Goal: Transaction & Acquisition: Purchase product/service

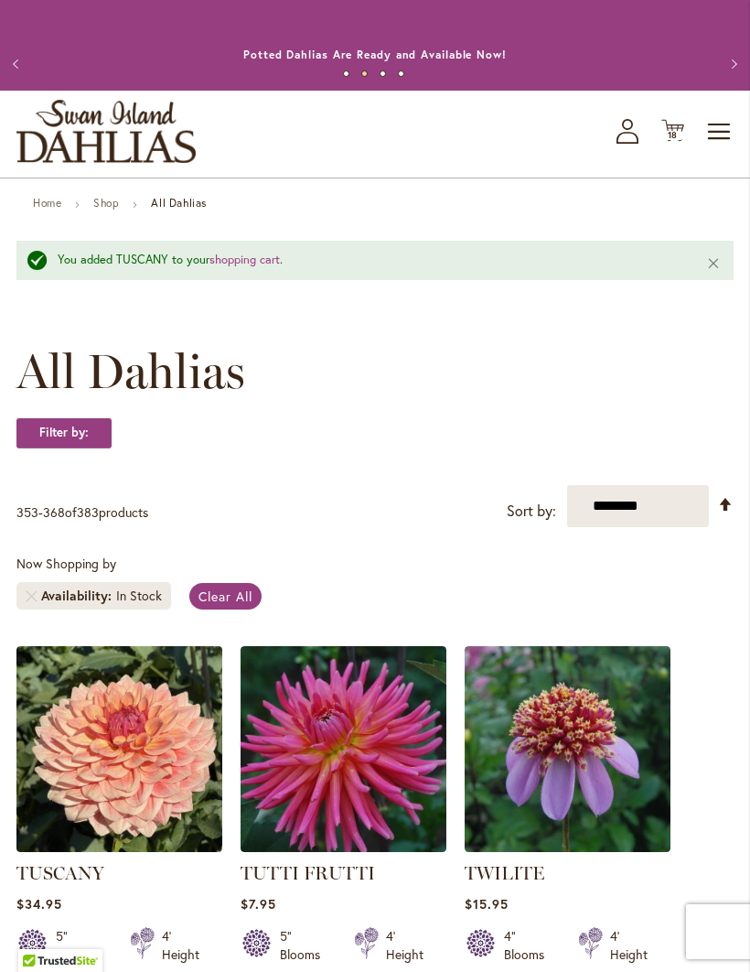
click at [683, 142] on icon "Cart .cls-1 { fill: #231f20; }" at bounding box center [672, 130] width 23 height 23
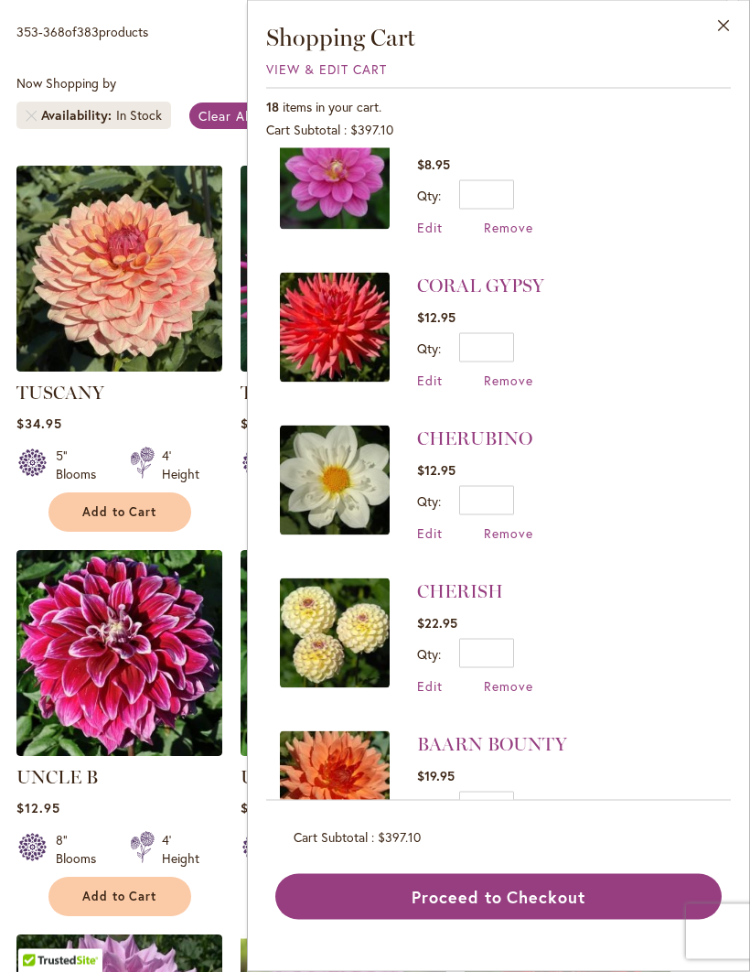
scroll to position [480, 0]
click at [479, 920] on button "Proceed to Checkout" at bounding box center [498, 897] width 446 height 46
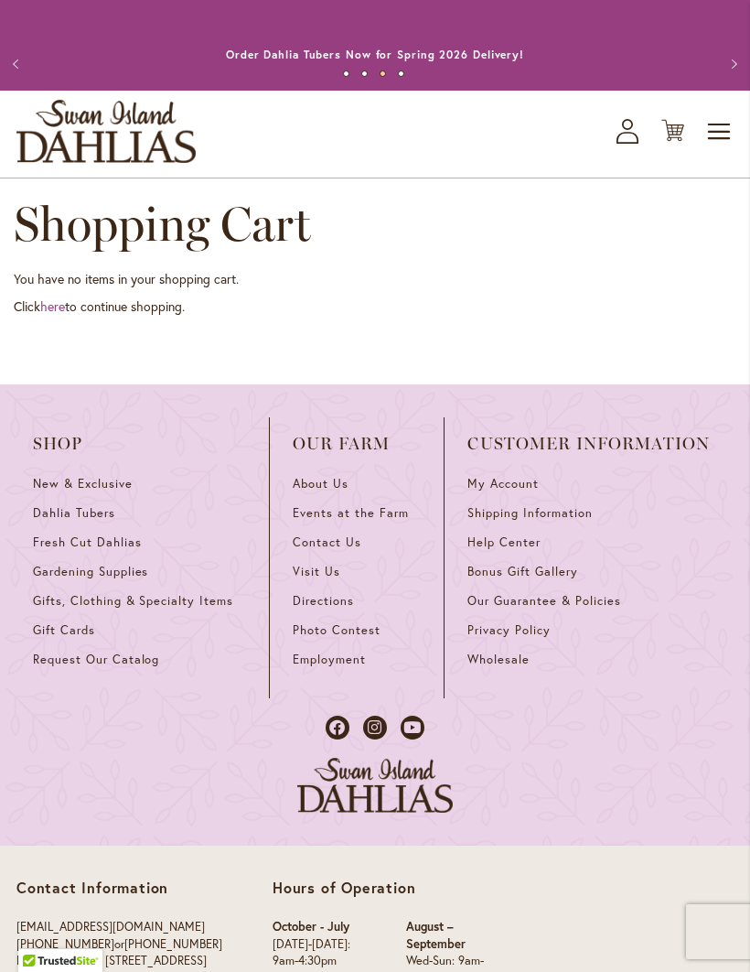
click at [727, 150] on span "Toggle Nav" at bounding box center [719, 131] width 27 height 37
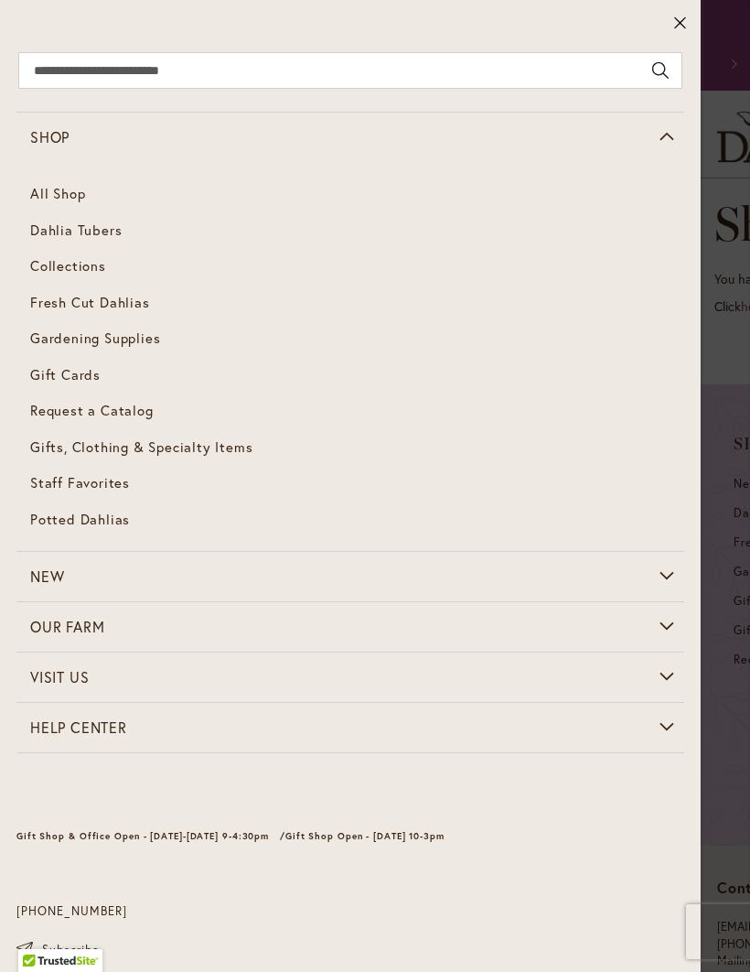
click at [110, 242] on link "Dahlia Tubers" at bounding box center [350, 230] width 668 height 37
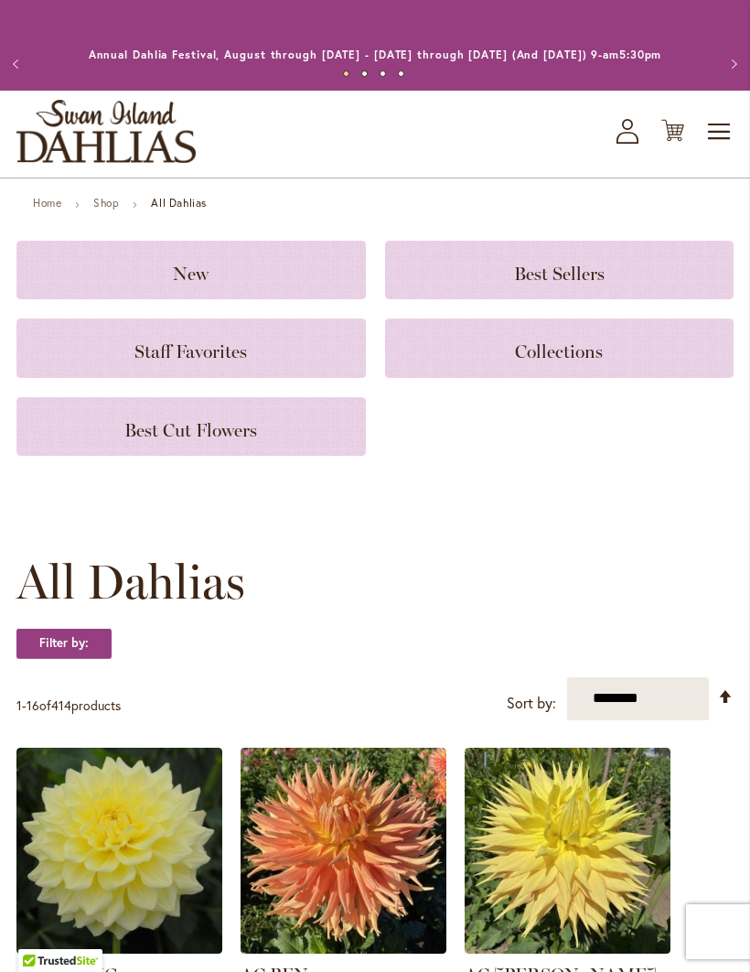
click at [234, 280] on h3 "New" at bounding box center [191, 270] width 306 height 20
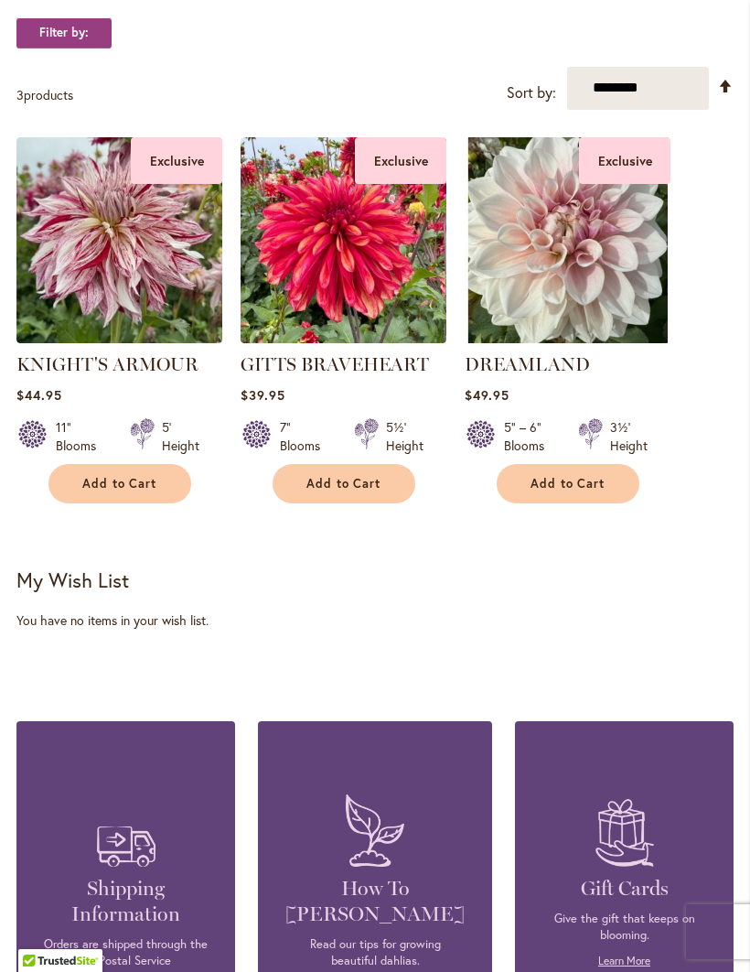
scroll to position [352, 0]
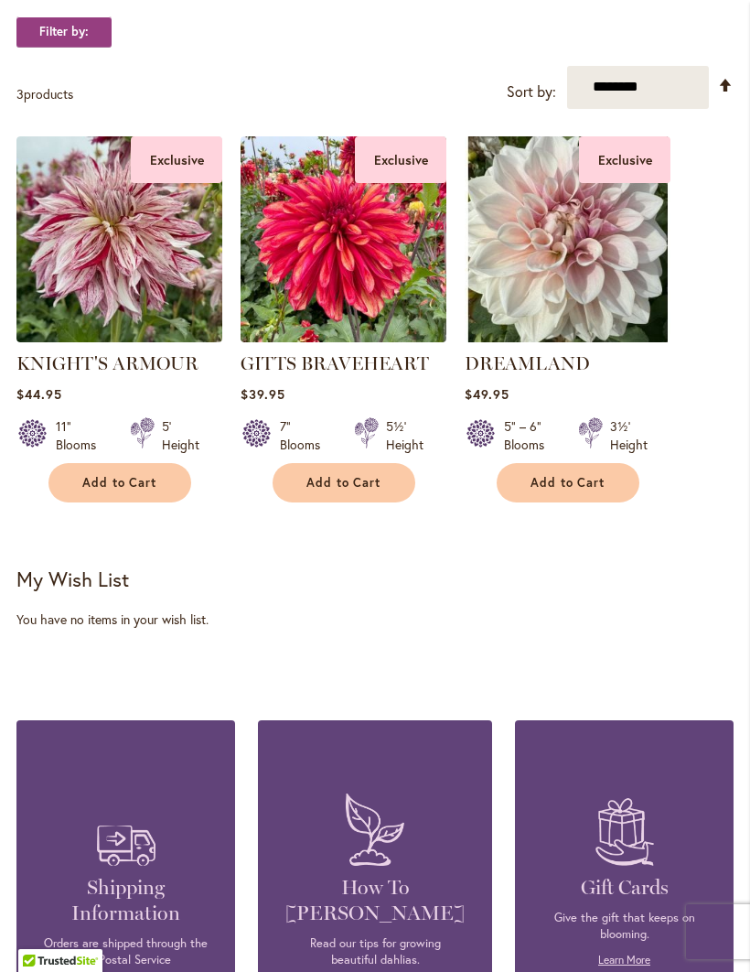
click at [162, 502] on button "Add to Cart" at bounding box center [119, 482] width 143 height 39
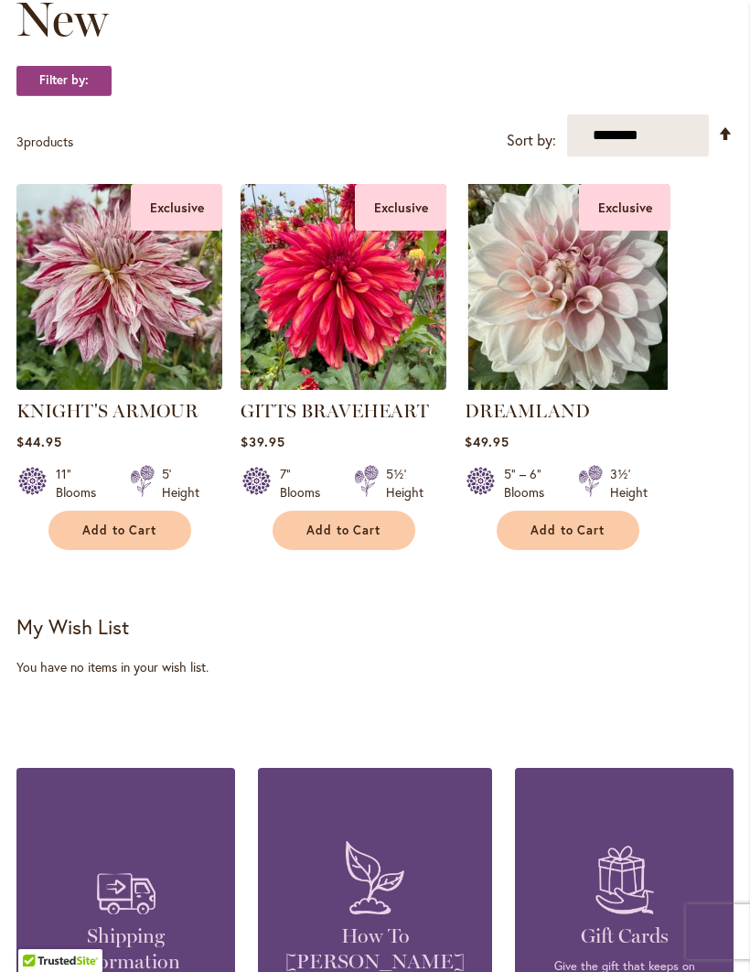
click at [343, 538] on span "Add to Cart" at bounding box center [344, 530] width 75 height 16
click at [587, 538] on span "Add to Cart" at bounding box center [568, 530] width 75 height 16
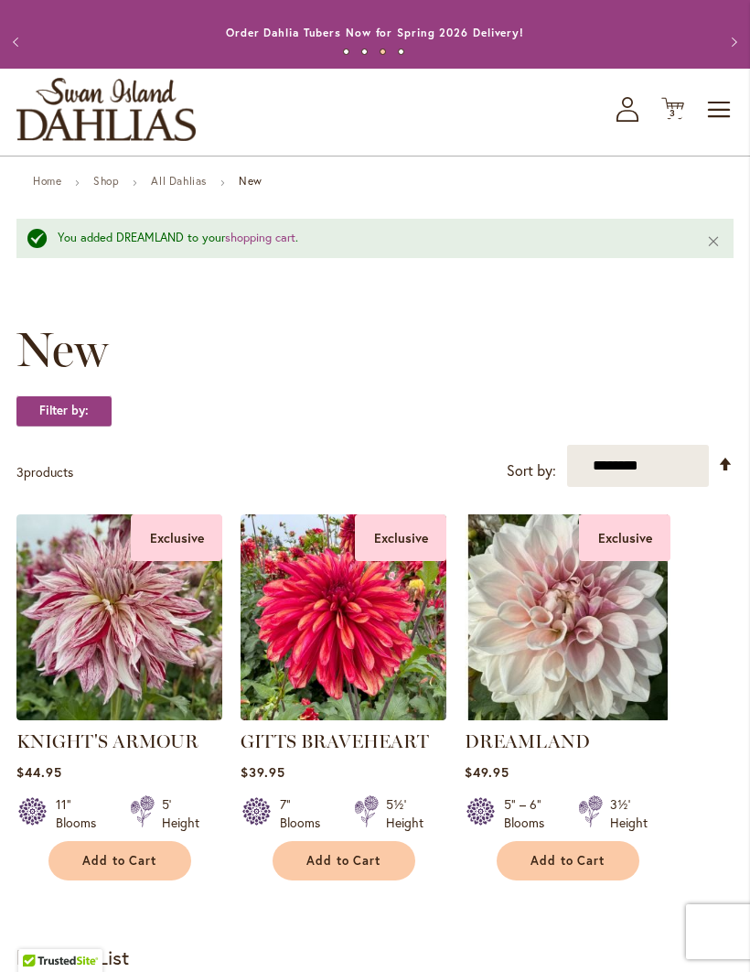
scroll to position [0, 0]
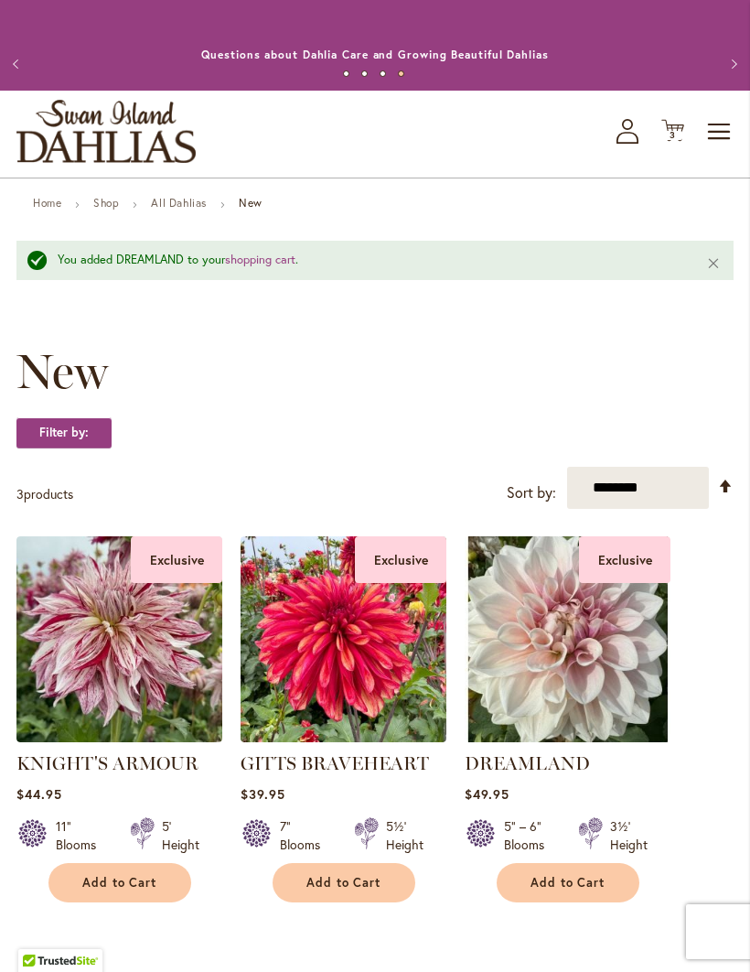
click at [717, 150] on span "Toggle Nav" at bounding box center [719, 131] width 27 height 37
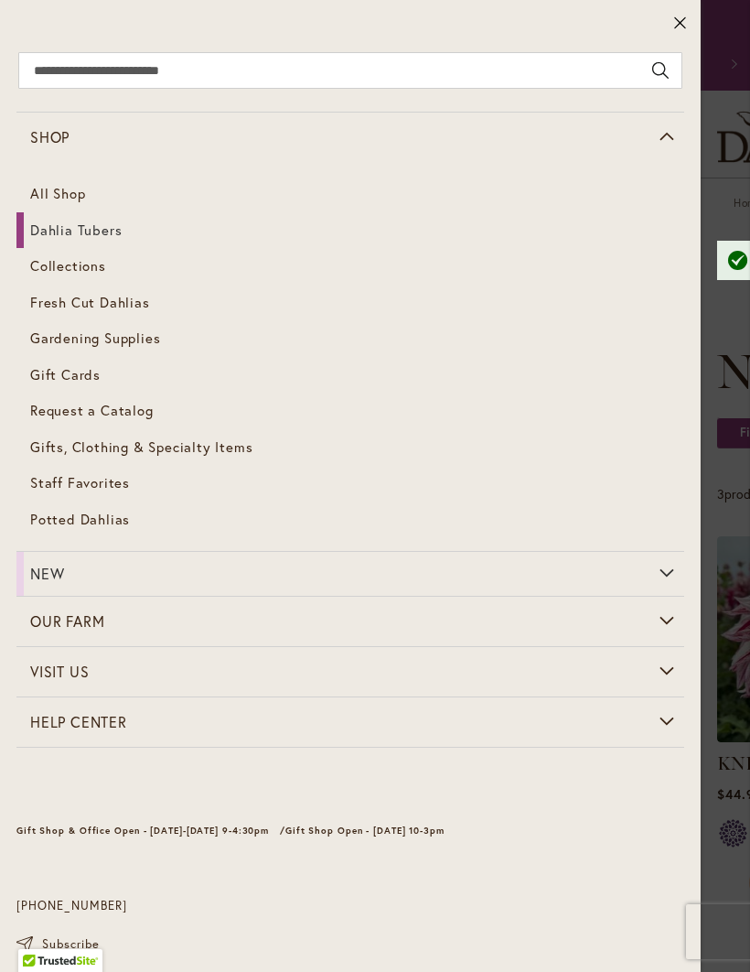
click at [112, 245] on link "Dahlia Tubers" at bounding box center [350, 230] width 668 height 37
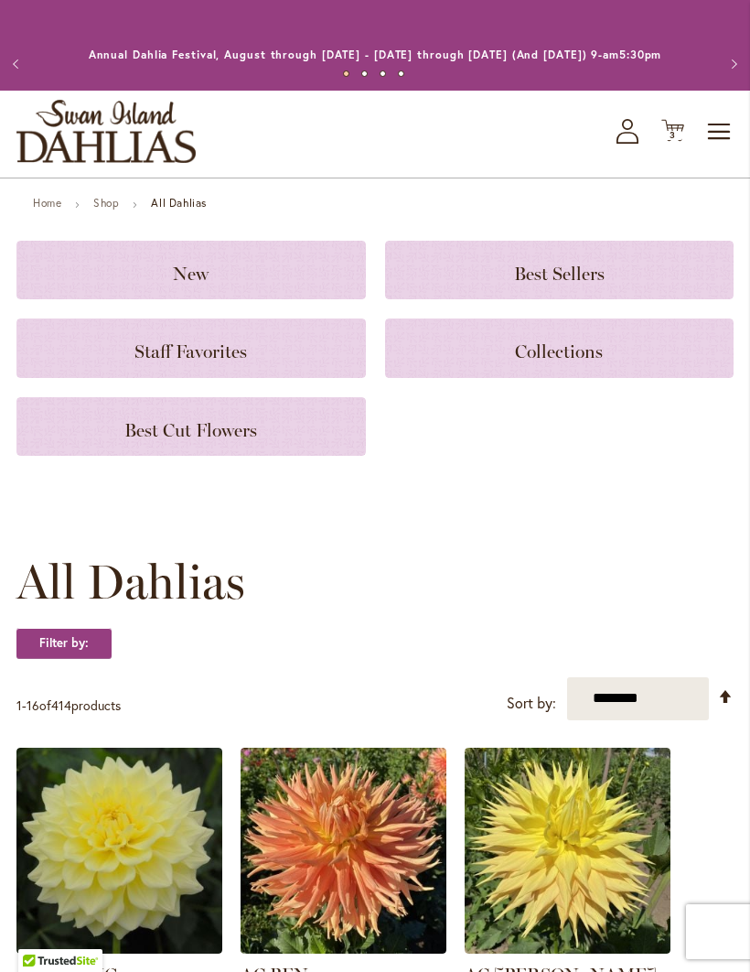
click at [262, 456] on div "Best Cut Flowers" at bounding box center [191, 426] width 350 height 59
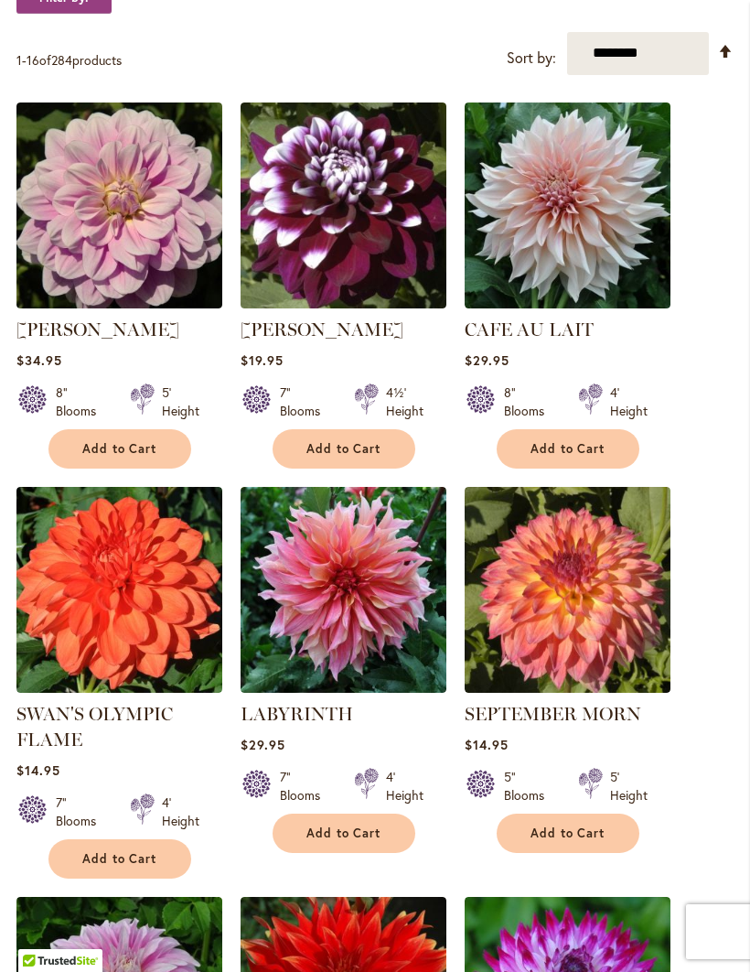
scroll to position [384, 0]
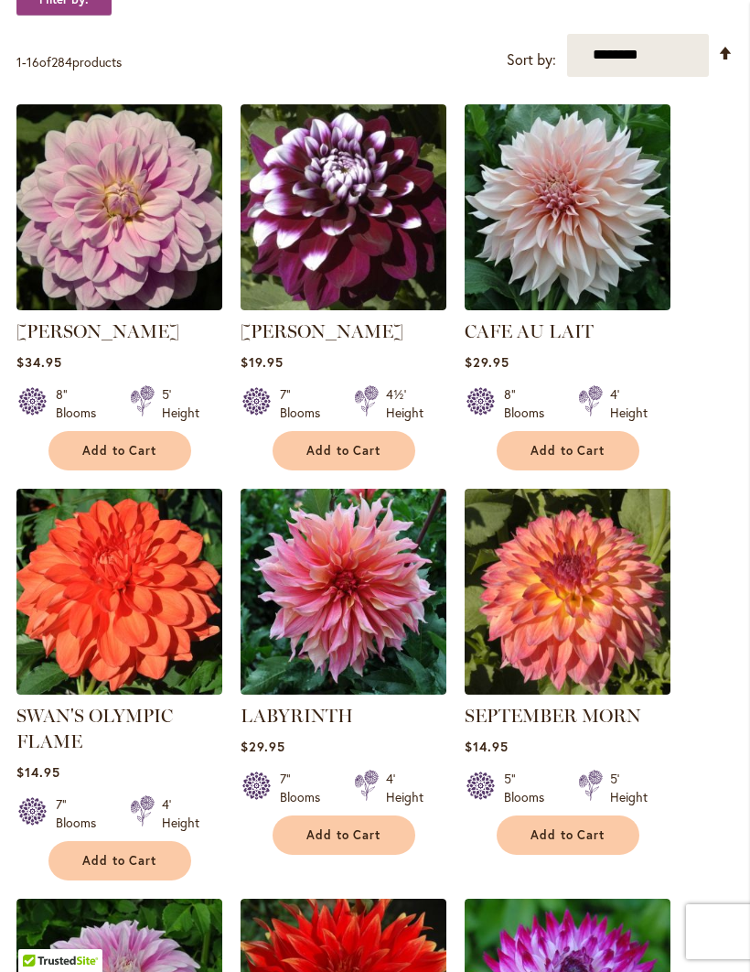
click at [128, 470] on button "Add to Cart" at bounding box center [119, 450] width 143 height 39
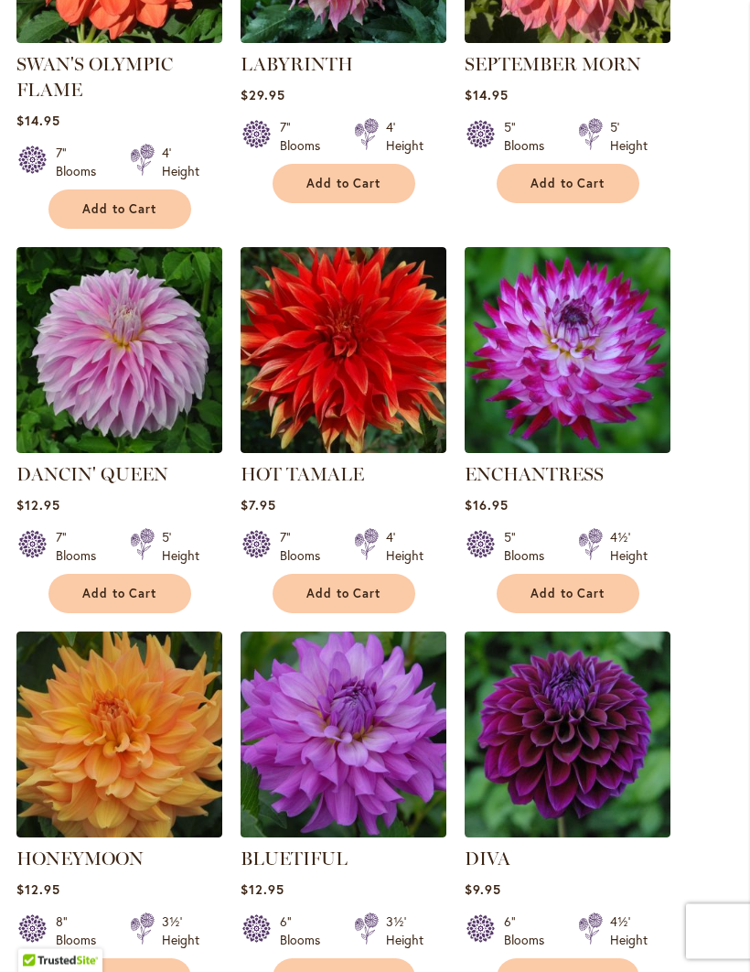
scroll to position [1094, 0]
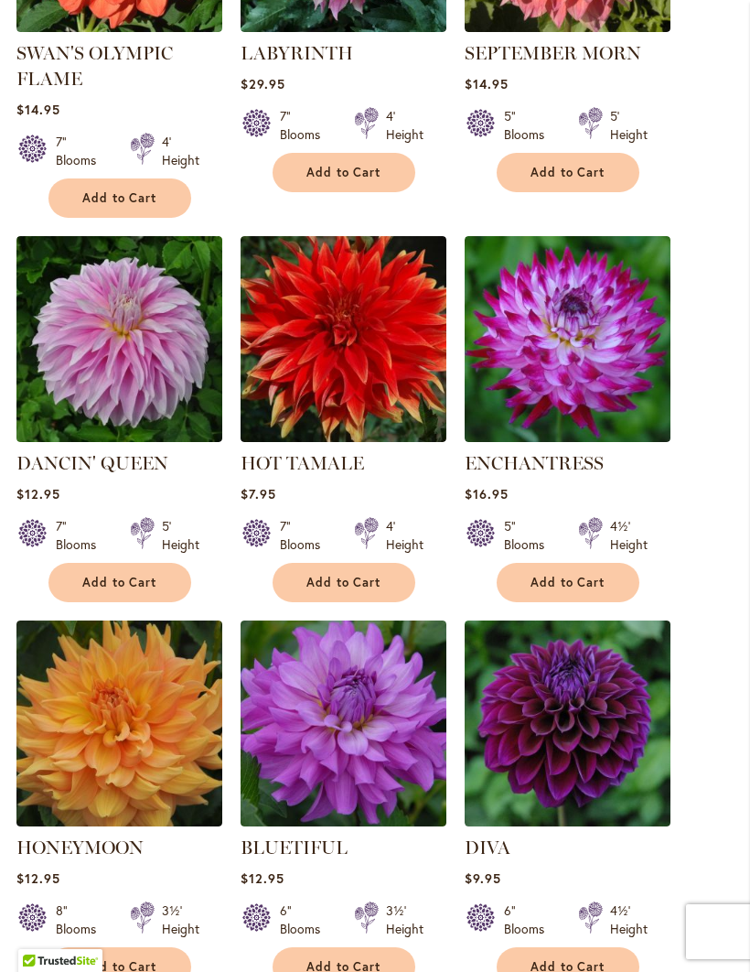
click at [122, 590] on span "Add to Cart" at bounding box center [119, 583] width 75 height 16
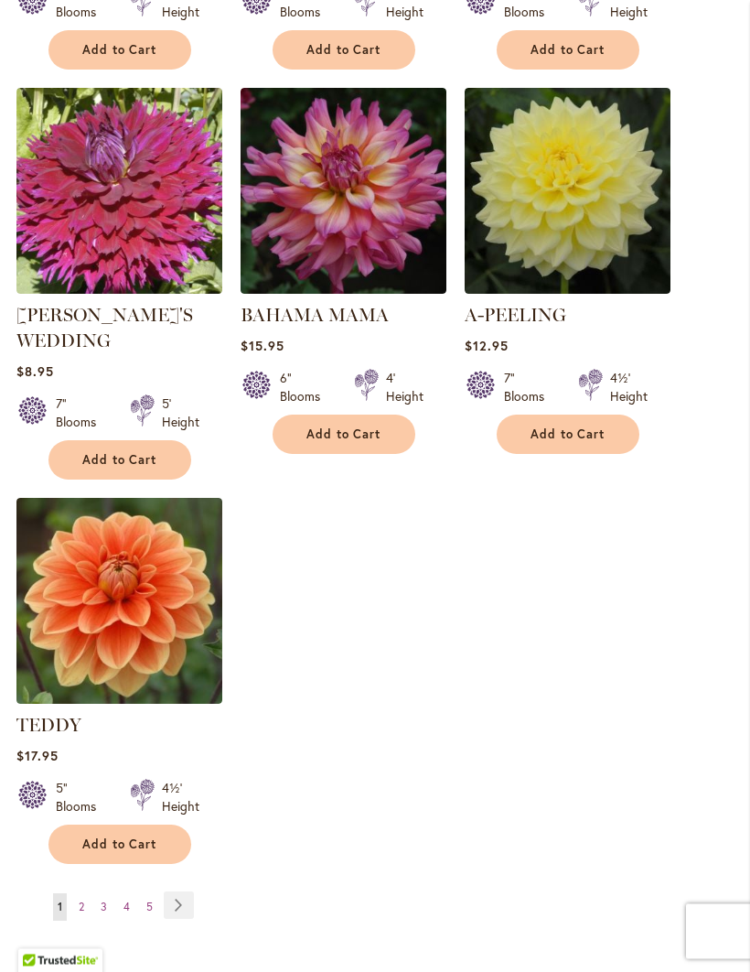
scroll to position [2253, 0]
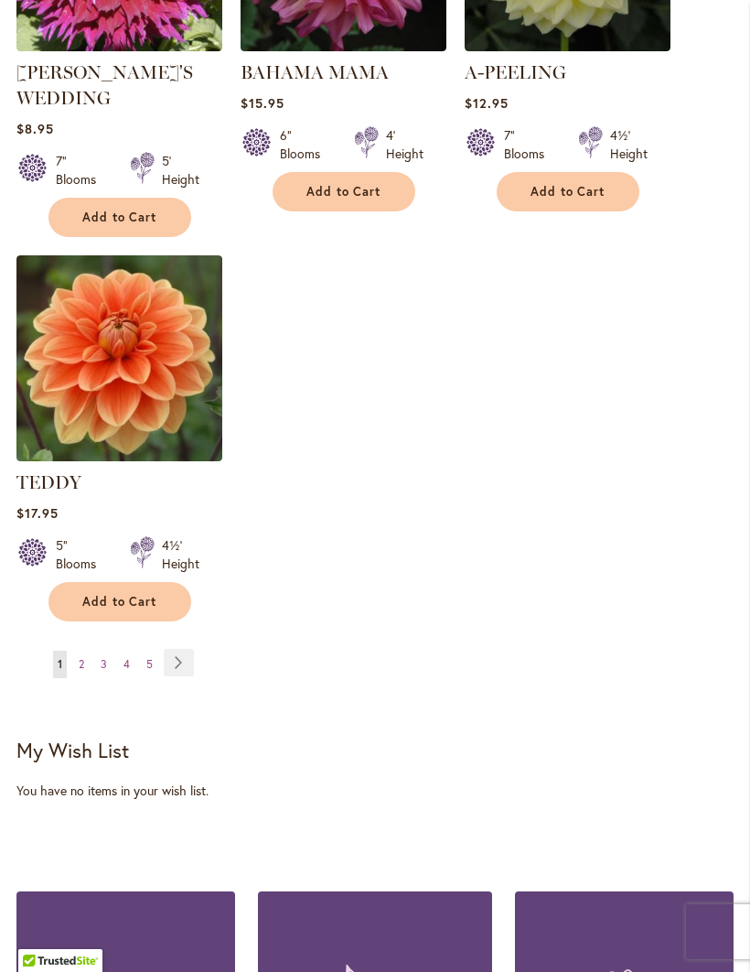
click at [188, 662] on link "Page Next" at bounding box center [179, 662] width 30 height 27
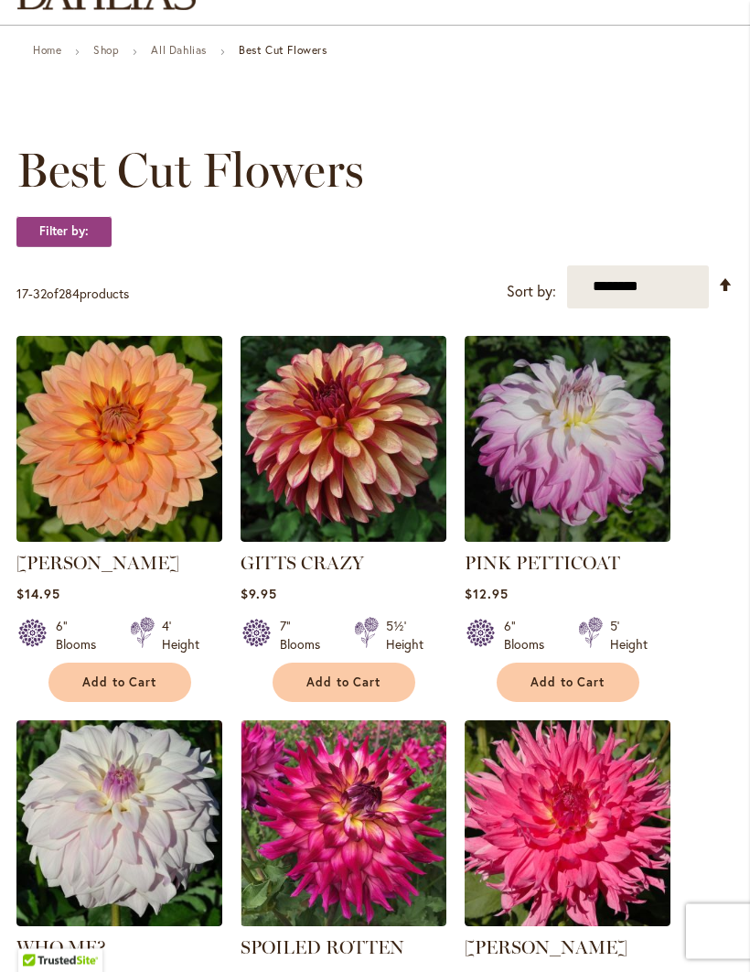
scroll to position [177, 0]
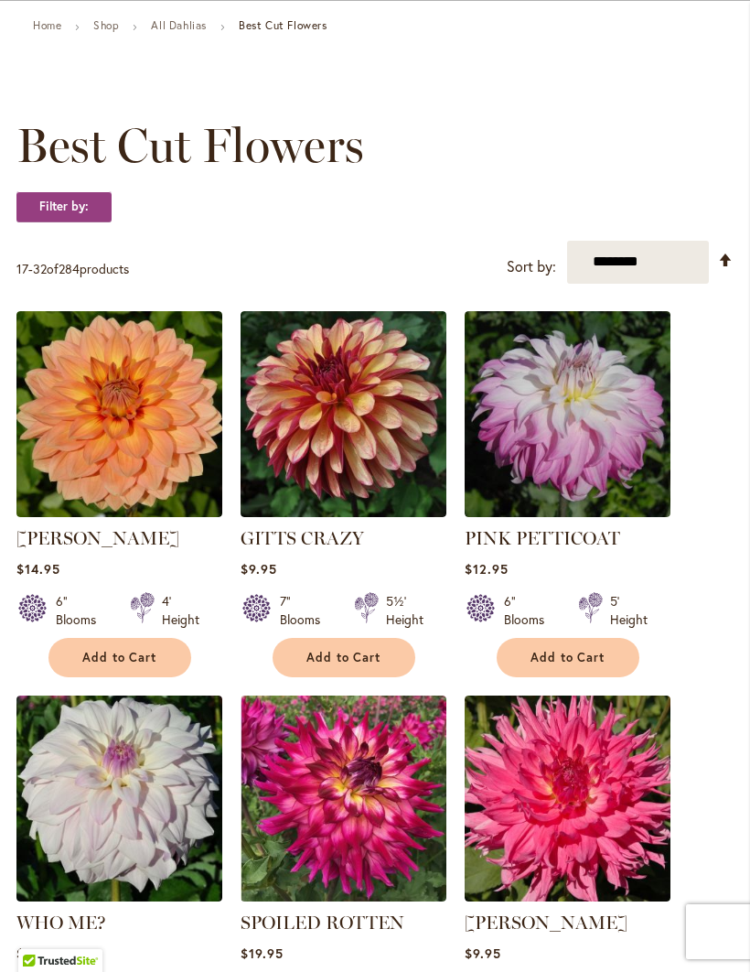
click at [352, 665] on span "Add to Cart" at bounding box center [344, 658] width 75 height 16
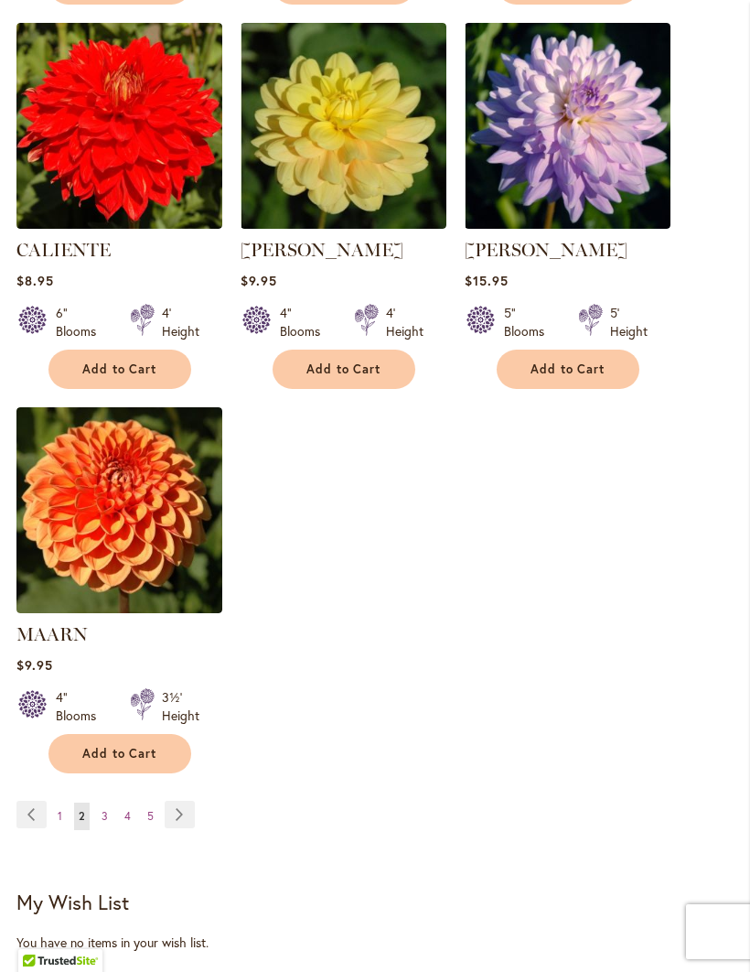
scroll to position [2110, 0]
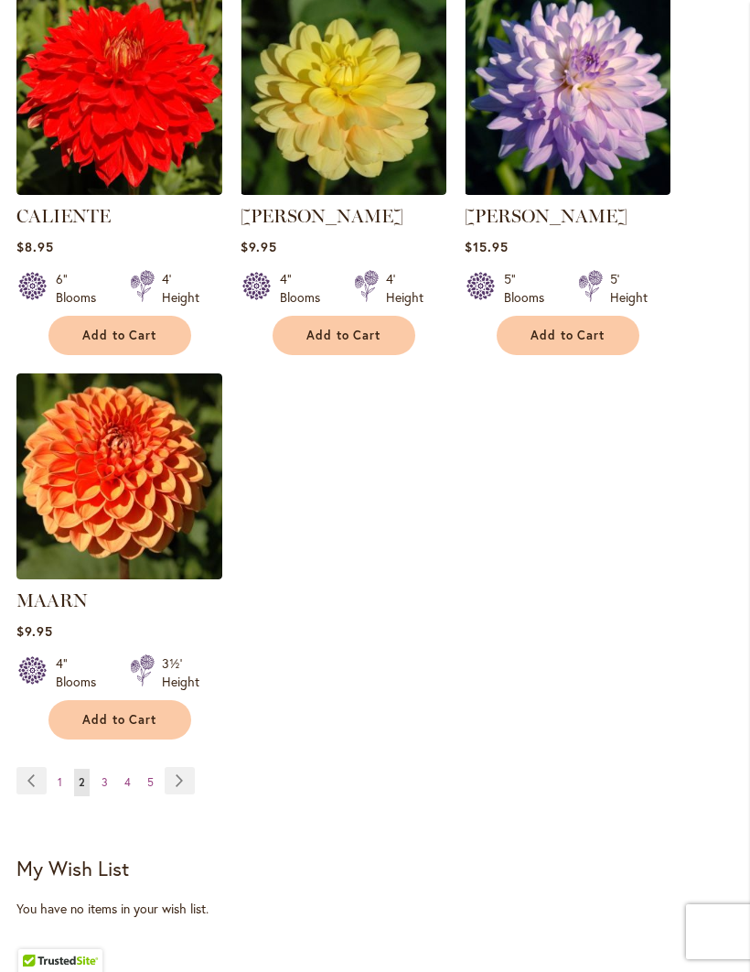
click at [189, 794] on link "Page Next" at bounding box center [180, 780] width 30 height 27
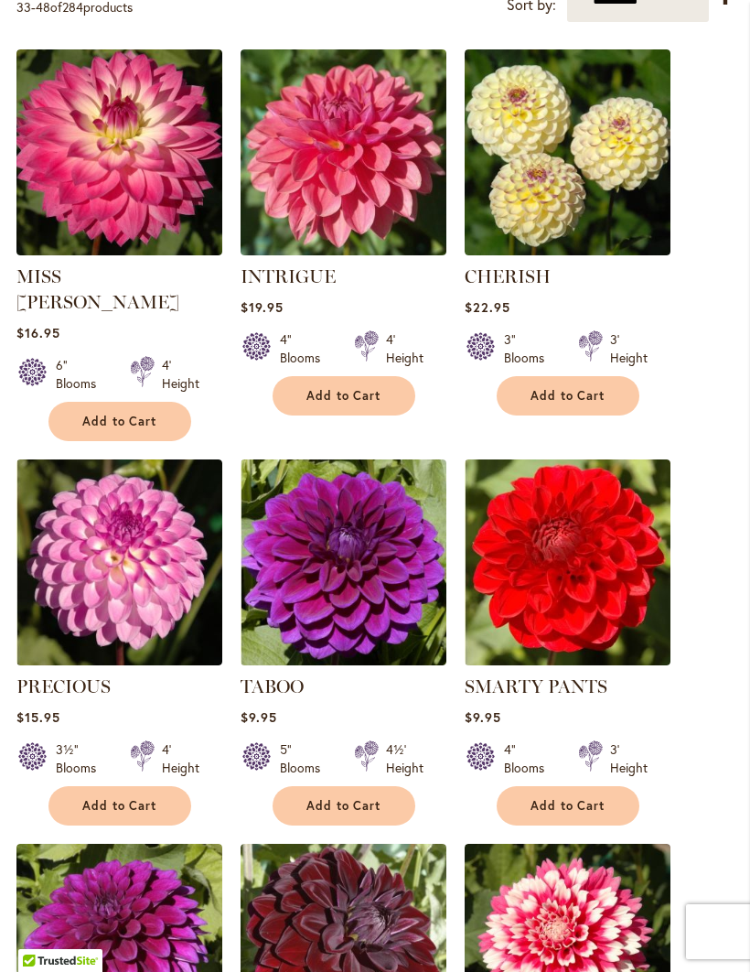
scroll to position [443, 0]
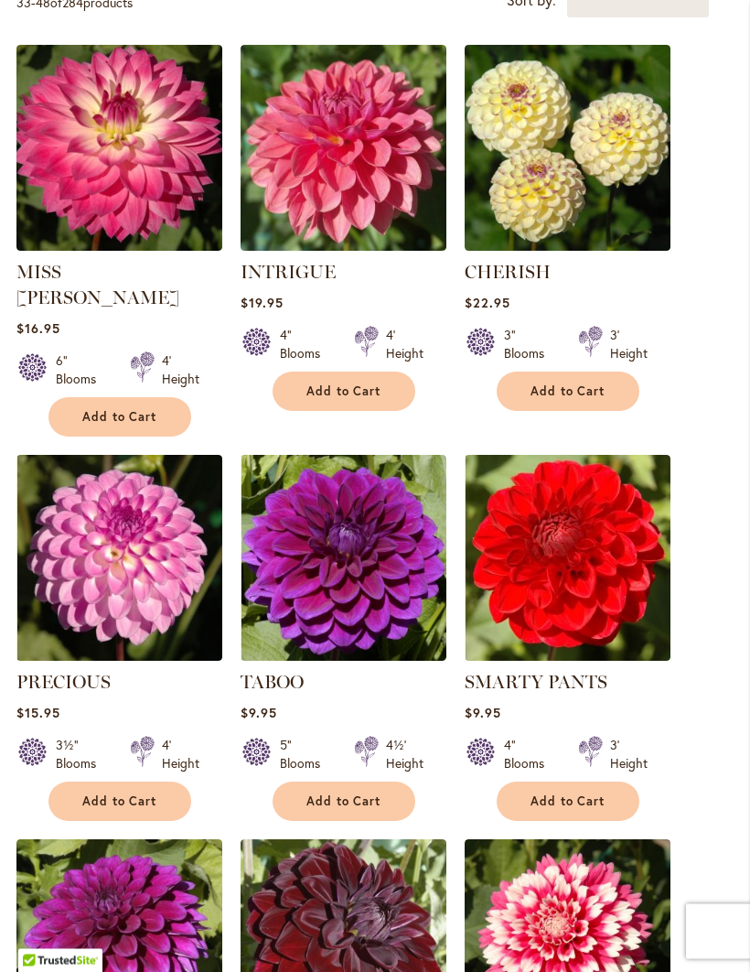
click at [588, 400] on span "Add to Cart" at bounding box center [568, 392] width 75 height 16
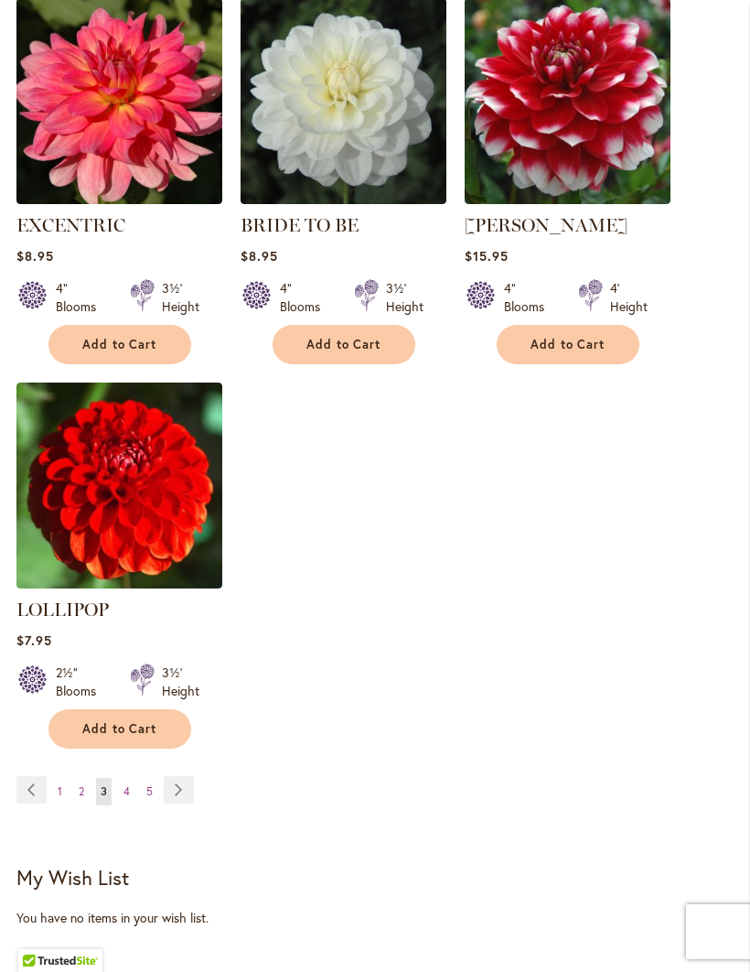
scroll to position [2152, 0]
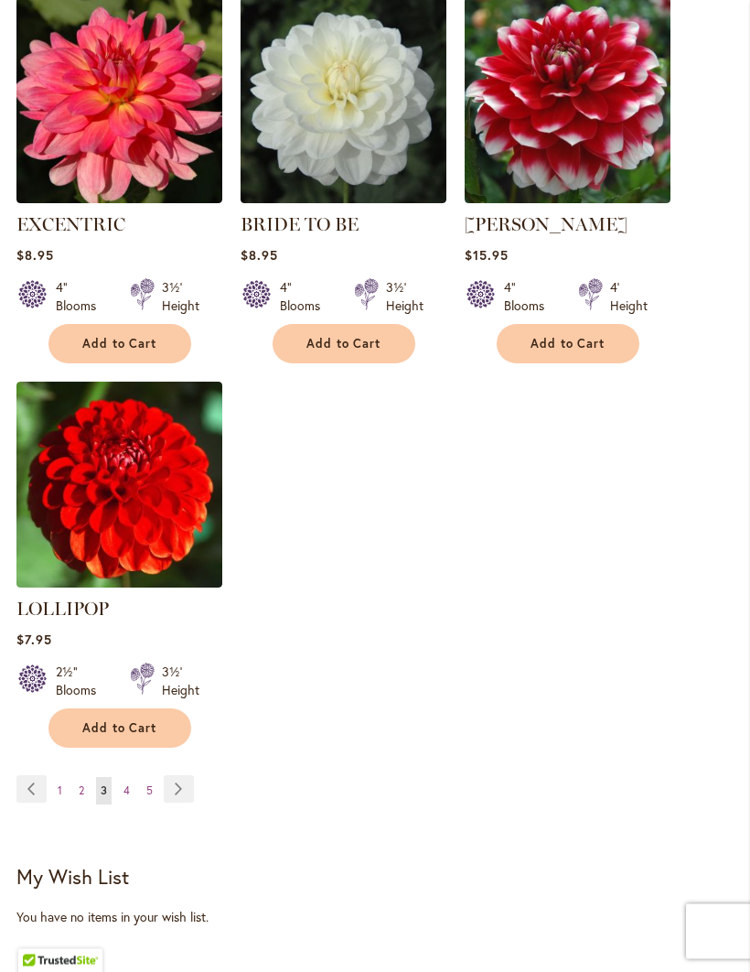
click at [190, 776] on link "Page Next" at bounding box center [179, 789] width 30 height 27
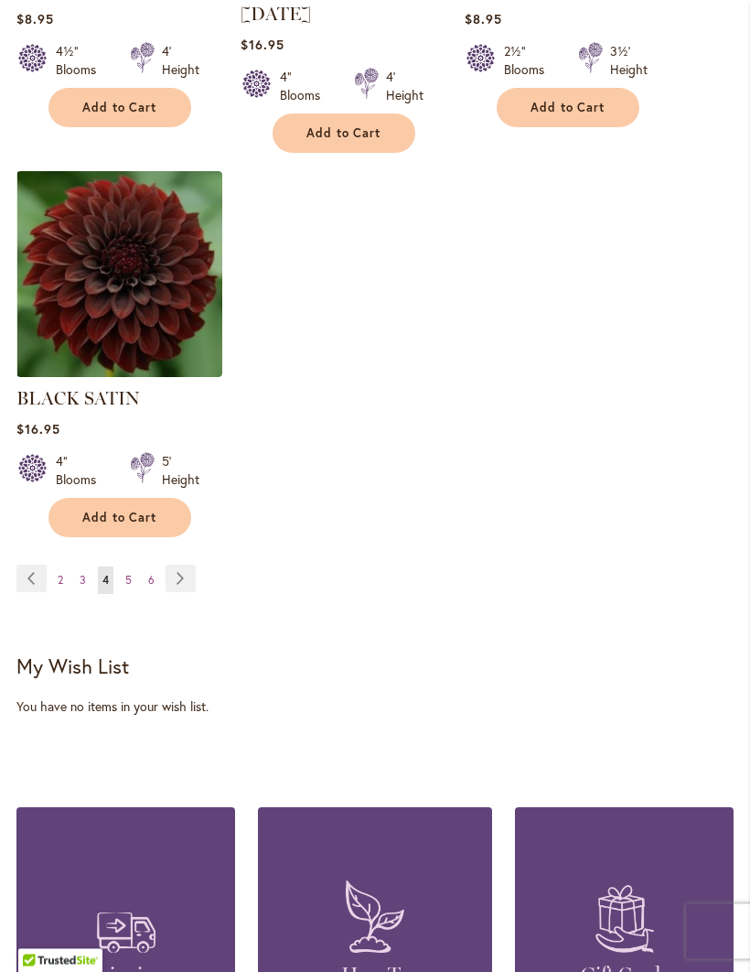
scroll to position [2316, 0]
click at [194, 570] on link "Page Next" at bounding box center [181, 578] width 30 height 27
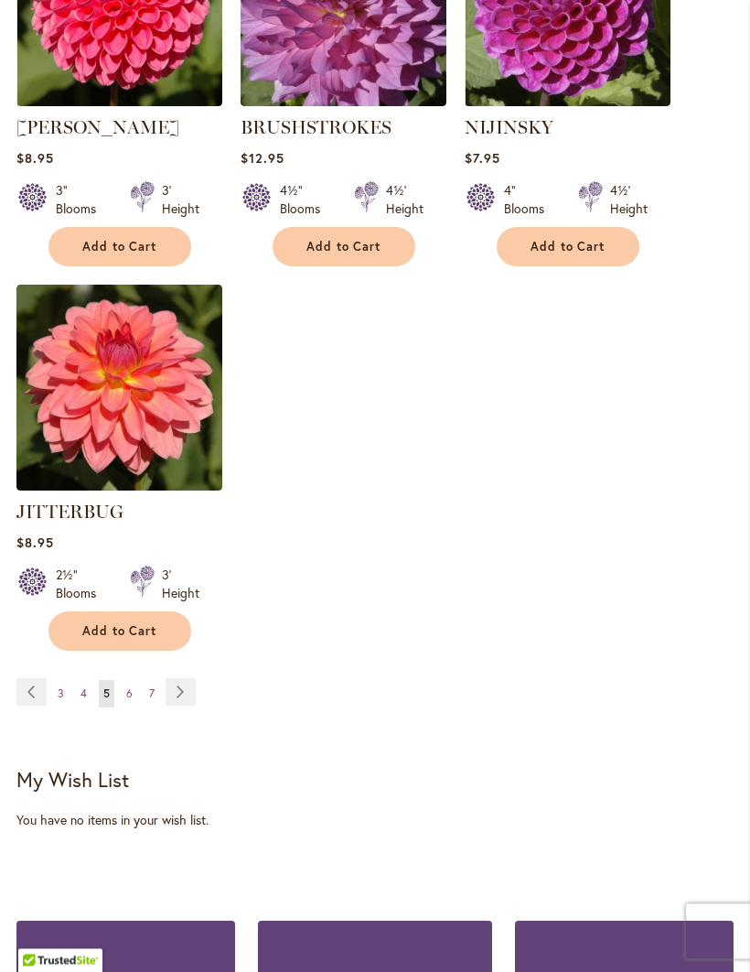
scroll to position [2125, 0]
click at [191, 705] on link "Page Next" at bounding box center [181, 691] width 30 height 27
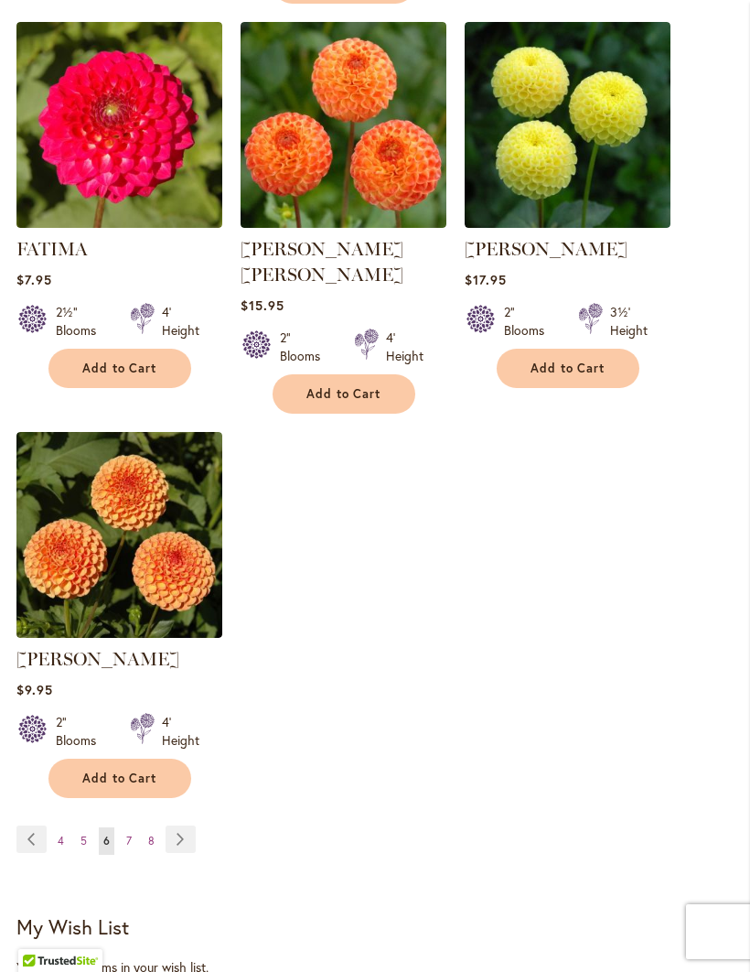
scroll to position [2169, 0]
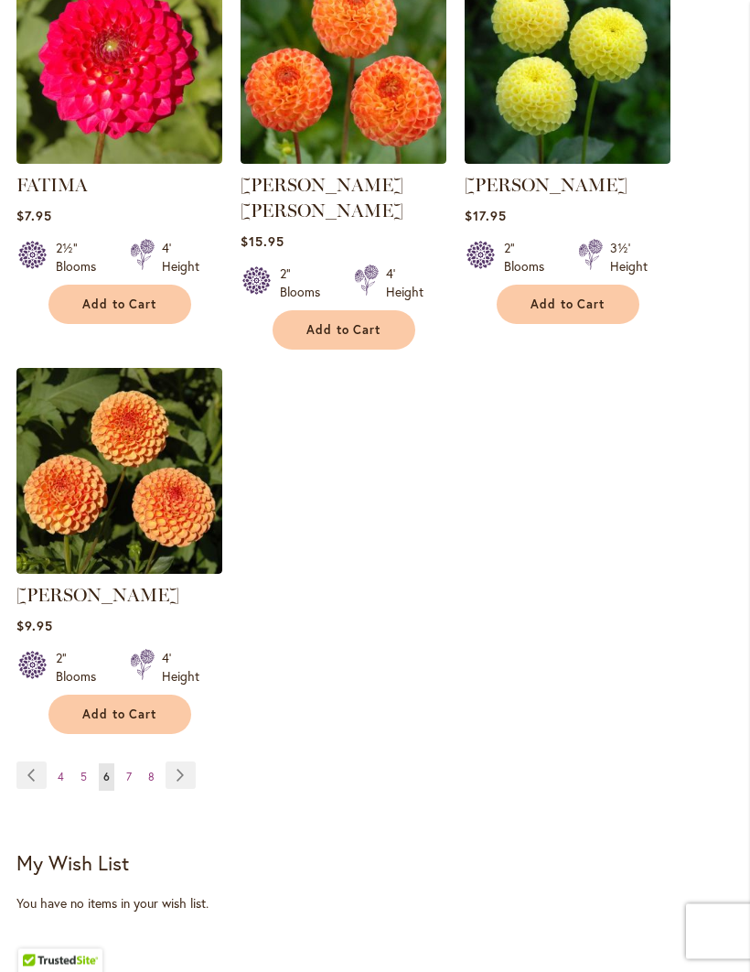
click at [188, 762] on link "Page Next" at bounding box center [181, 775] width 30 height 27
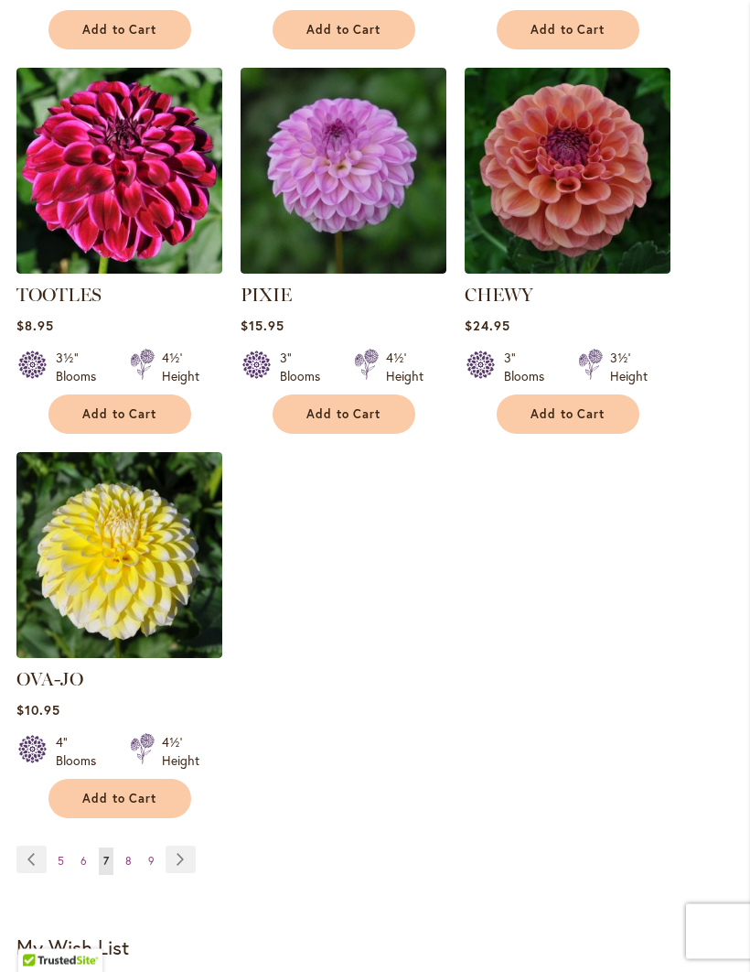
scroll to position [2009, 0]
click at [187, 845] on link "Page Next" at bounding box center [181, 858] width 30 height 27
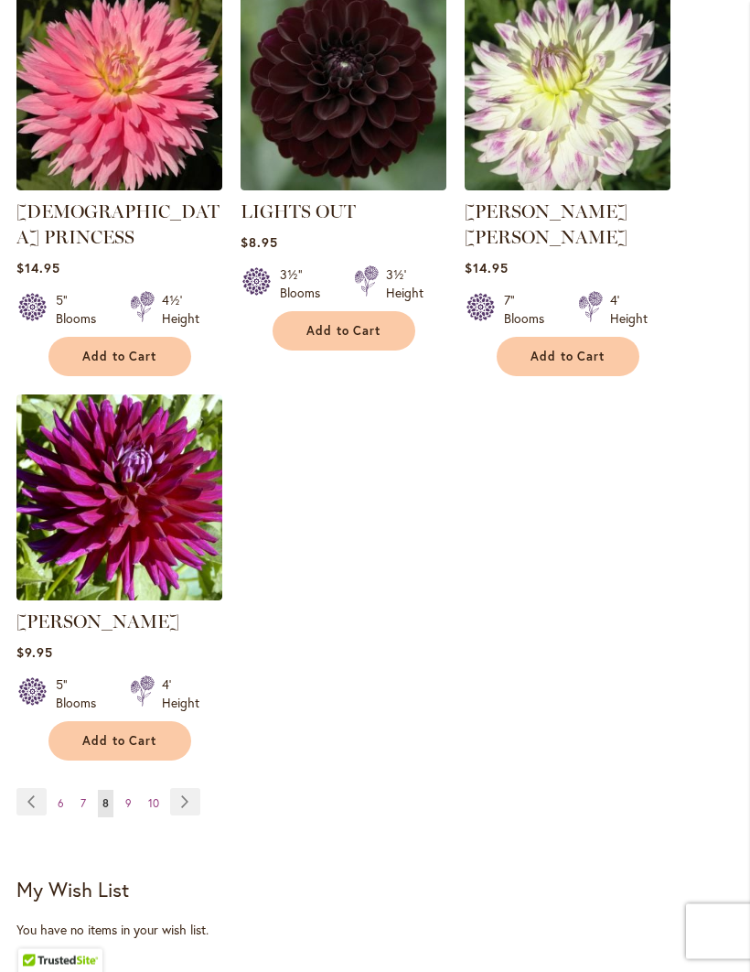
scroll to position [2041, 0]
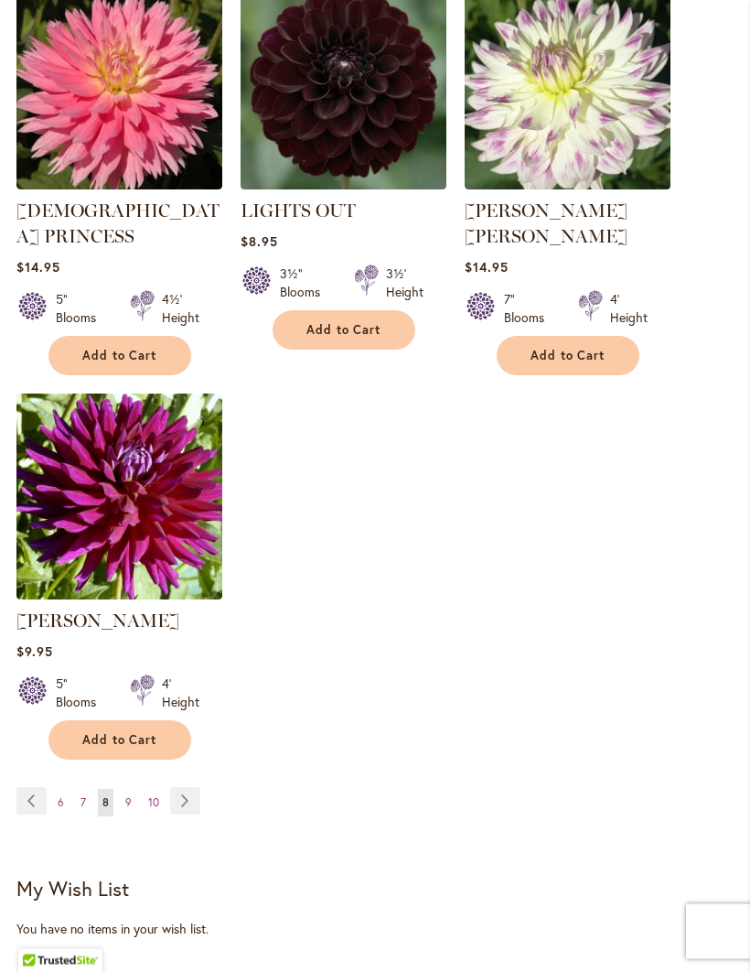
click at [209, 788] on div "Page Page Previous Page 6 Page 7 You're currently reading page 8" at bounding box center [374, 814] width 717 height 52
click at [190, 791] on link "Page Next" at bounding box center [185, 800] width 30 height 27
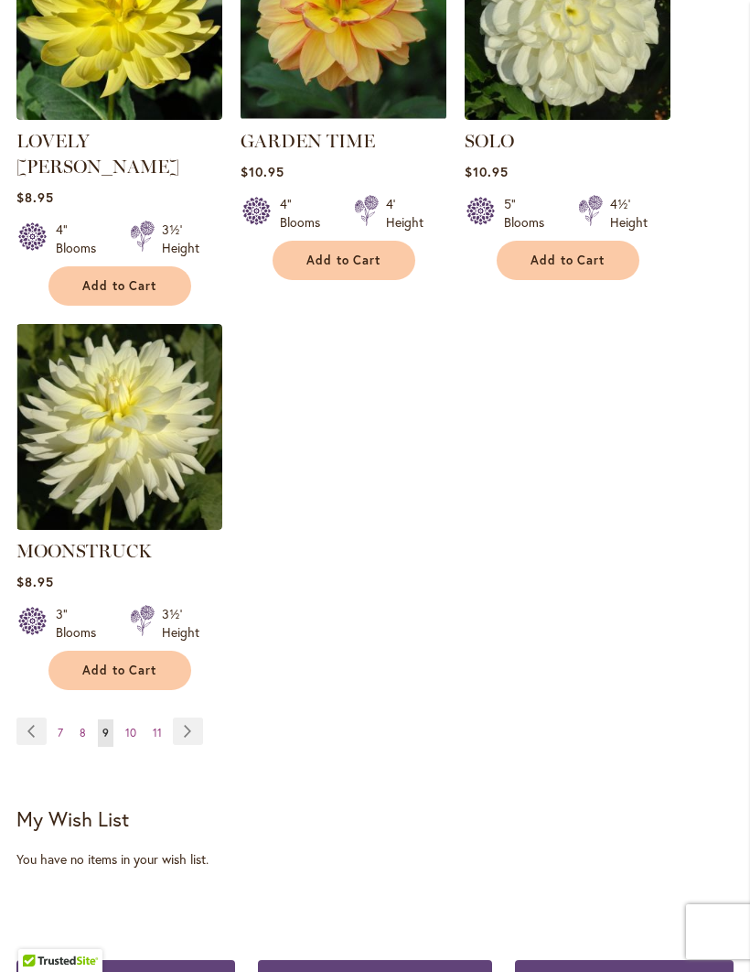
scroll to position [2166, 0]
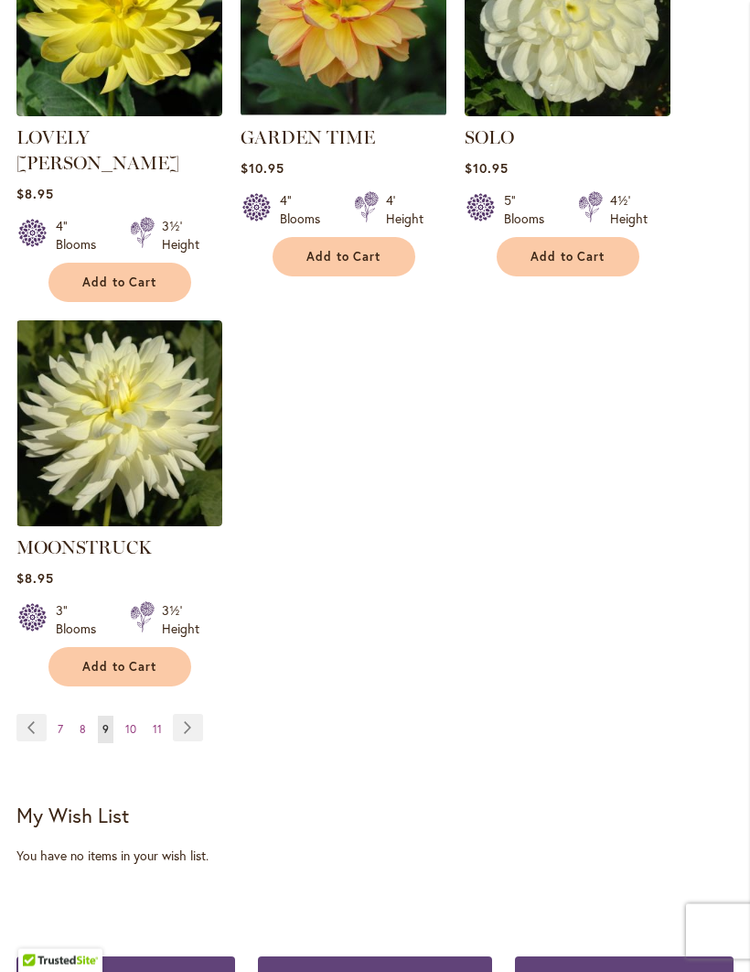
click at [199, 715] on link "Page Next" at bounding box center [188, 728] width 30 height 27
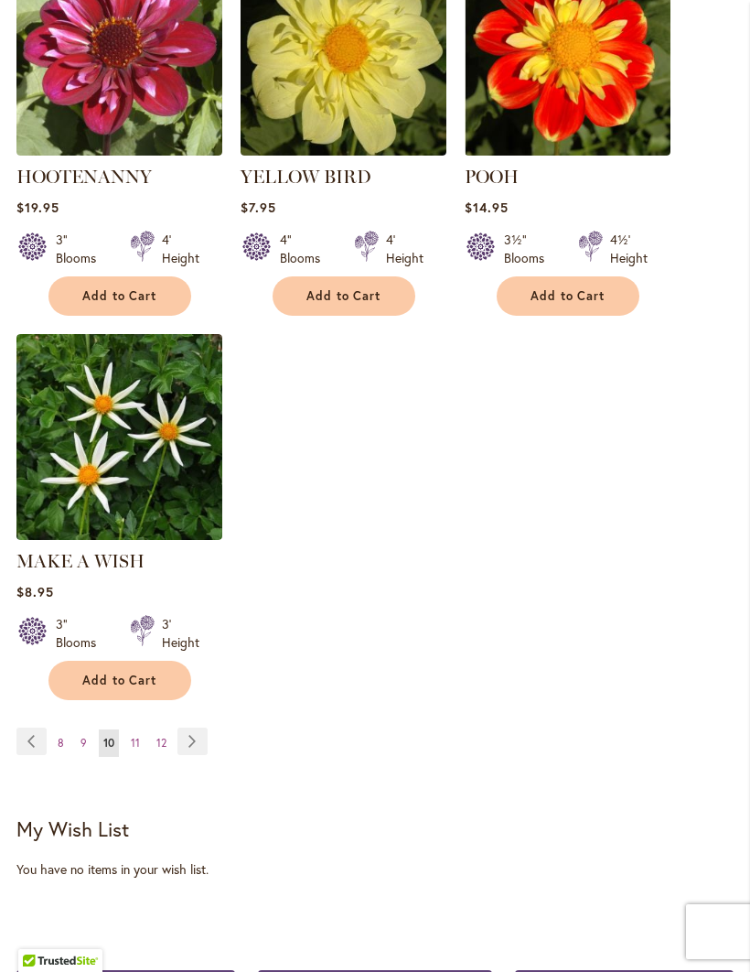
scroll to position [2135, 0]
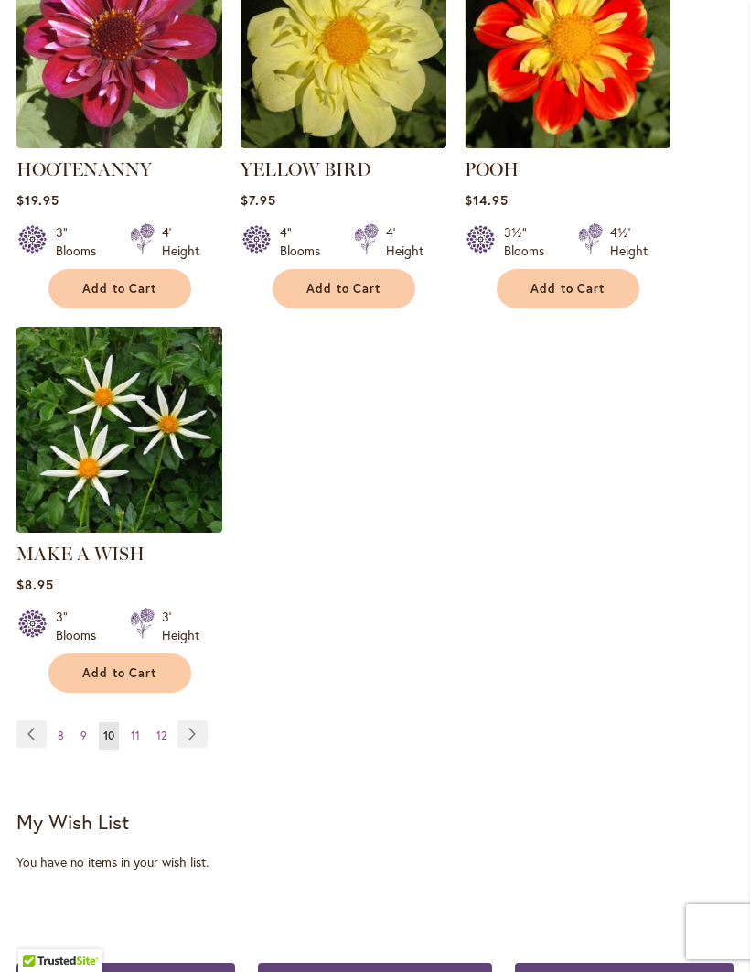
click at [199, 720] on link "Page Next" at bounding box center [192, 733] width 30 height 27
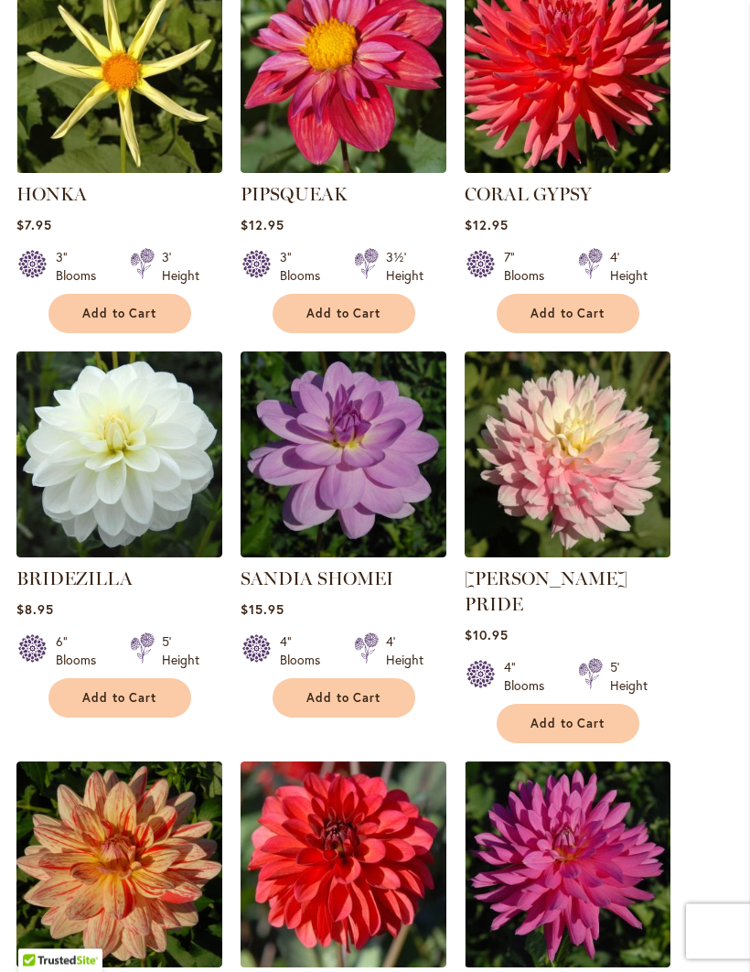
scroll to position [517, 0]
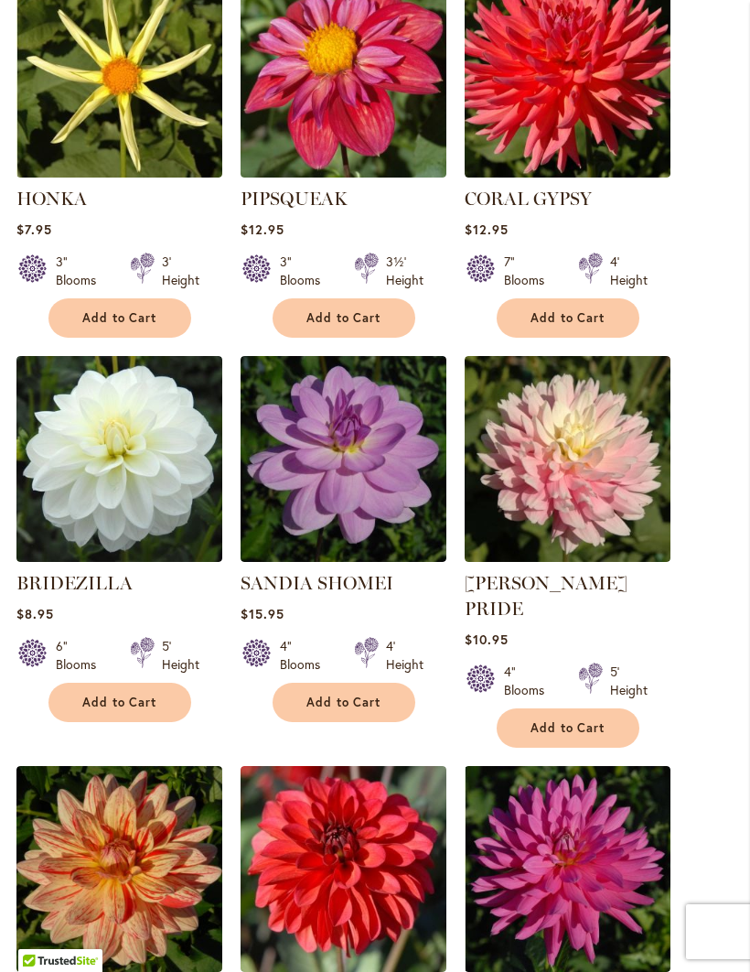
click at [604, 326] on span "Add to Cart" at bounding box center [568, 318] width 75 height 16
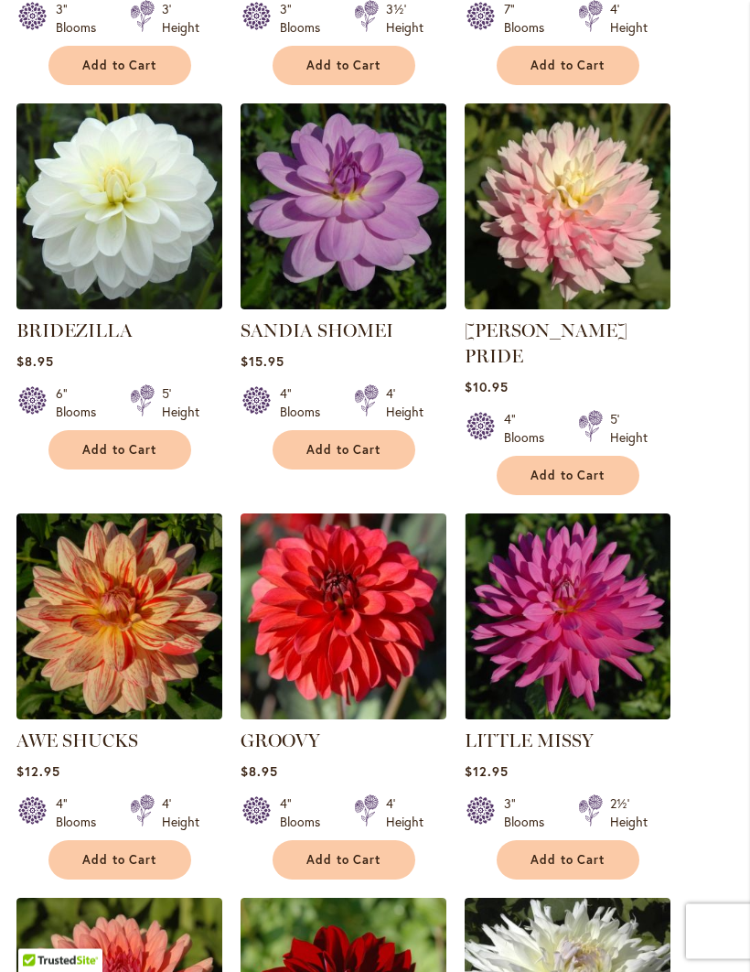
scroll to position [817, 0]
click at [360, 469] on button "Add to Cart" at bounding box center [344, 449] width 143 height 39
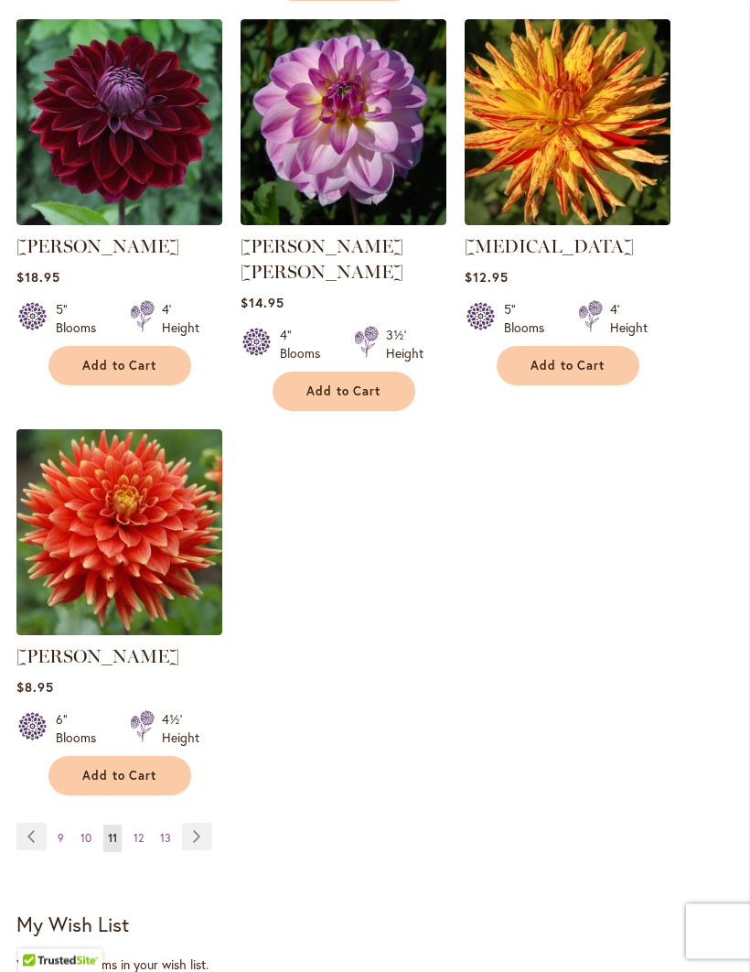
scroll to position [2105, 0]
click at [208, 823] on link "Page Next" at bounding box center [197, 836] width 30 height 27
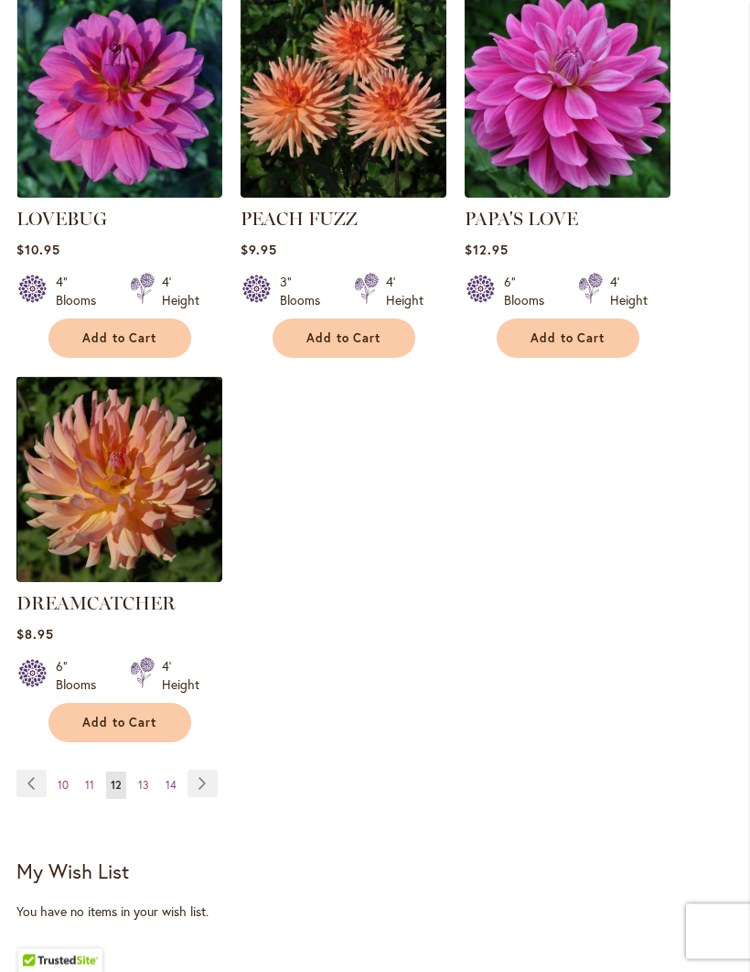
scroll to position [2086, 0]
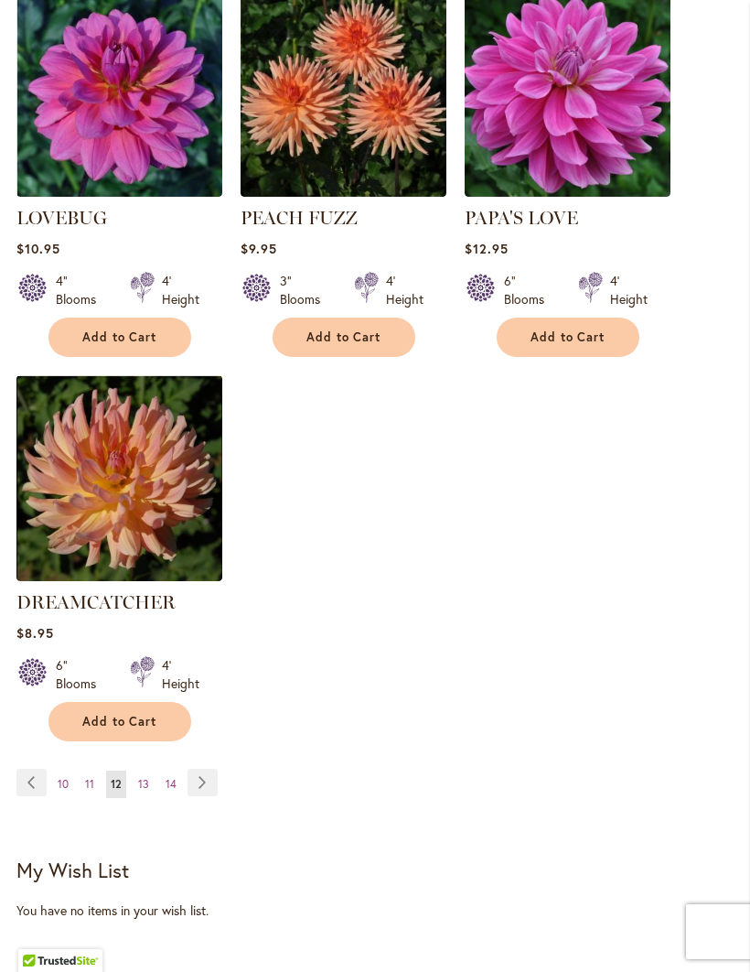
click at [210, 769] on link "Page Next" at bounding box center [203, 782] width 30 height 27
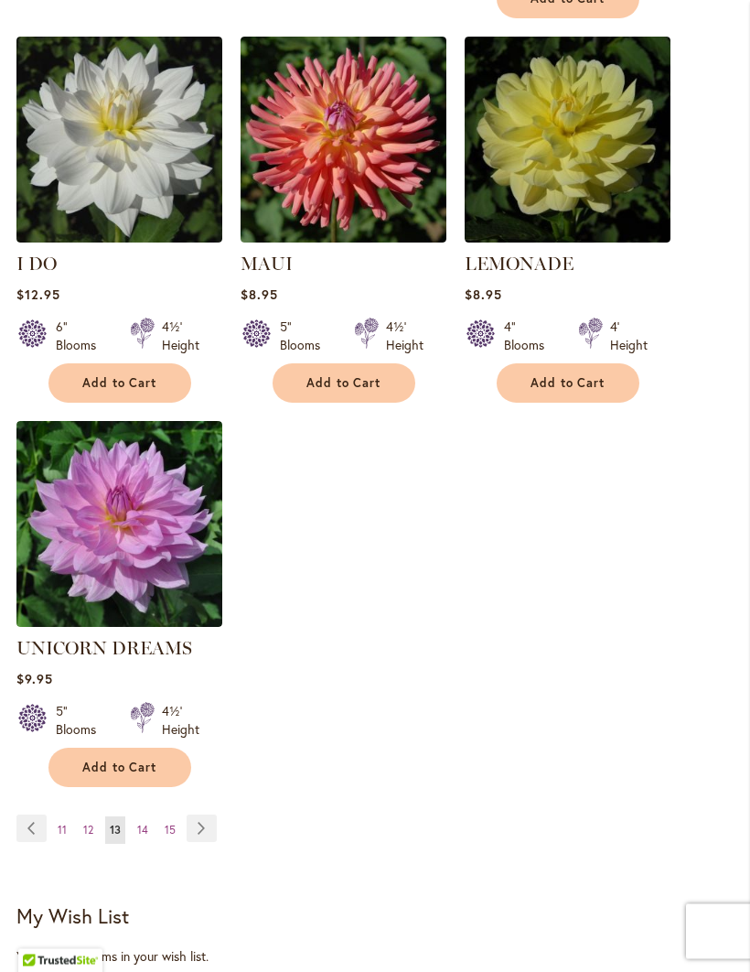
scroll to position [2087, 0]
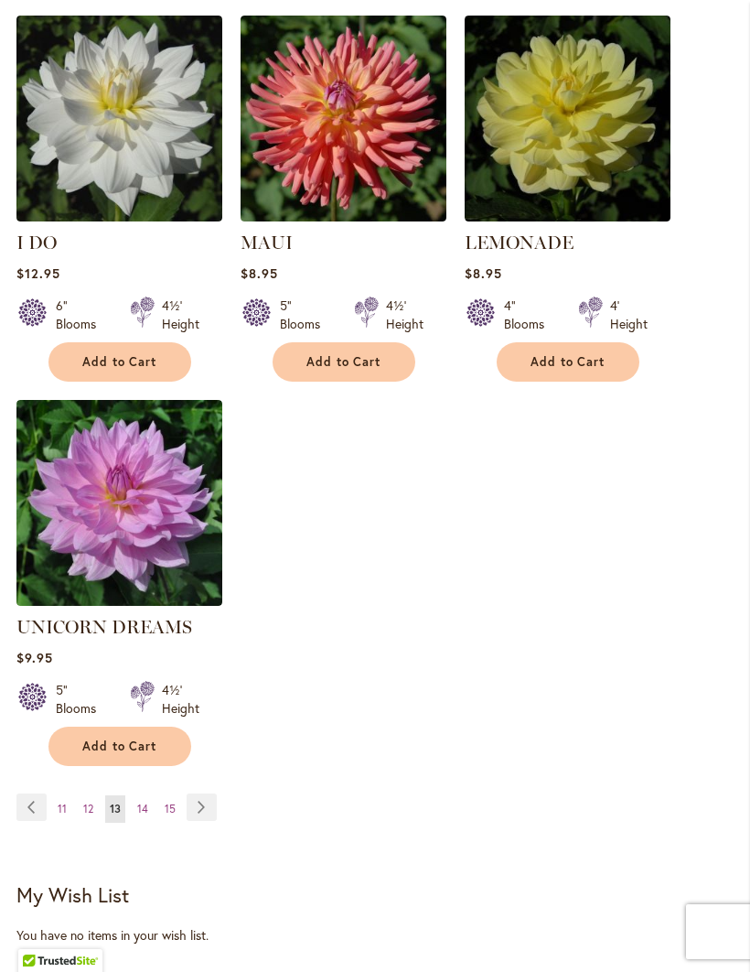
click at [204, 793] on link "Page Next" at bounding box center [202, 806] width 30 height 27
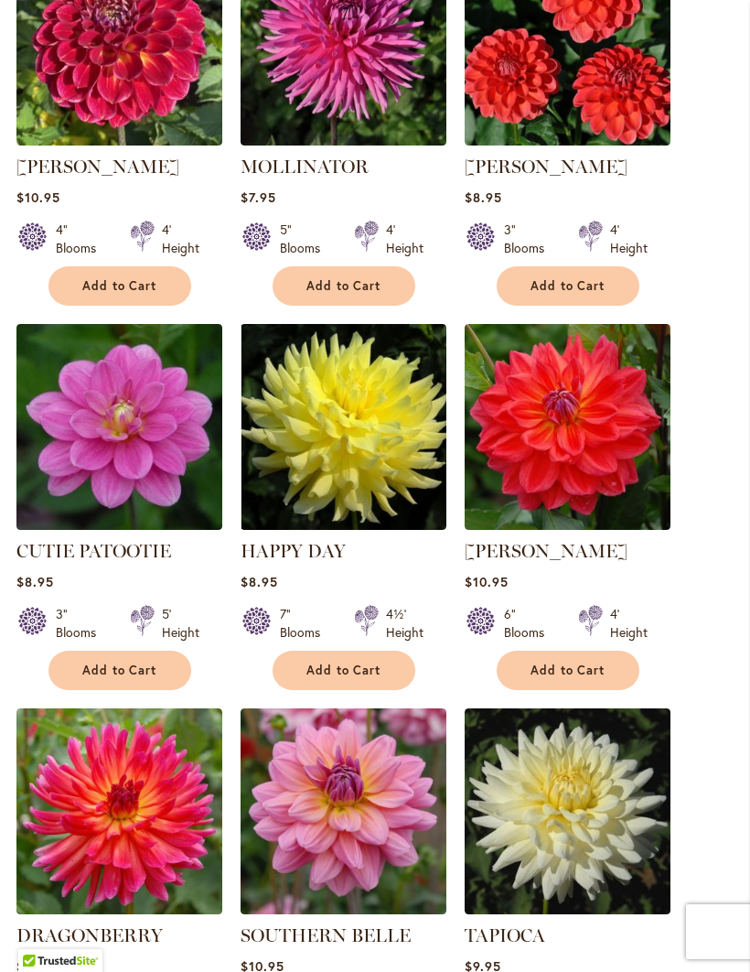
scroll to position [552, 0]
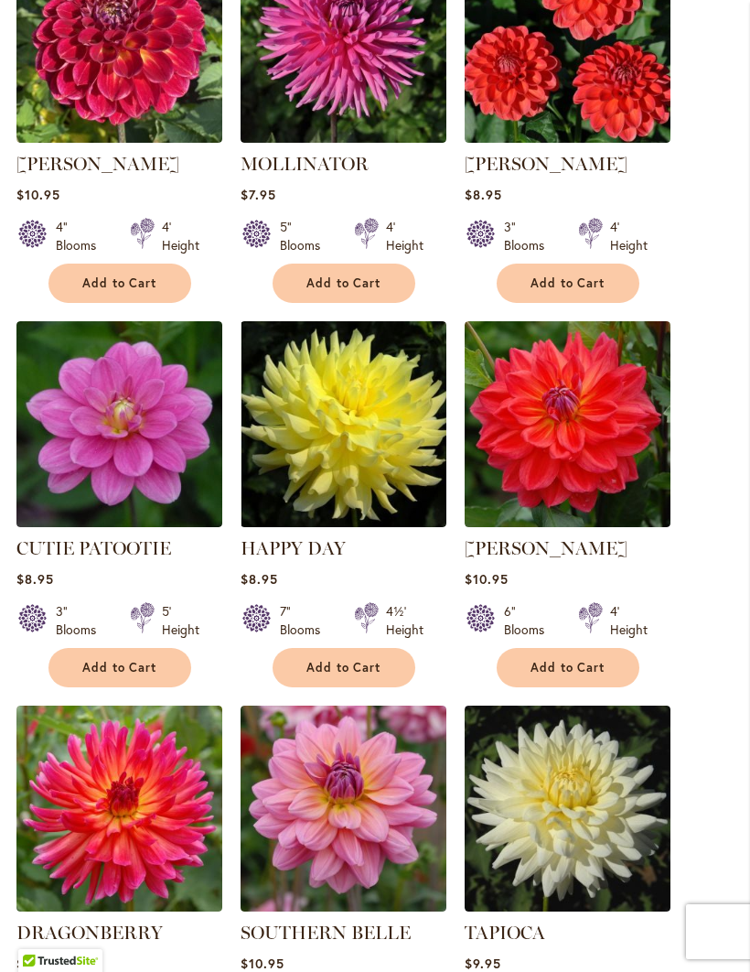
click at [156, 687] on button "Add to Cart" at bounding box center [119, 667] width 143 height 39
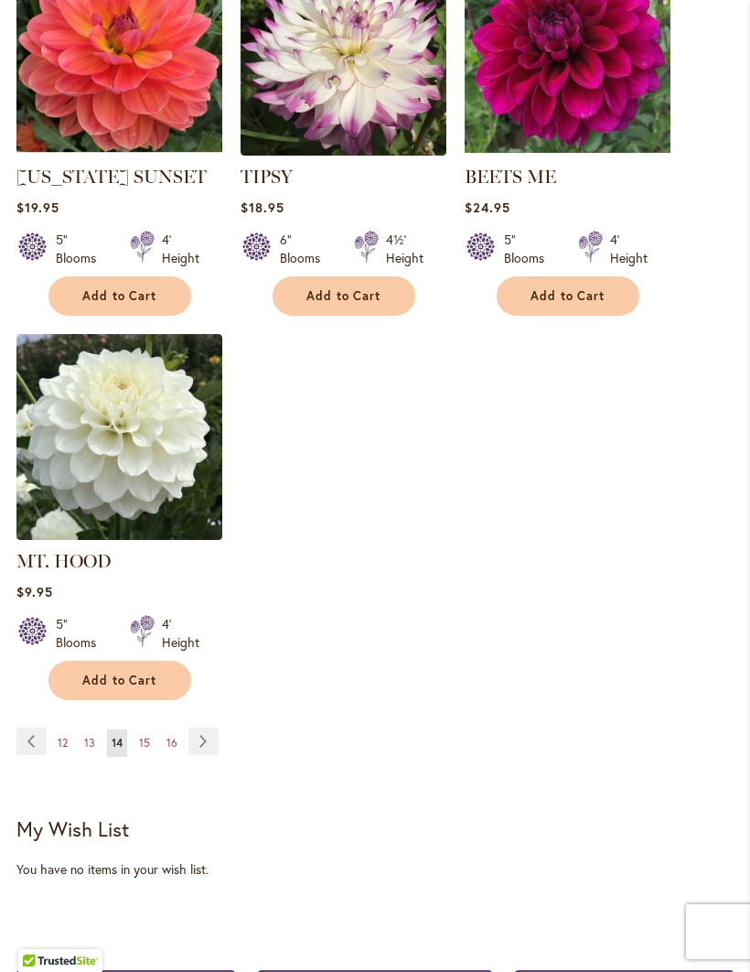
scroll to position [2156, 0]
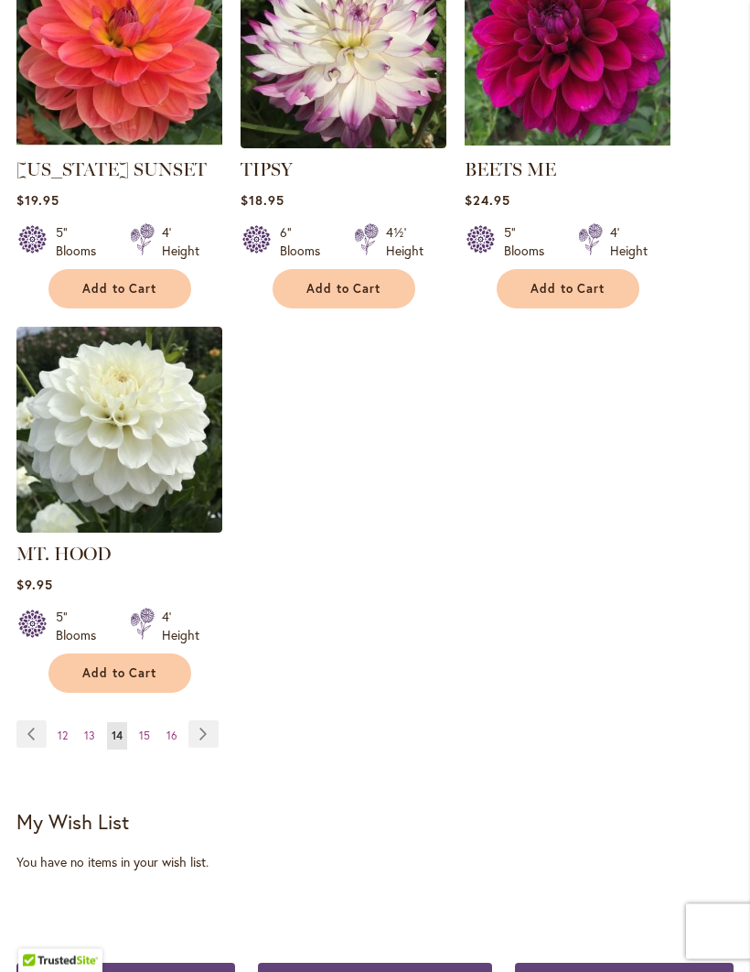
click at [217, 724] on link "Page Next" at bounding box center [203, 734] width 30 height 27
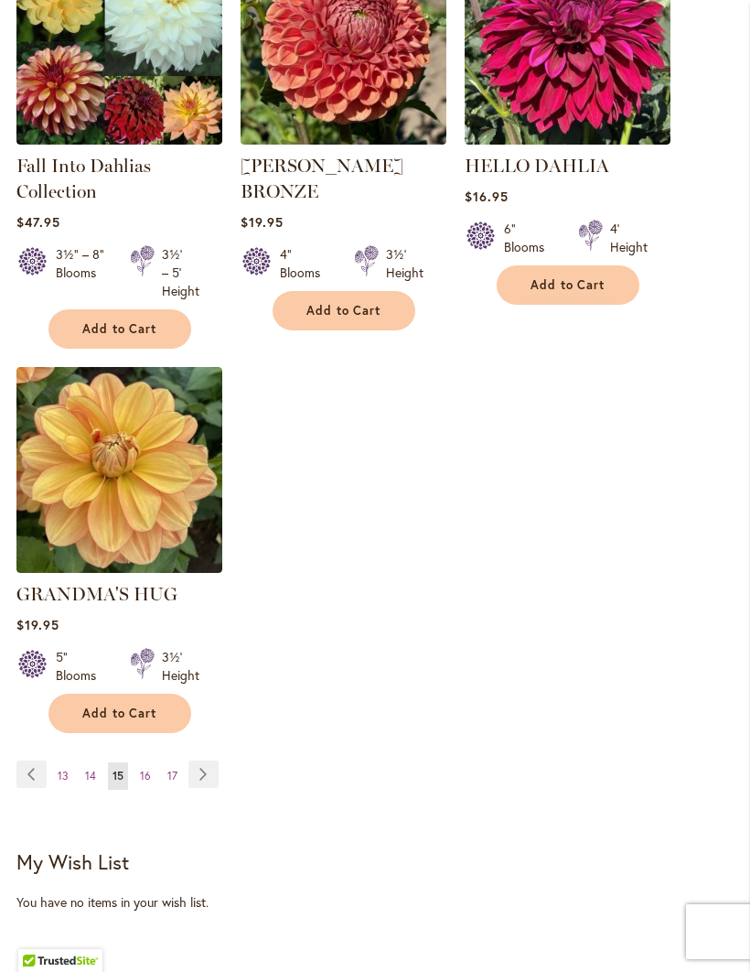
scroll to position [2141, 0]
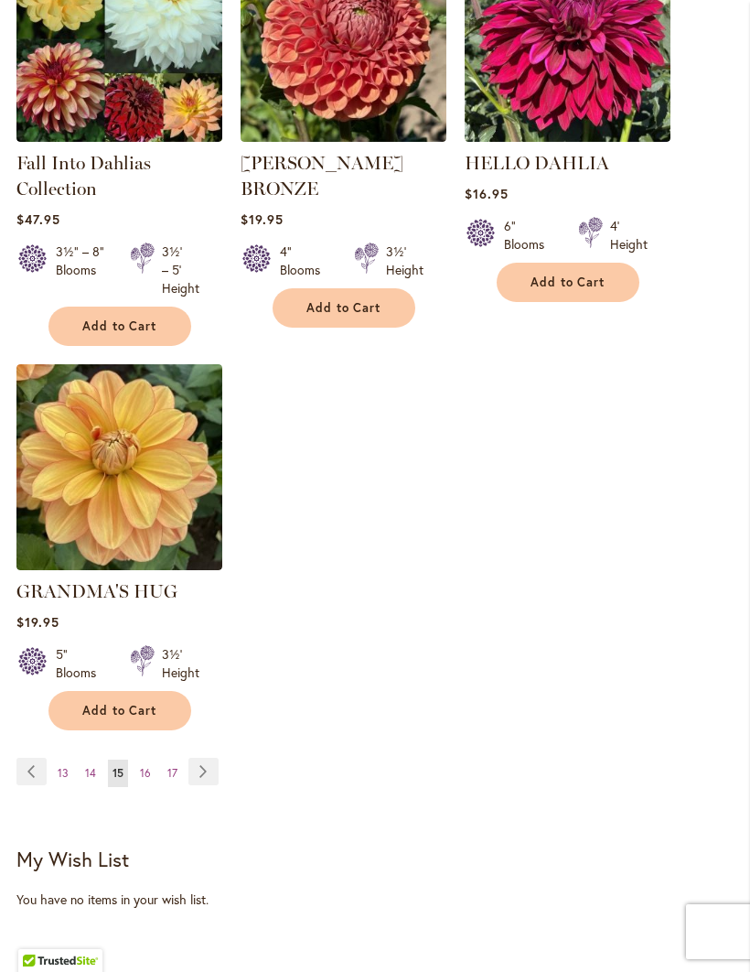
click at [216, 780] on link "Page Next" at bounding box center [203, 771] width 30 height 27
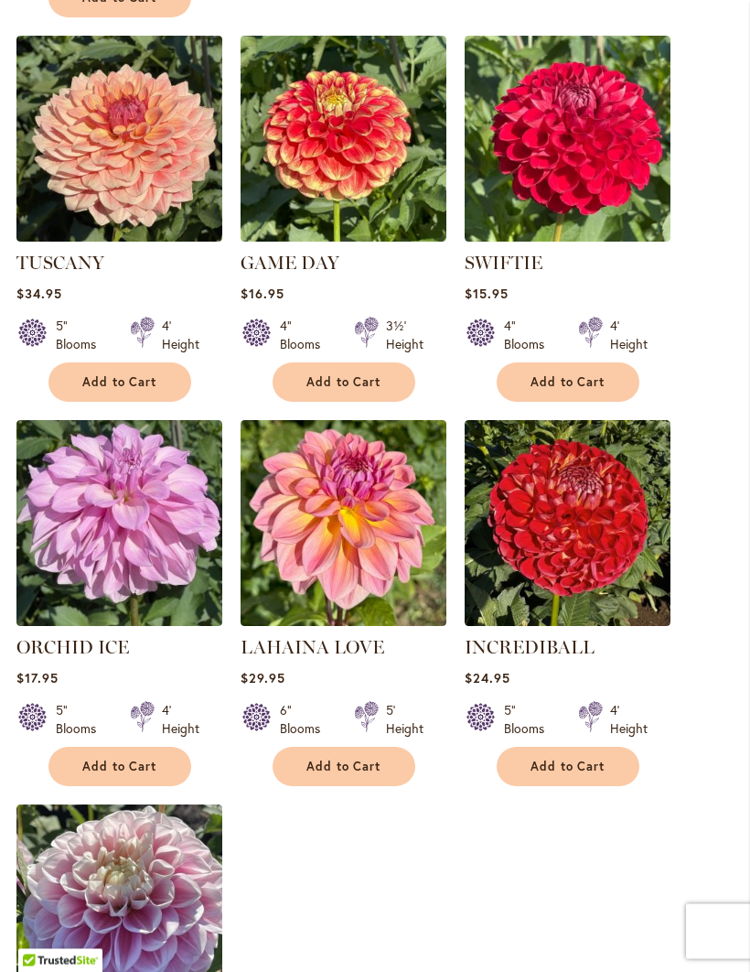
scroll to position [1675, 0]
click at [360, 774] on span "Add to Cart" at bounding box center [344, 766] width 75 height 16
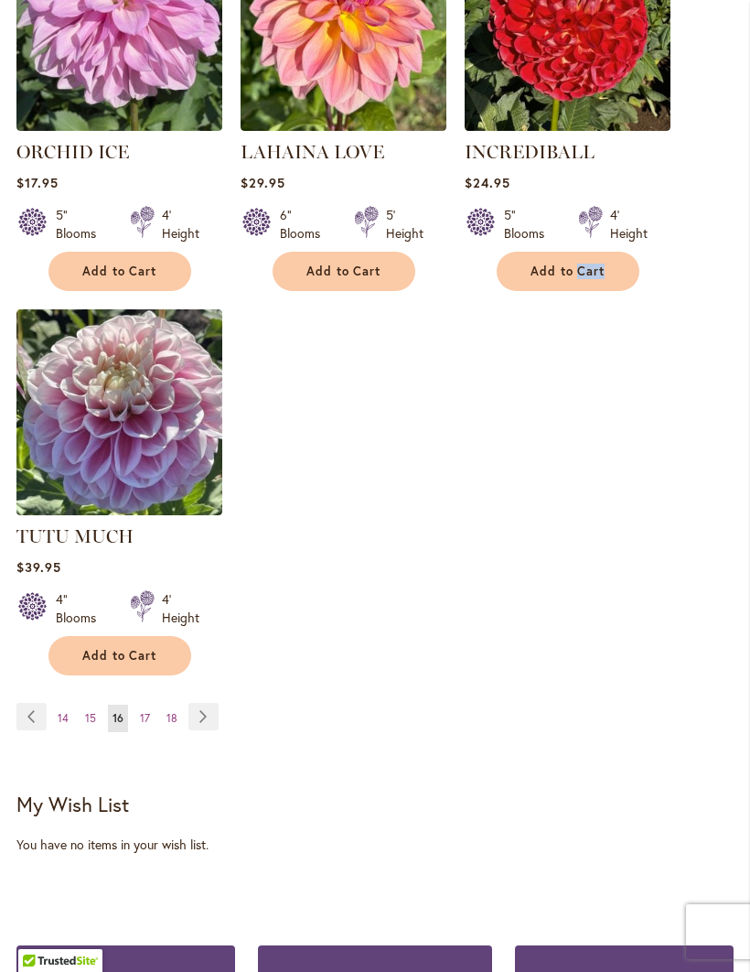
scroll to position [2263, 0]
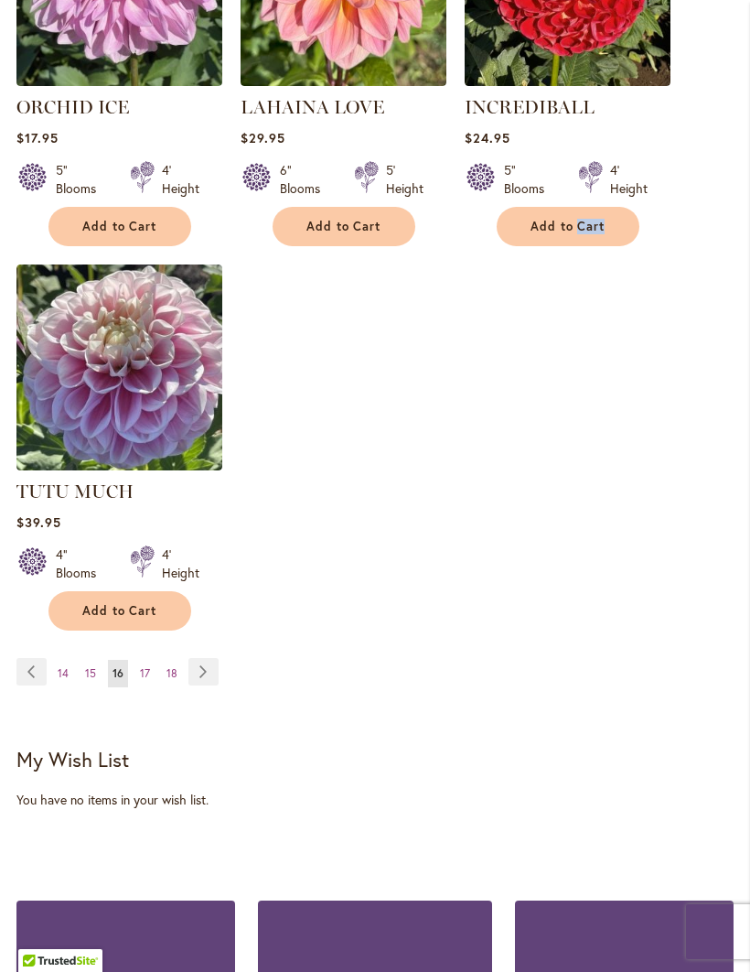
click at [210, 685] on link "Page Next" at bounding box center [203, 671] width 30 height 27
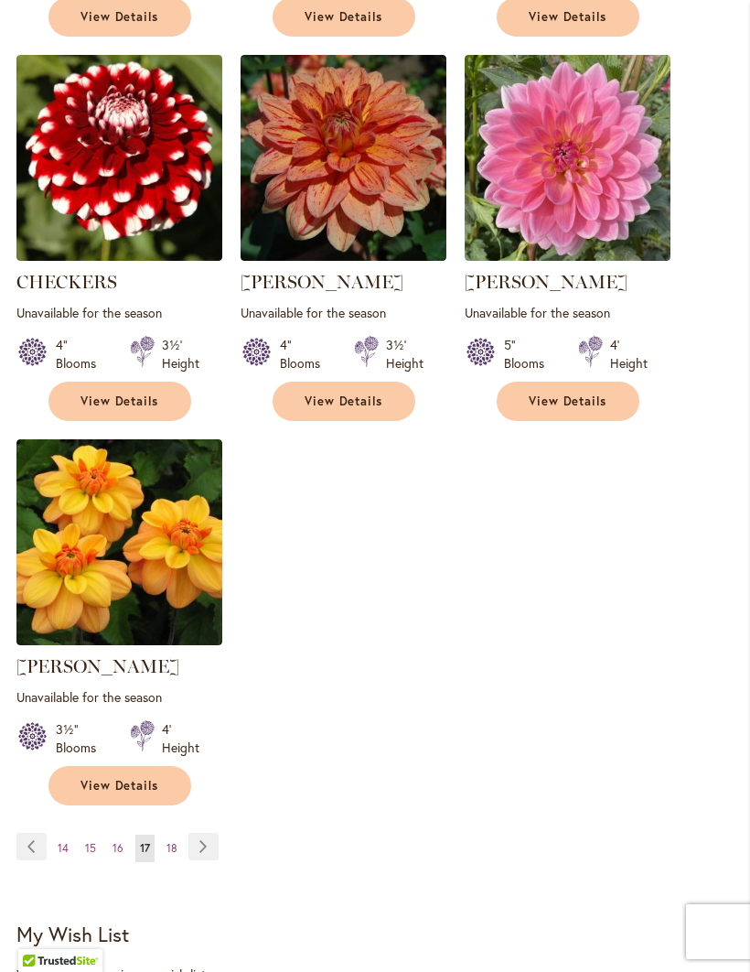
scroll to position [2027, 0]
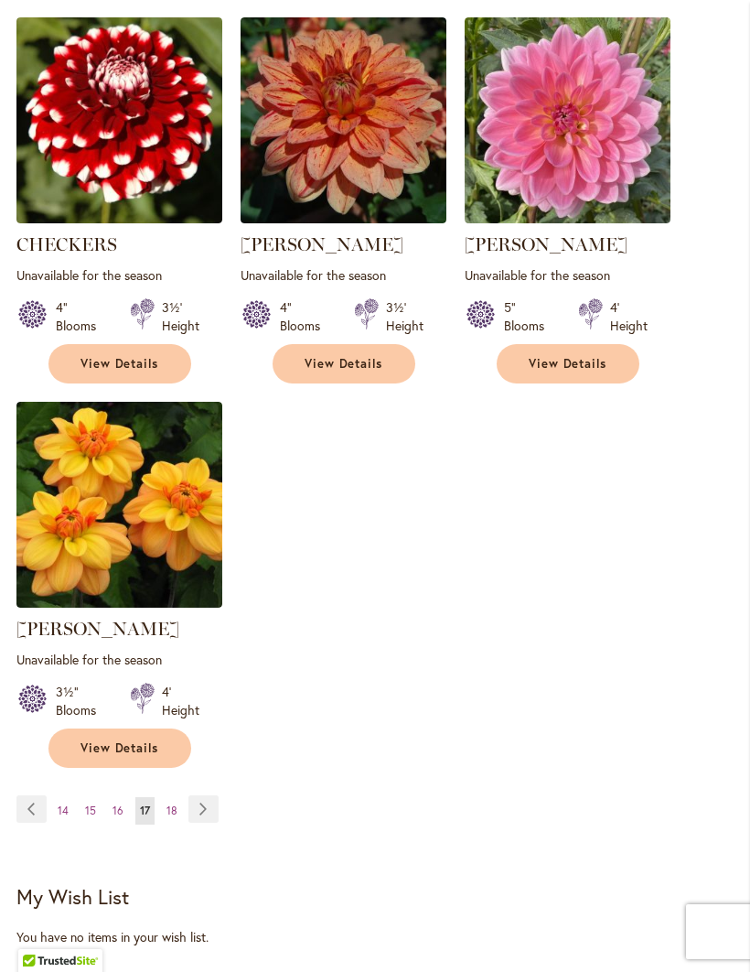
click at [217, 823] on link "Page Next" at bounding box center [203, 808] width 30 height 27
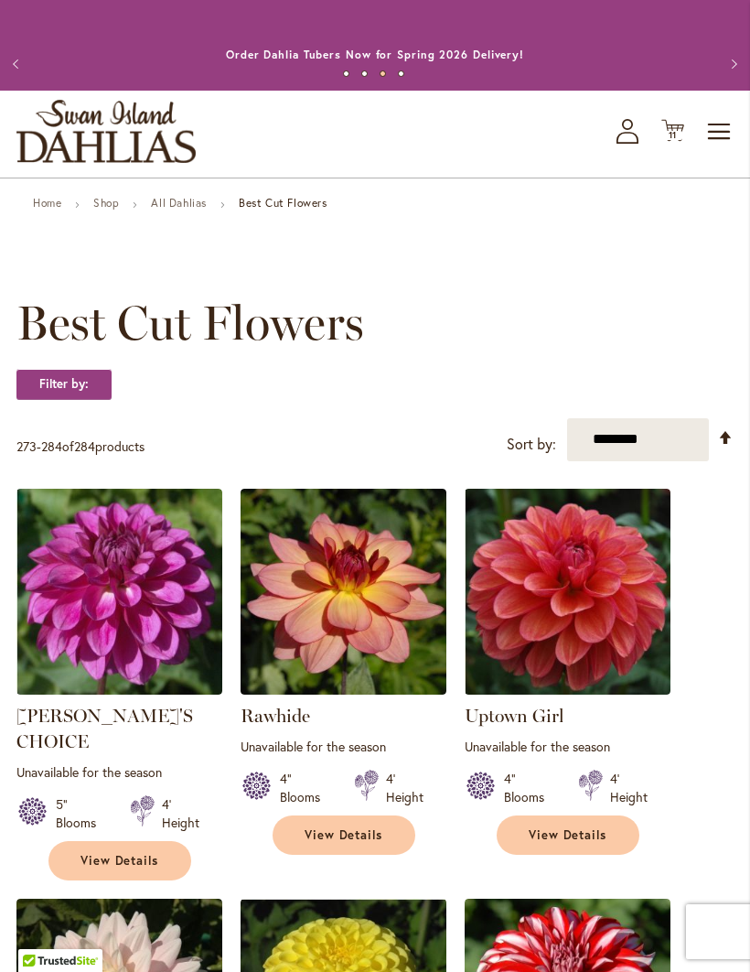
click at [683, 142] on icon "Cart .cls-1 { fill: #231f20; }" at bounding box center [672, 130] width 23 height 23
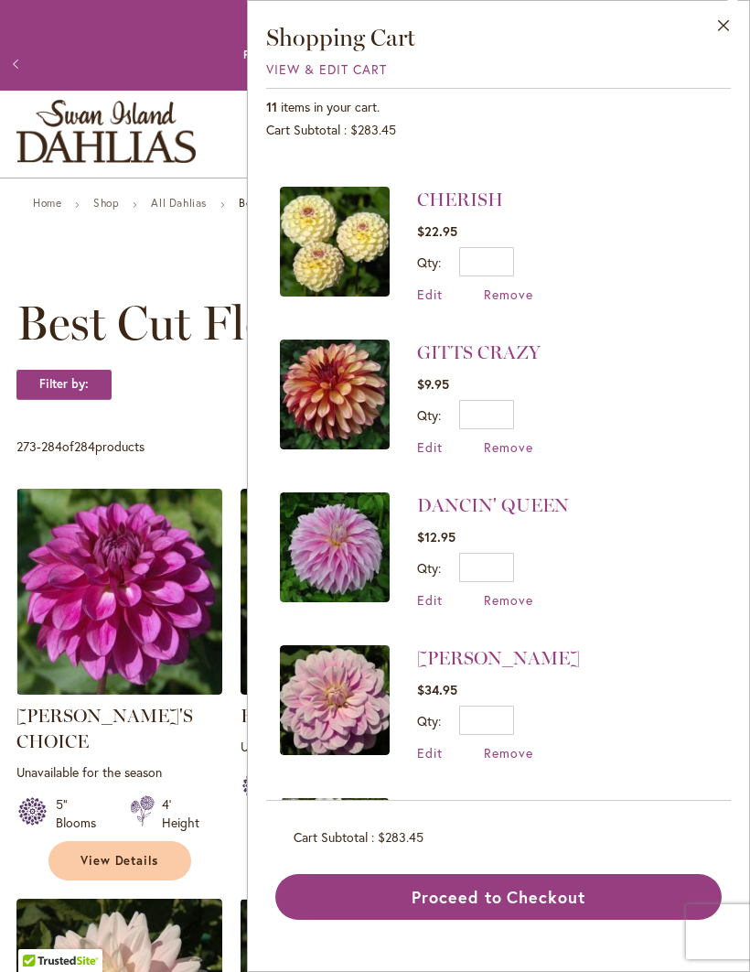
scroll to position [585, 0]
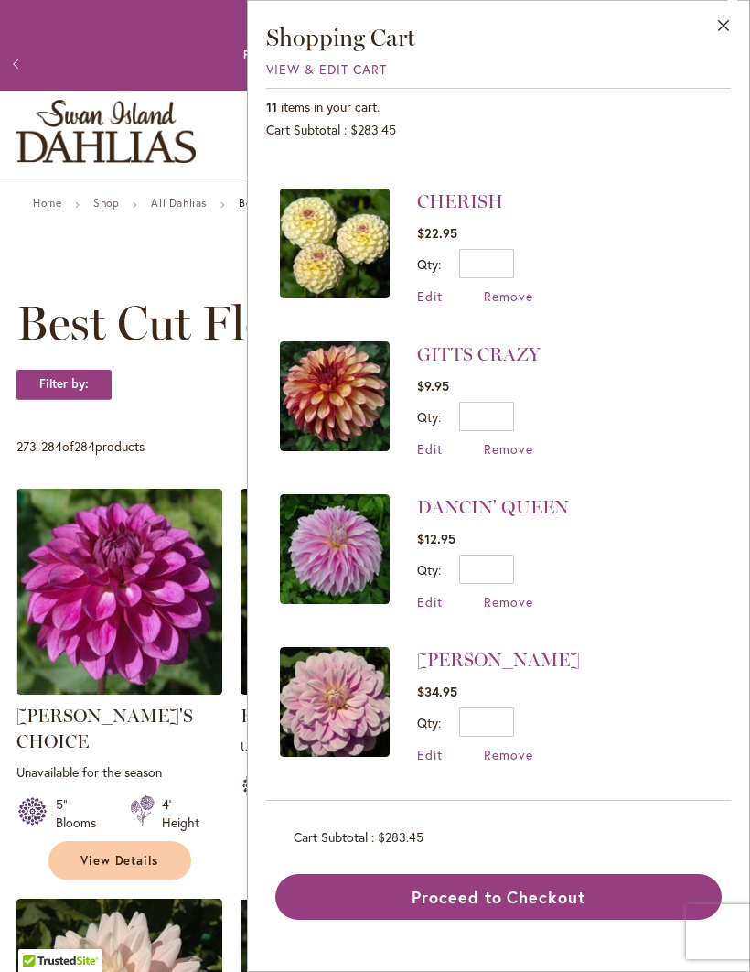
click at [201, 441] on div "**********" at bounding box center [374, 439] width 717 height 43
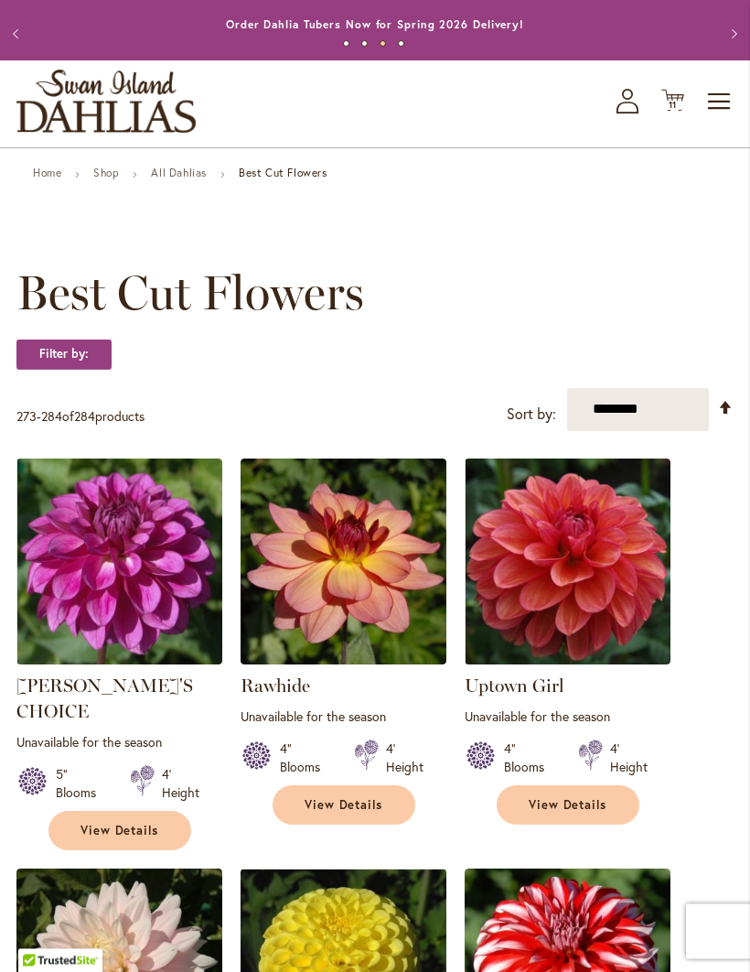
scroll to position [0, 0]
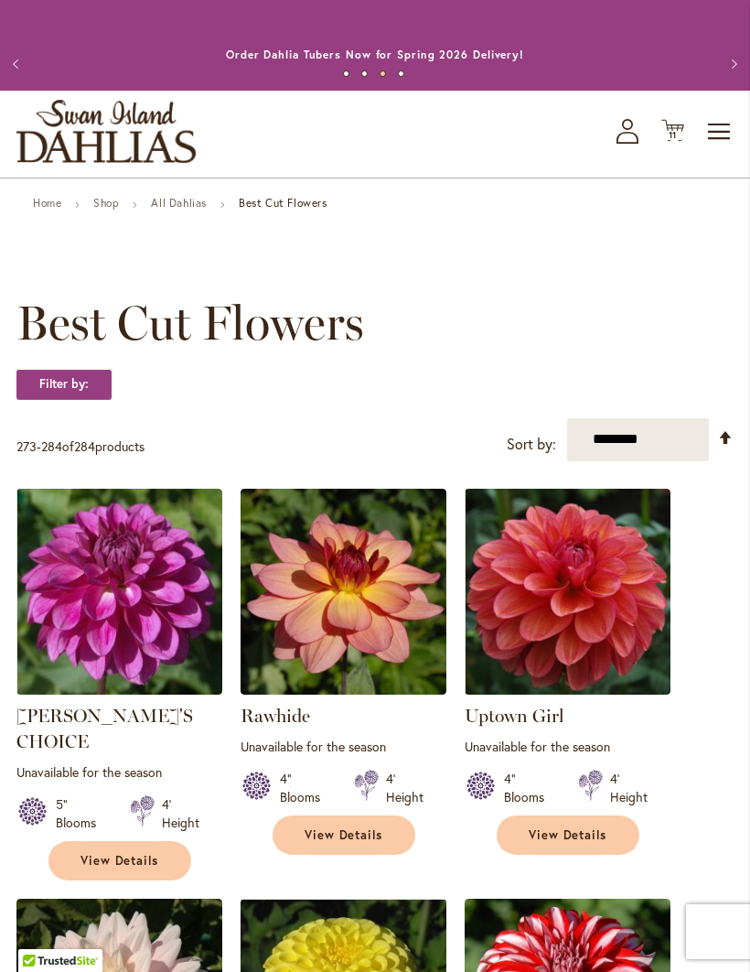
click at [724, 150] on span "Toggle Nav" at bounding box center [719, 131] width 27 height 37
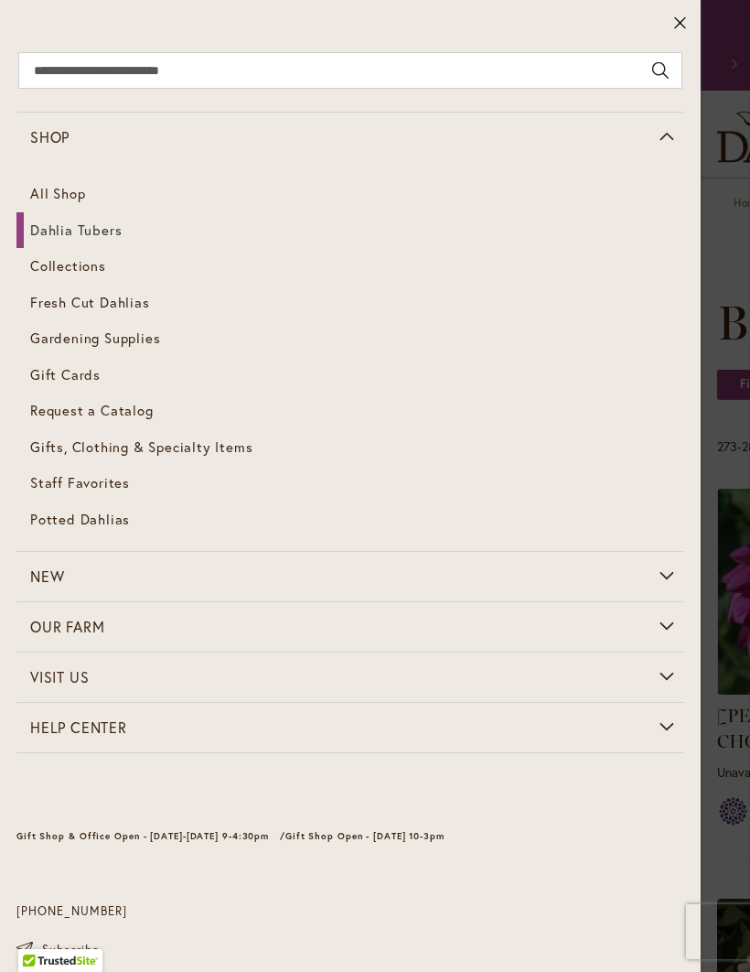
click at [116, 230] on span "Dahlia Tubers" at bounding box center [75, 229] width 91 height 18
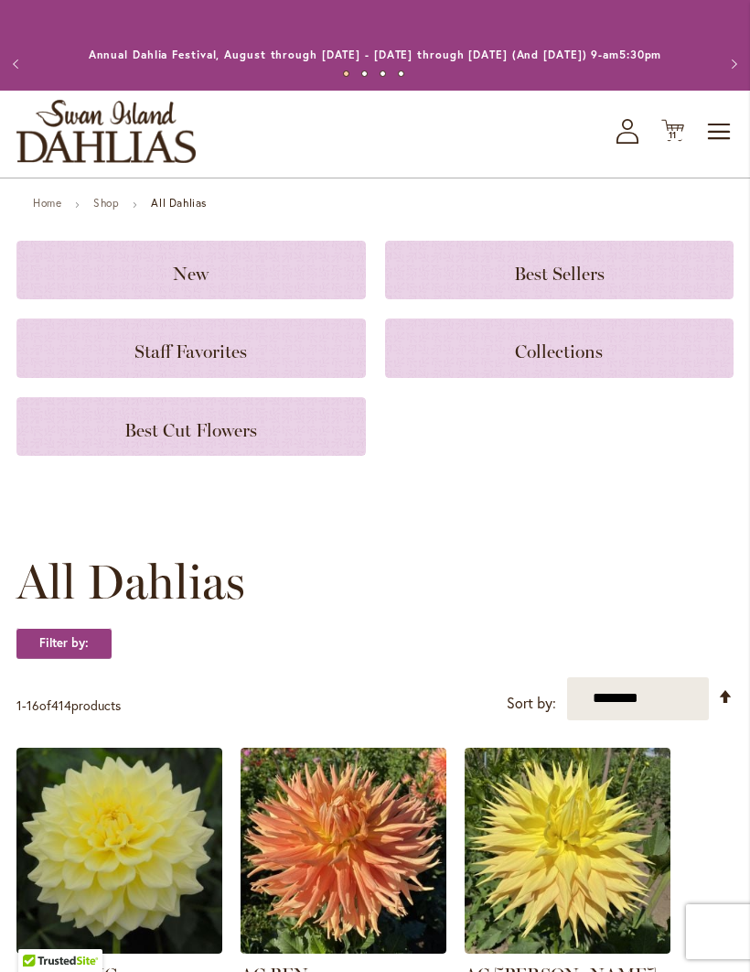
click at [565, 285] on span "Best Sellers" at bounding box center [559, 274] width 91 height 22
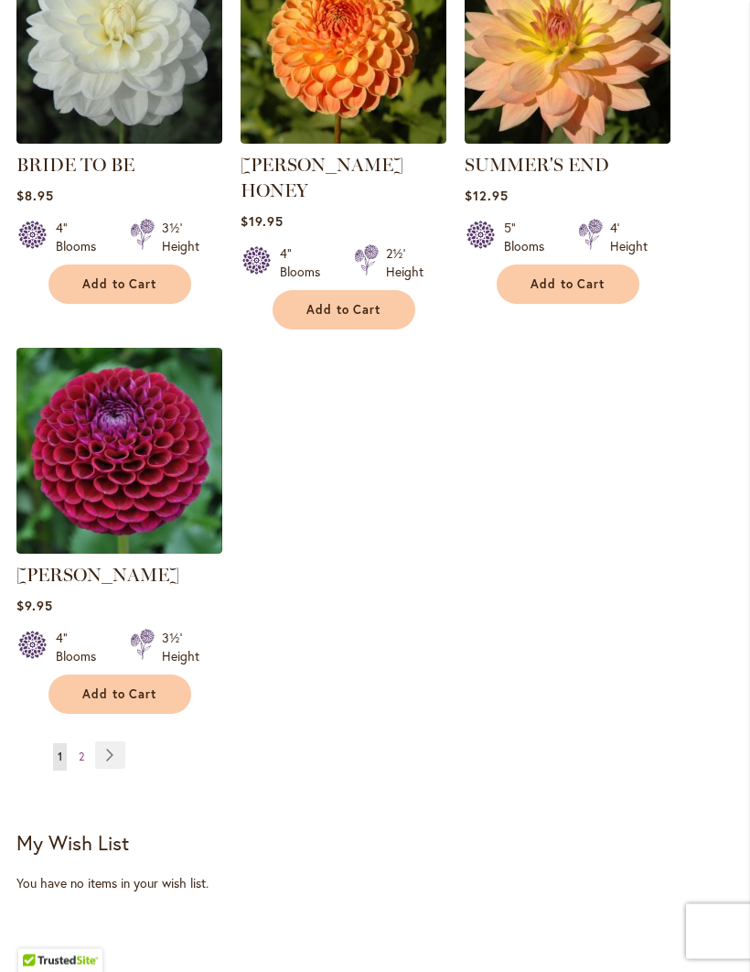
scroll to position [2146, 0]
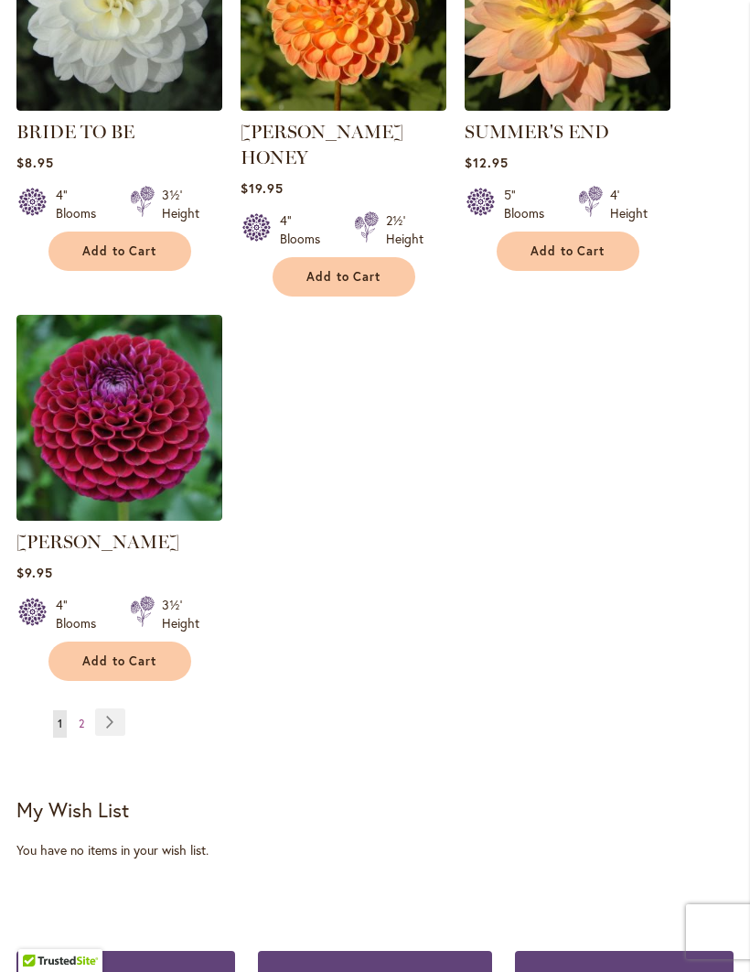
click at [124, 718] on link "Page Next" at bounding box center [110, 721] width 30 height 27
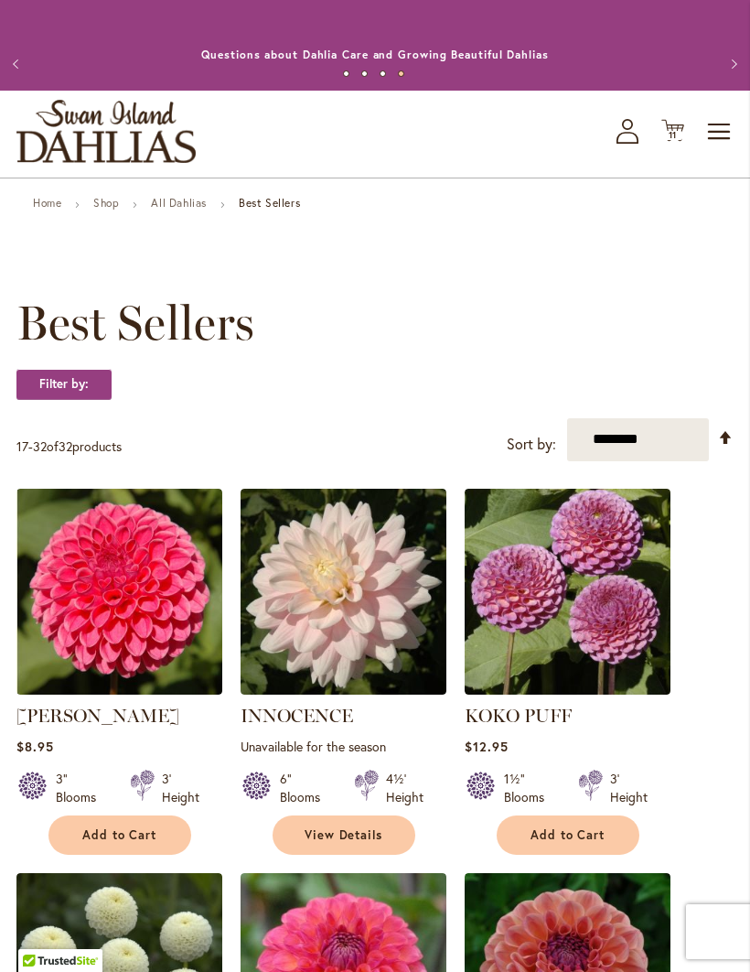
click at [721, 150] on span "Toggle Nav" at bounding box center [719, 131] width 27 height 37
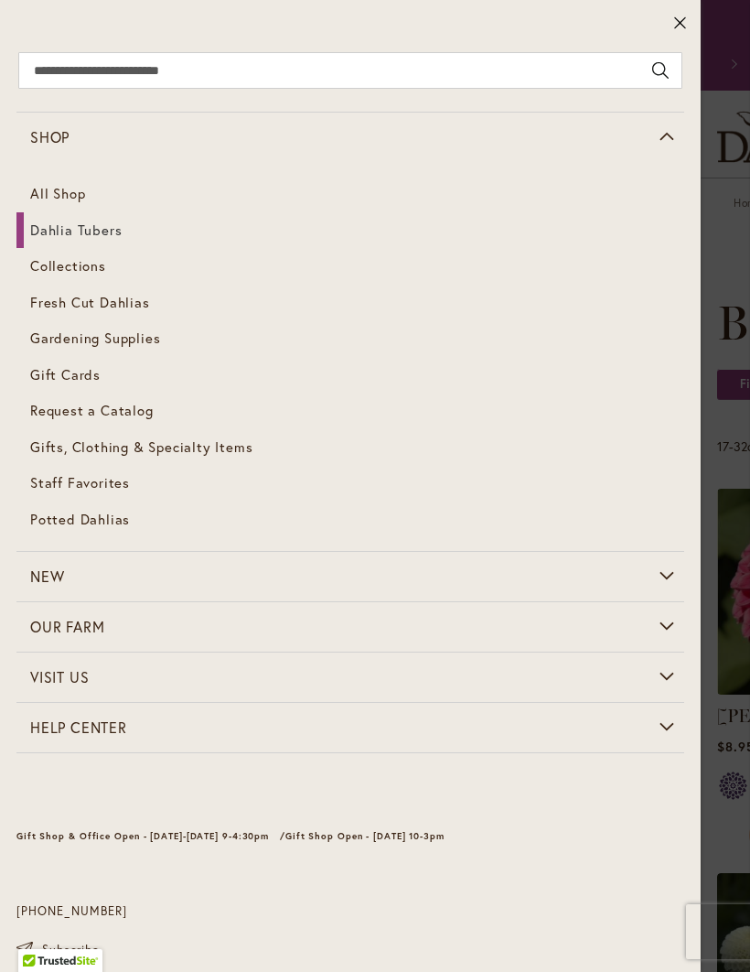
click at [118, 244] on link "Dahlia Tubers" at bounding box center [350, 230] width 668 height 37
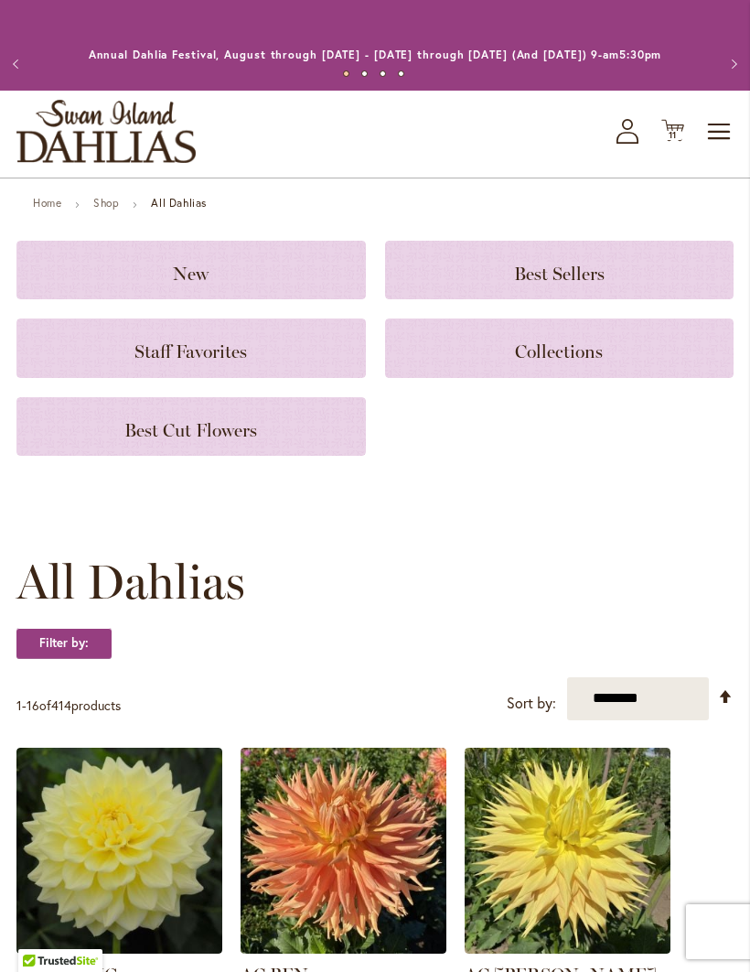
click at [258, 358] on h3 "Staff Favorites" at bounding box center [191, 348] width 306 height 20
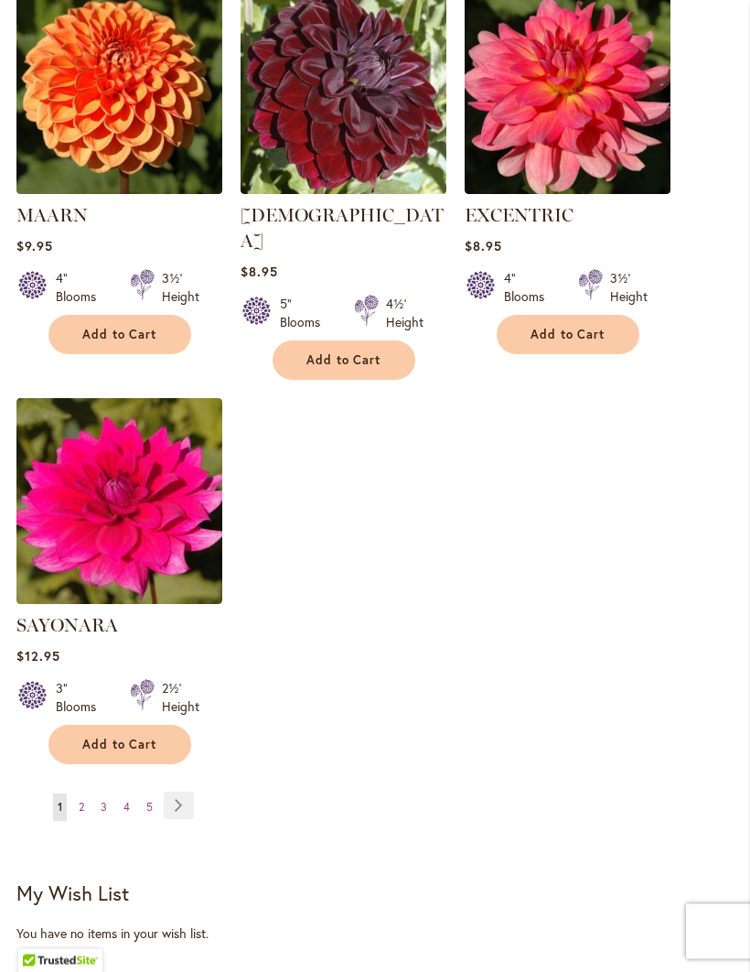
scroll to position [2063, 0]
click at [191, 793] on link "Page Next" at bounding box center [179, 804] width 30 height 27
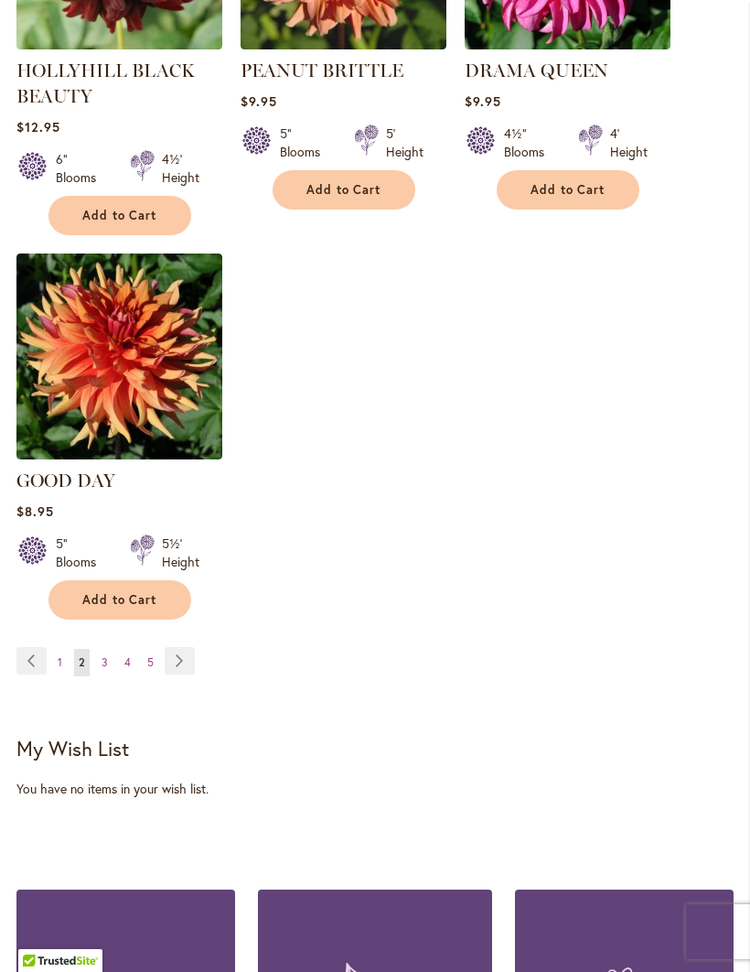
scroll to position [2242, 0]
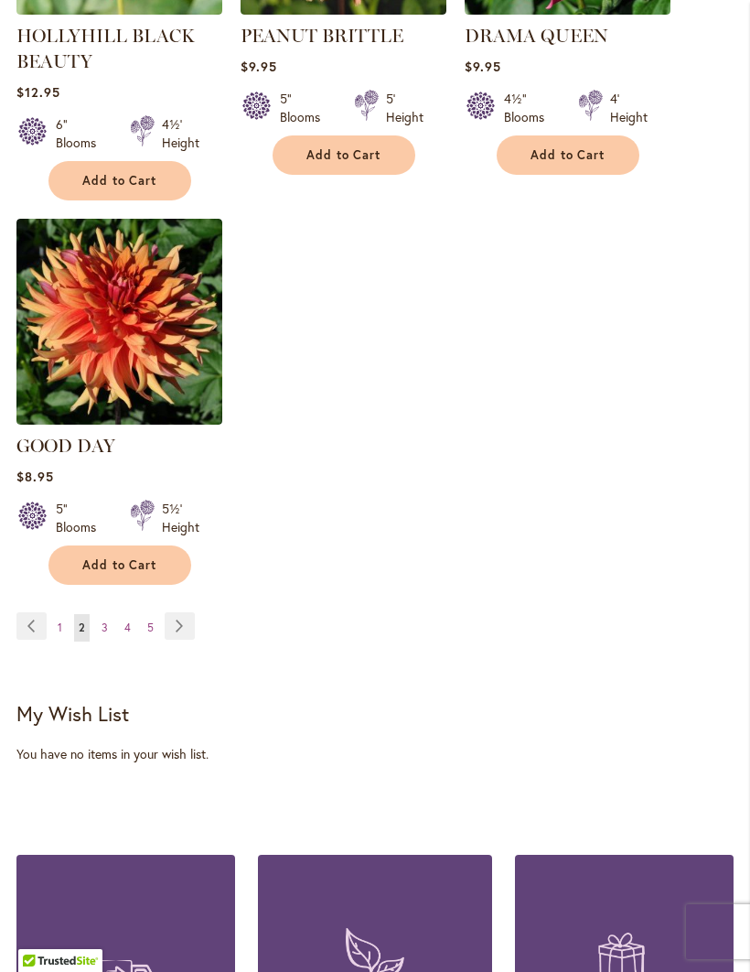
click at [182, 627] on link "Page Next" at bounding box center [180, 625] width 30 height 27
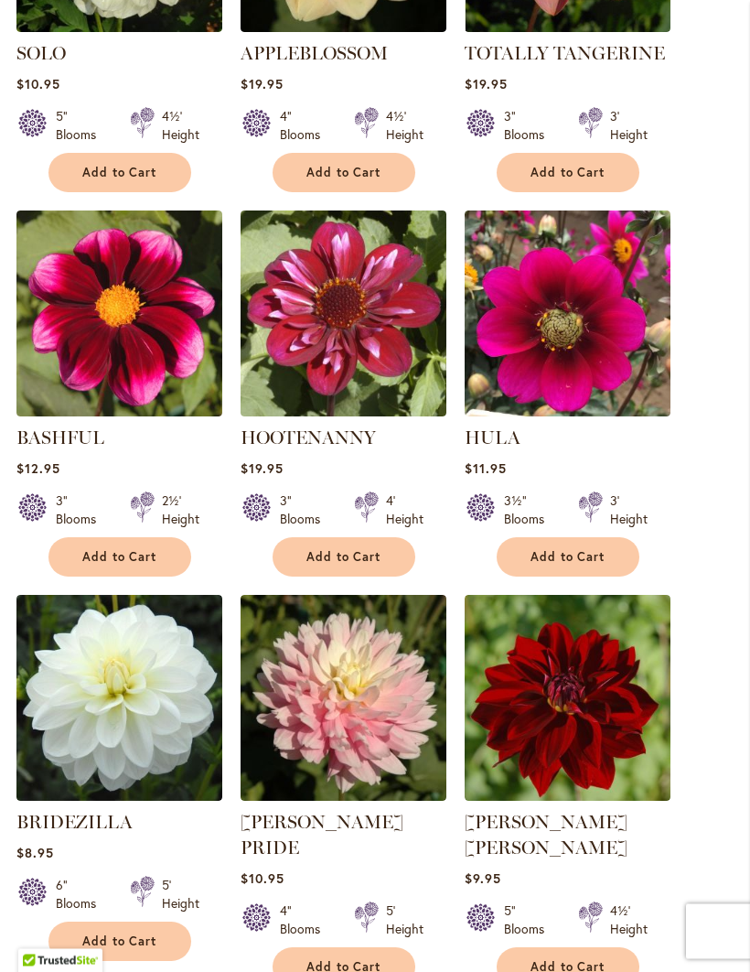
scroll to position [662, 0]
click at [567, 565] on span "Add to Cart" at bounding box center [568, 557] width 75 height 16
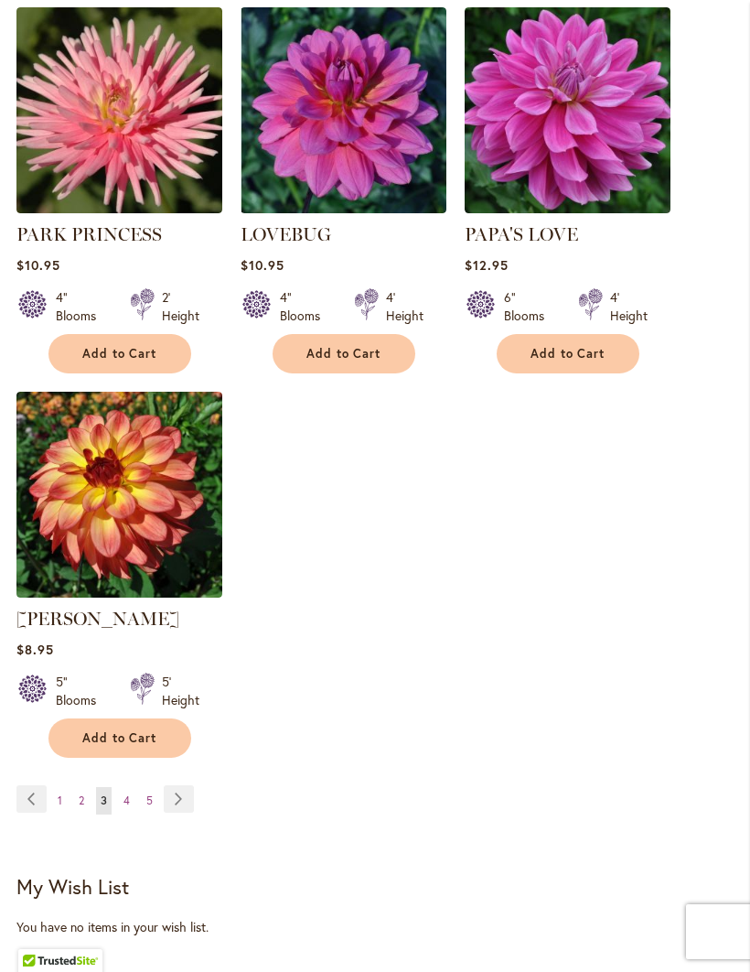
scroll to position [2130, 0]
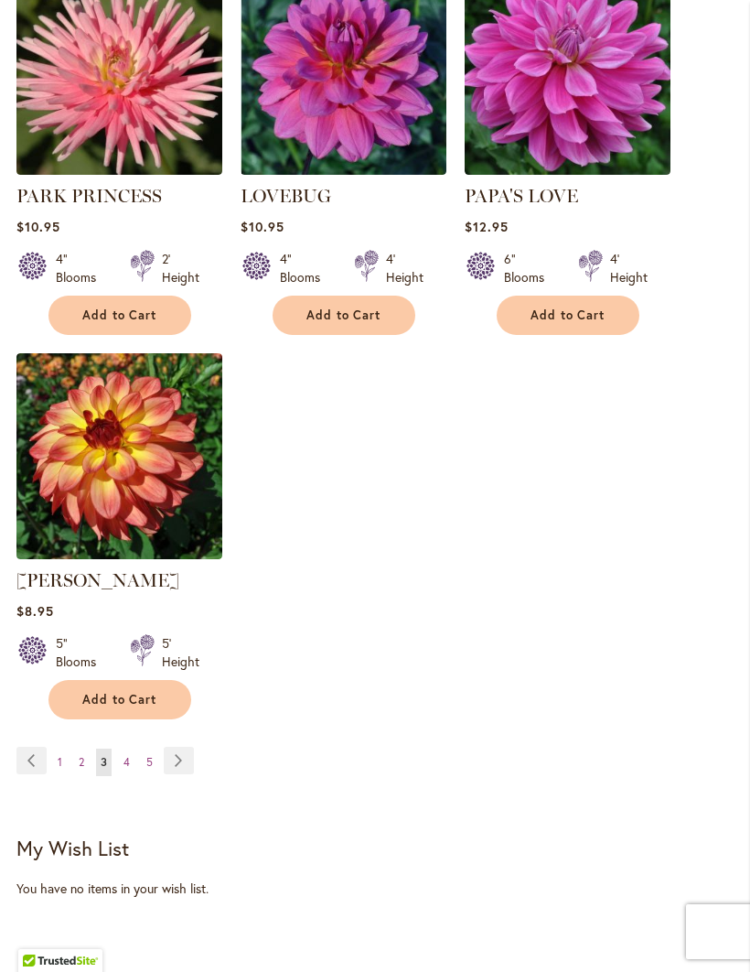
click at [188, 753] on link "Page Next" at bounding box center [179, 760] width 30 height 27
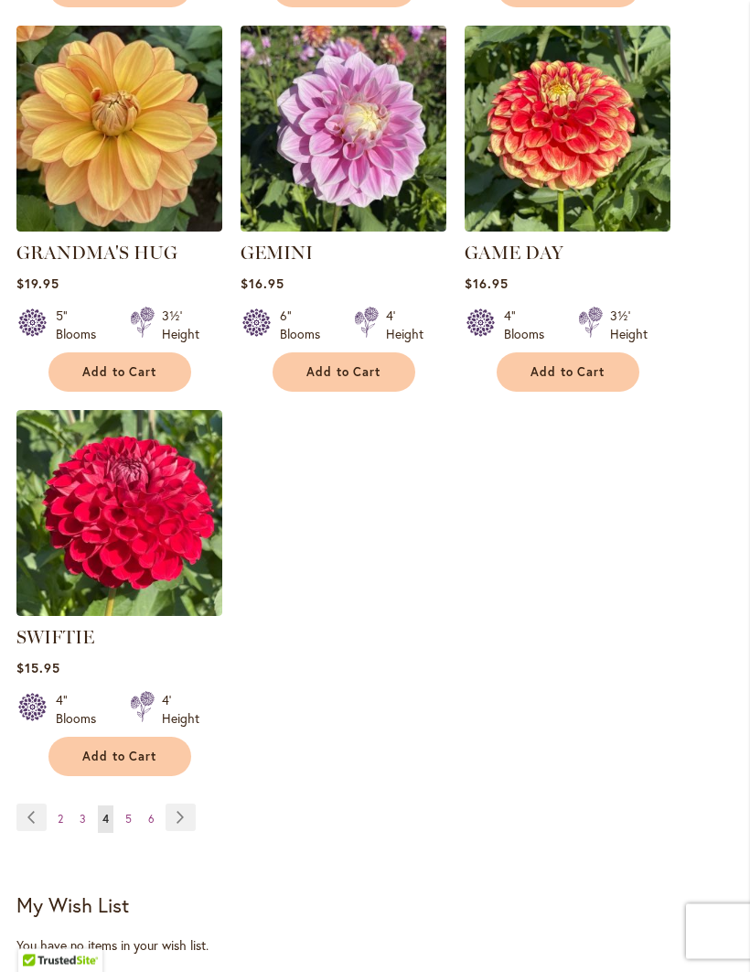
scroll to position [2026, 0]
click at [188, 819] on link "Page Next" at bounding box center [181, 816] width 30 height 27
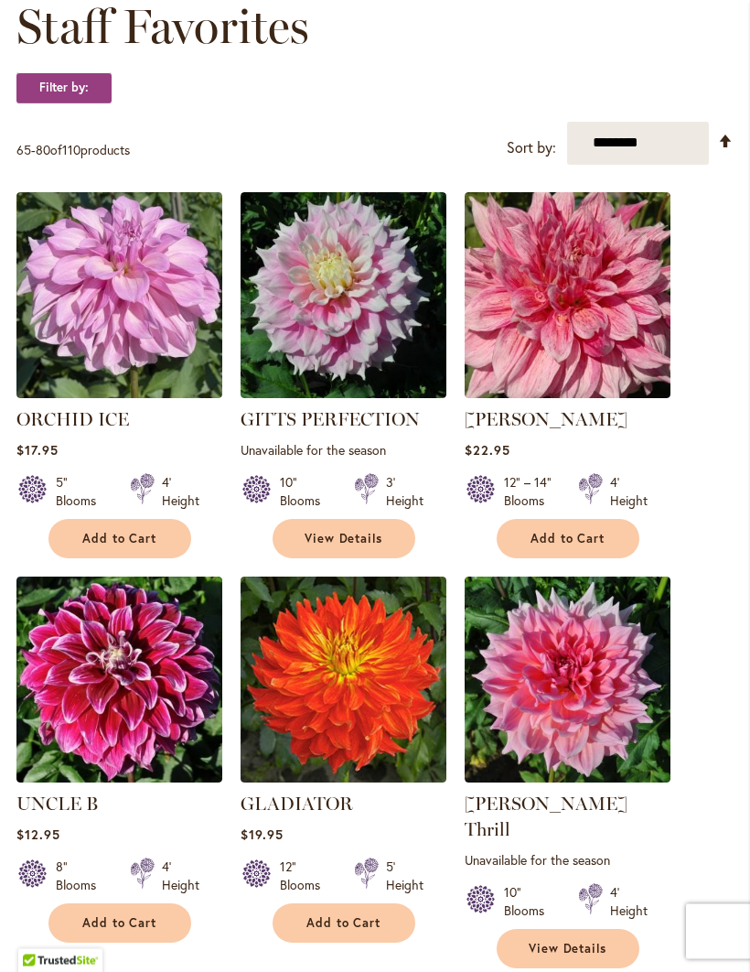
scroll to position [298, 0]
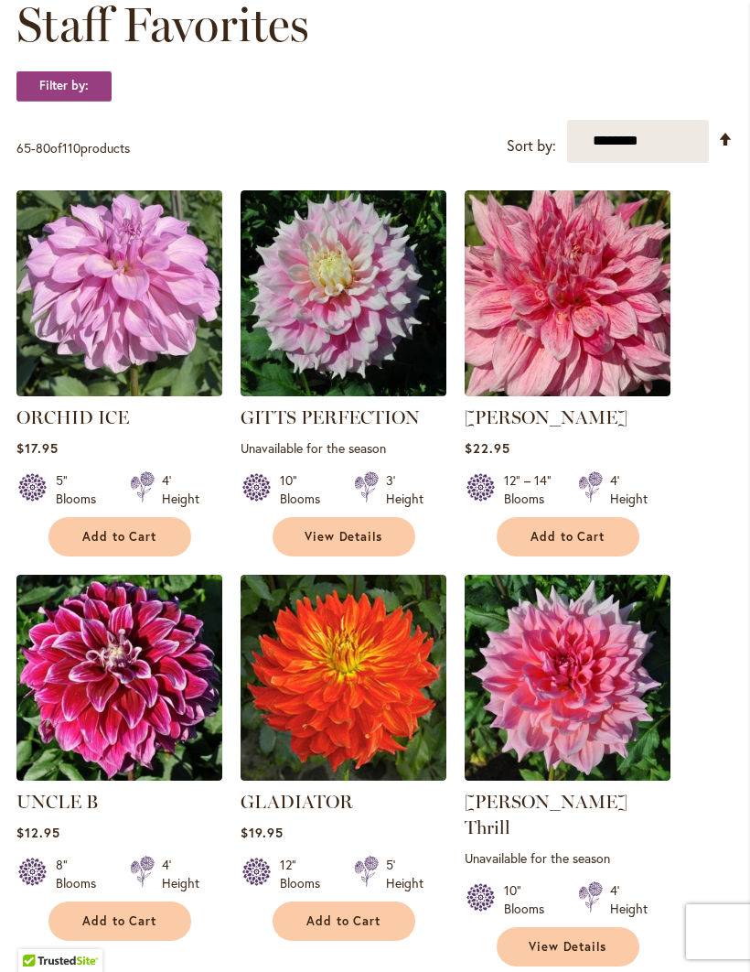
click at [508, 428] on link "[PERSON_NAME]" at bounding box center [546, 417] width 163 height 22
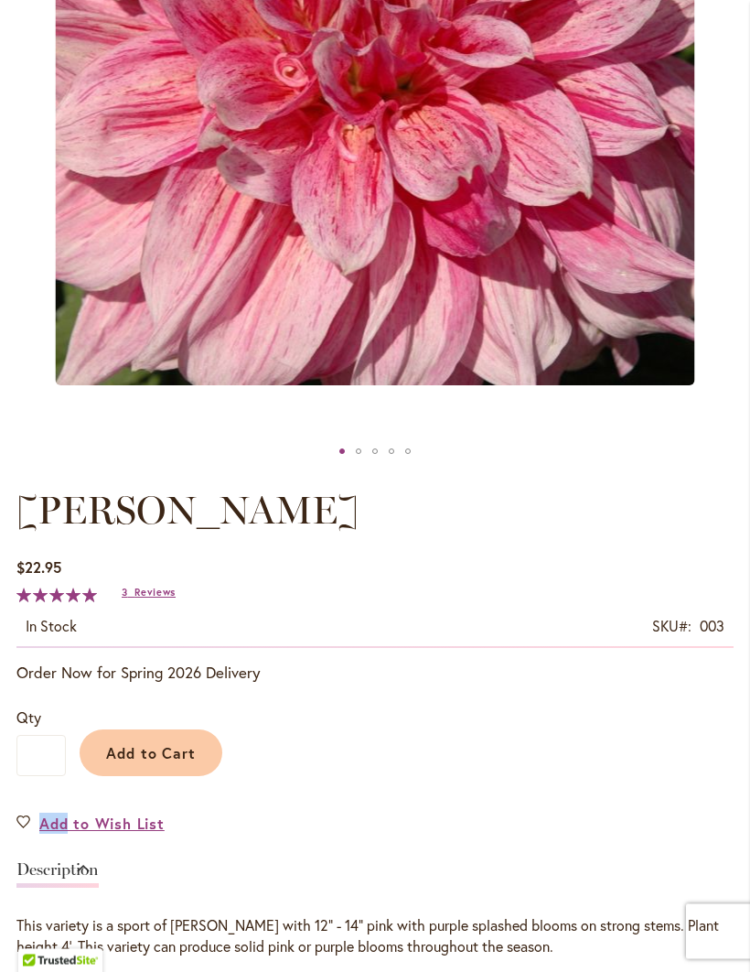
scroll to position [562, 0]
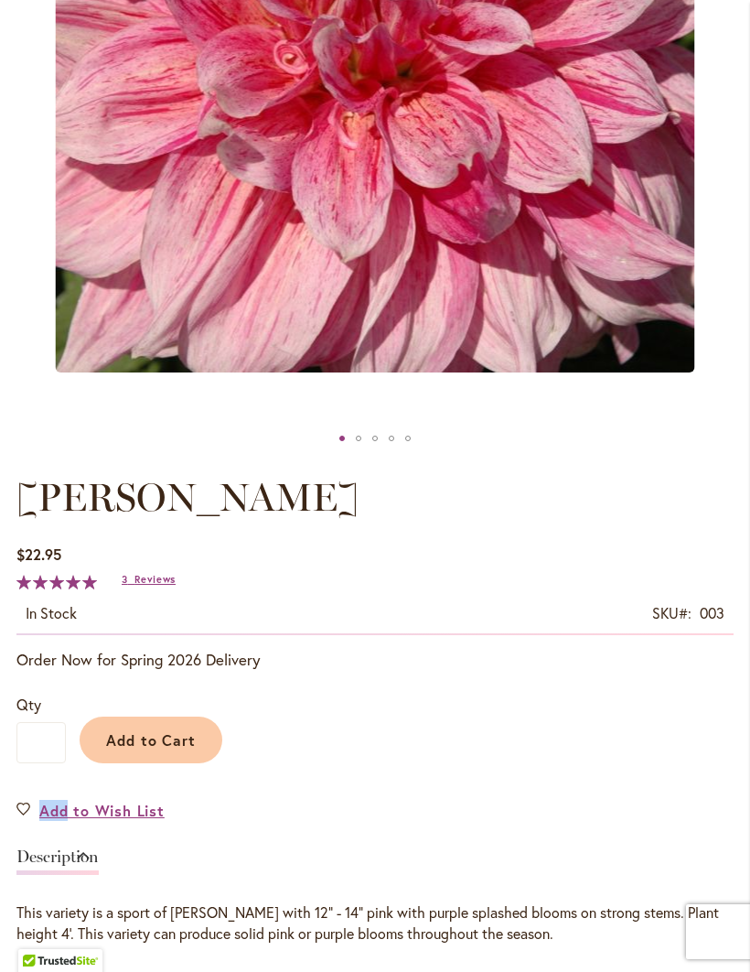
click at [167, 763] on button "Add to Cart" at bounding box center [151, 739] width 143 height 47
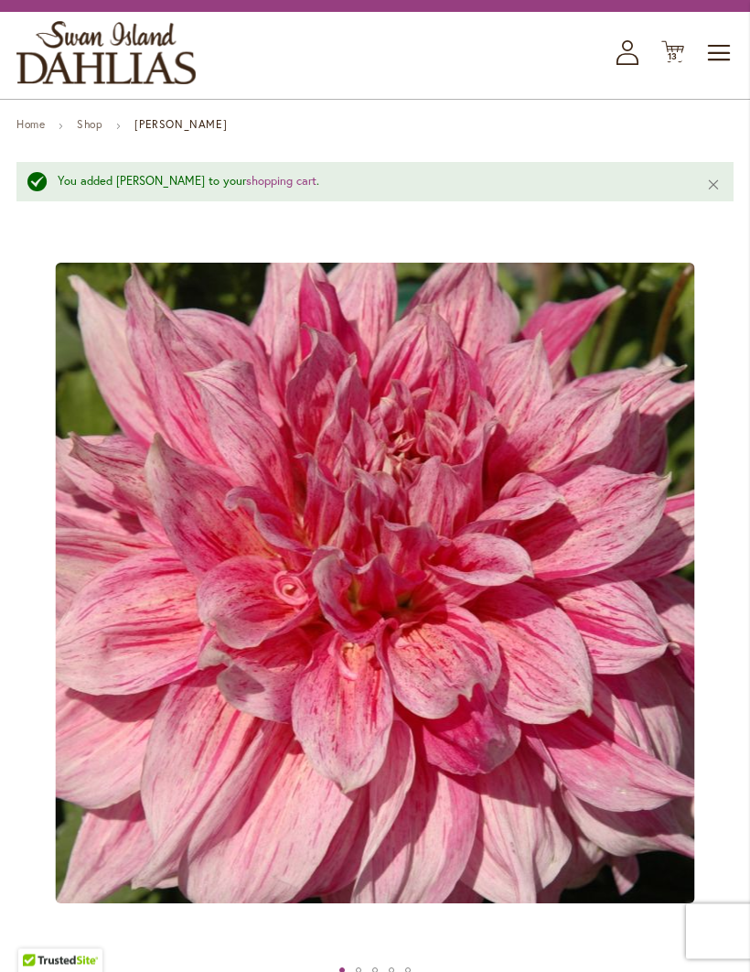
scroll to position [0, 0]
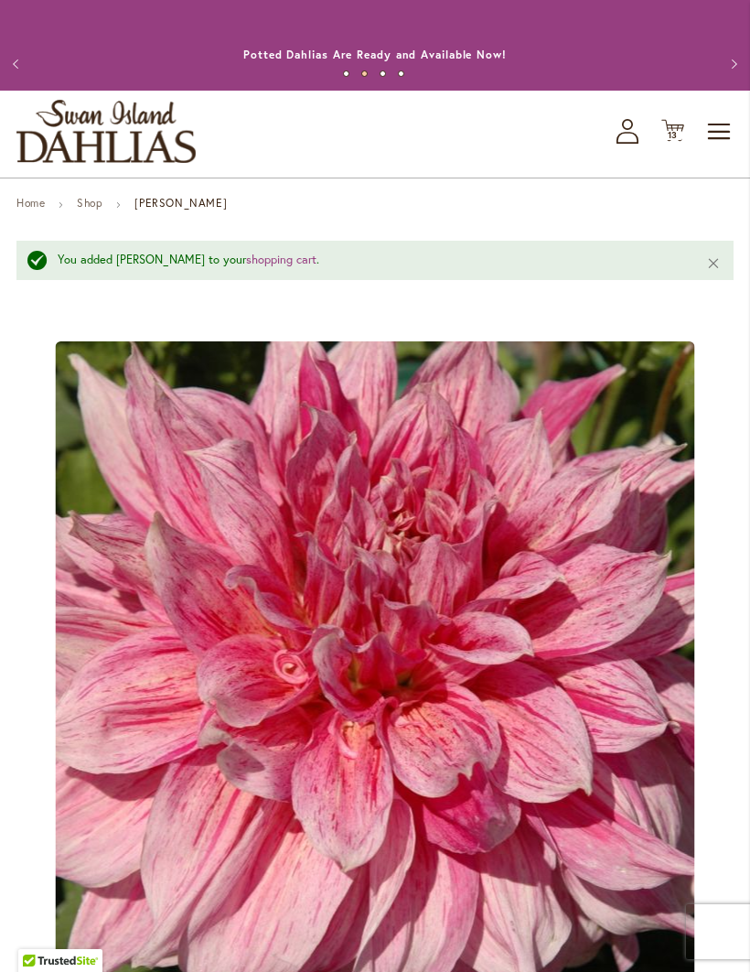
click at [681, 140] on icon "Cart .cls-1 { fill: #231f20; }" at bounding box center [672, 130] width 23 height 23
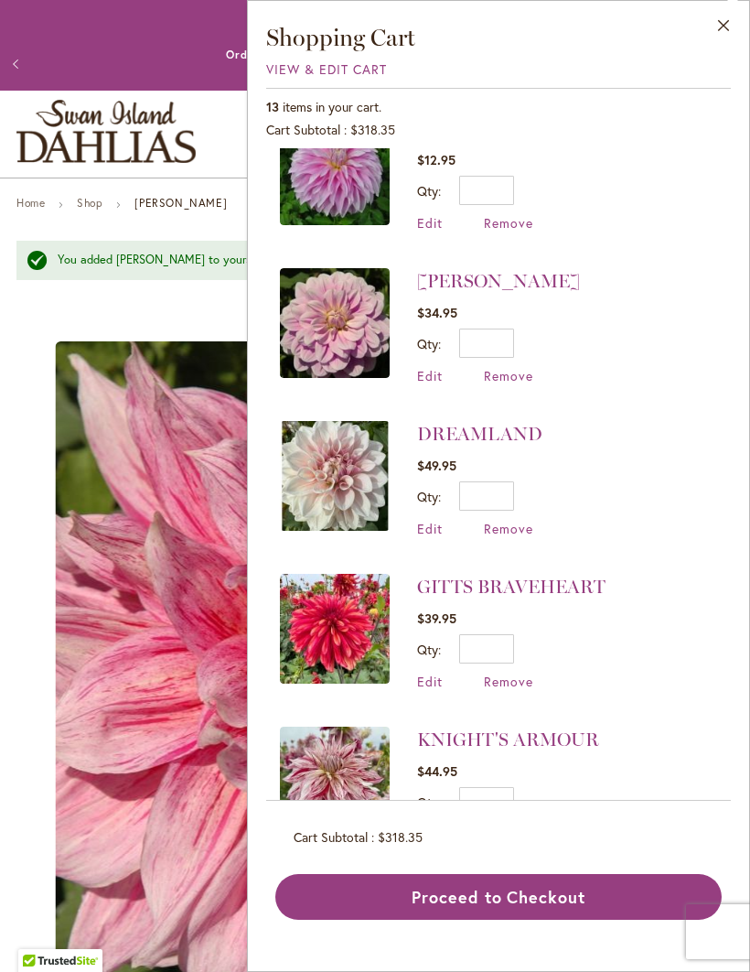
scroll to position [1269, 0]
click at [478, 920] on button "Proceed to Checkout" at bounding box center [498, 897] width 446 height 46
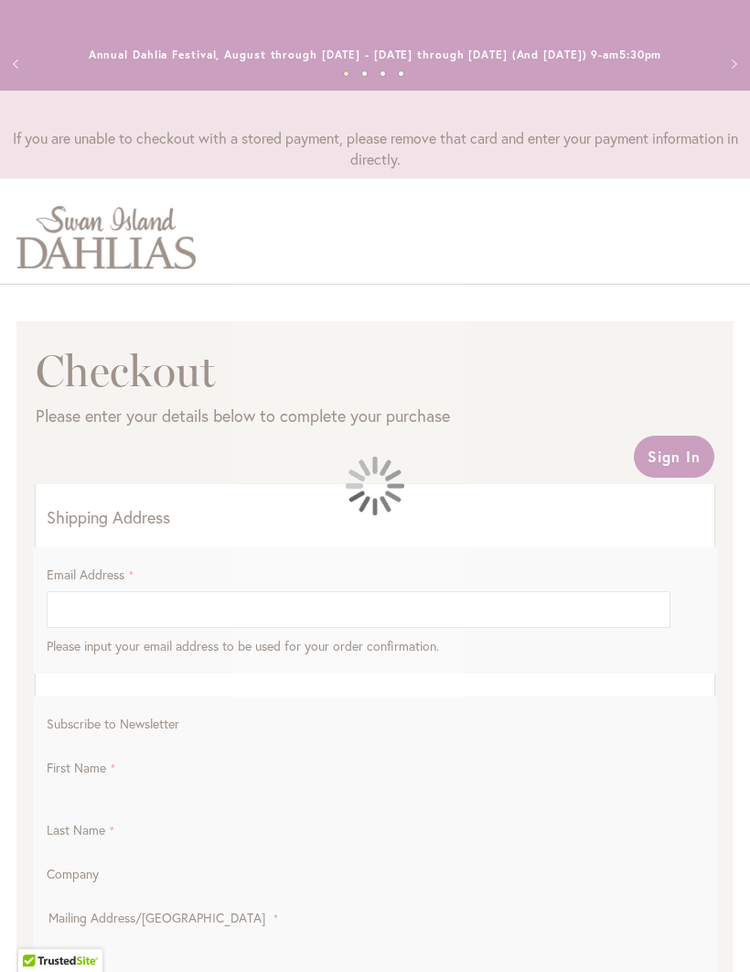
select select "**"
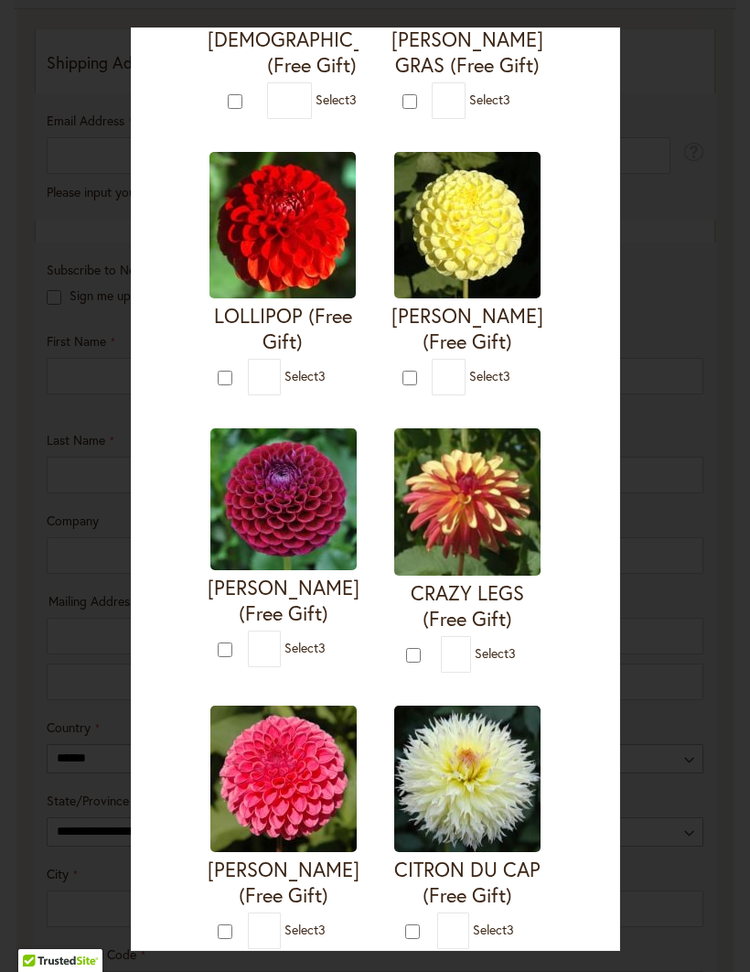
scroll to position [591, 0]
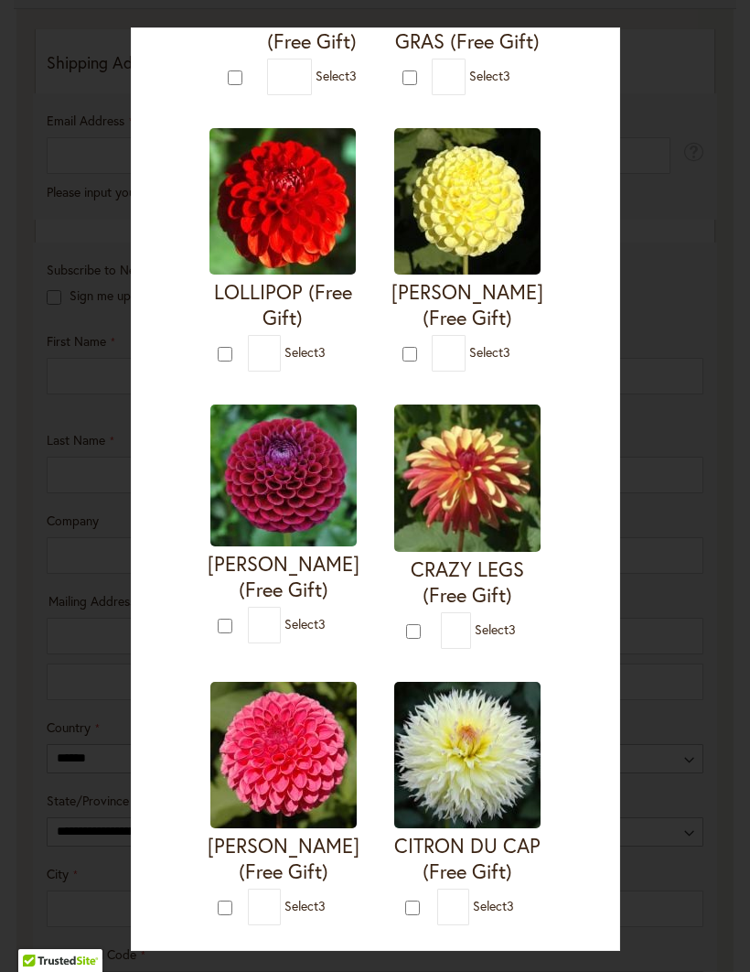
type input "*"
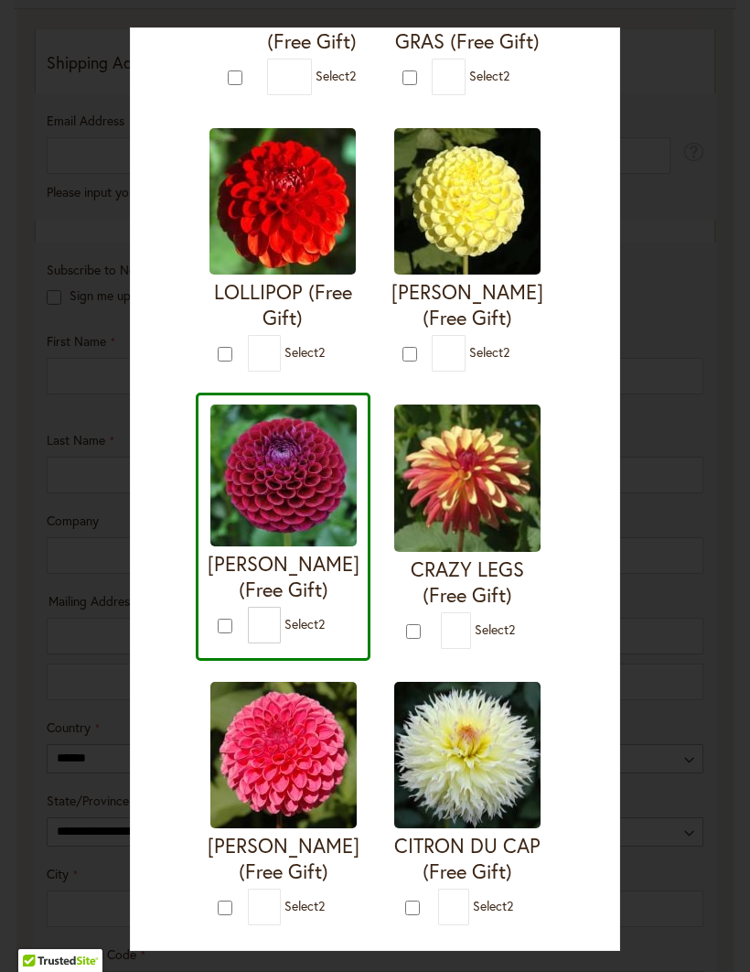
type input "*"
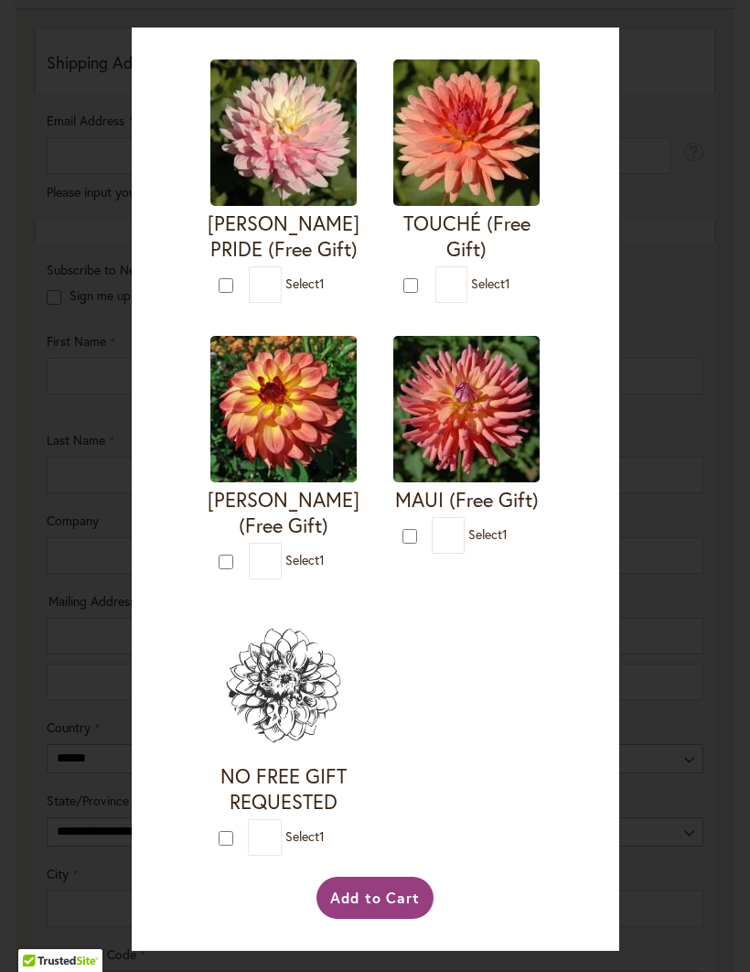
scroll to position [3232, 0]
click at [224, 303] on form "[PERSON_NAME] PRIDE (Free Gift) * 1" at bounding box center [283, 180] width 151 height 243
type input "*"
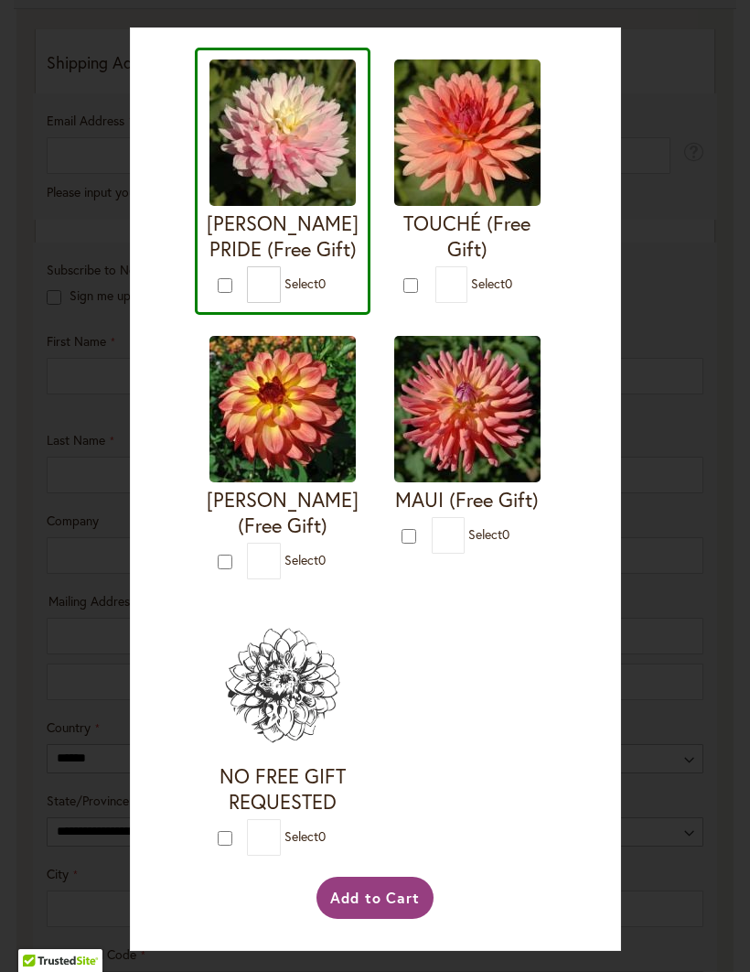
scroll to position [3870, 0]
click at [383, 919] on button "Add to Cart" at bounding box center [376, 898] width 118 height 42
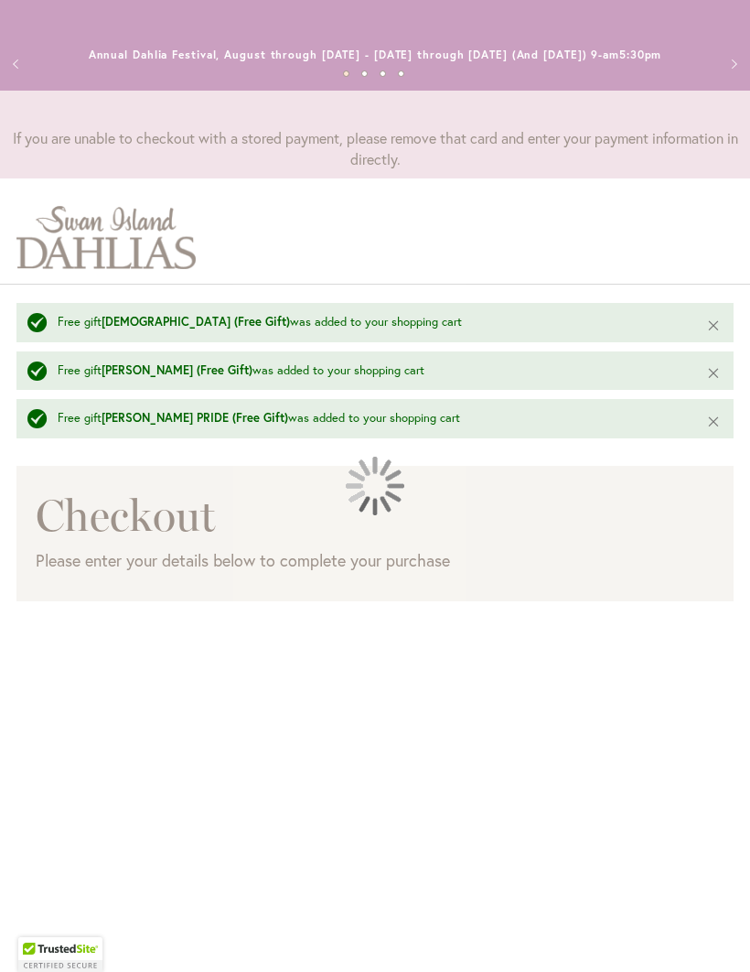
scroll to position [279, 0]
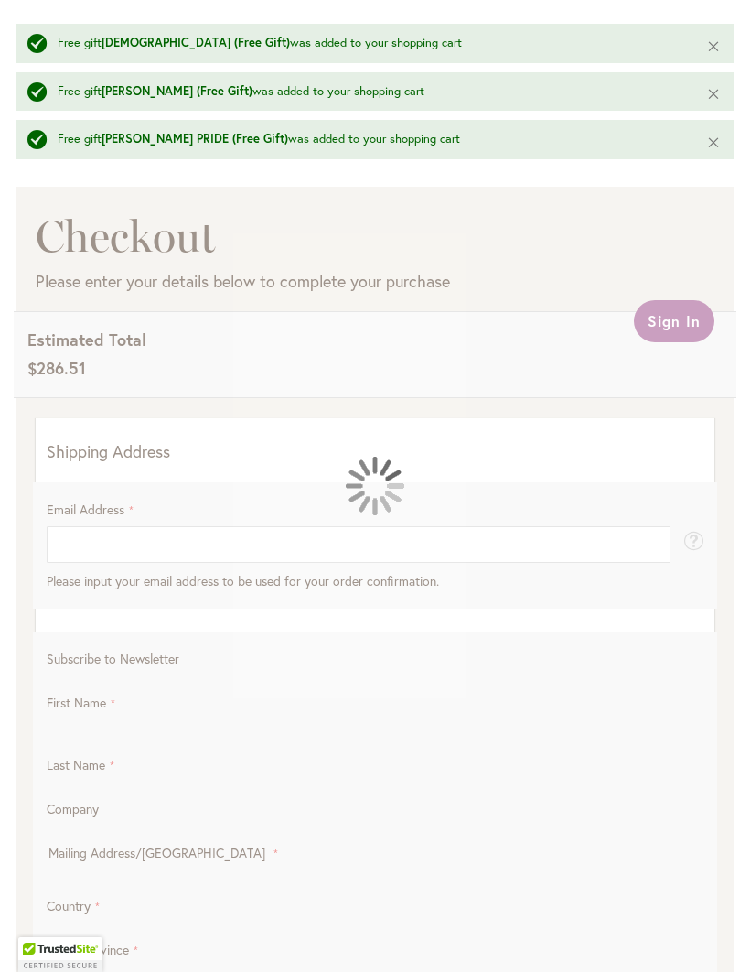
select select "**"
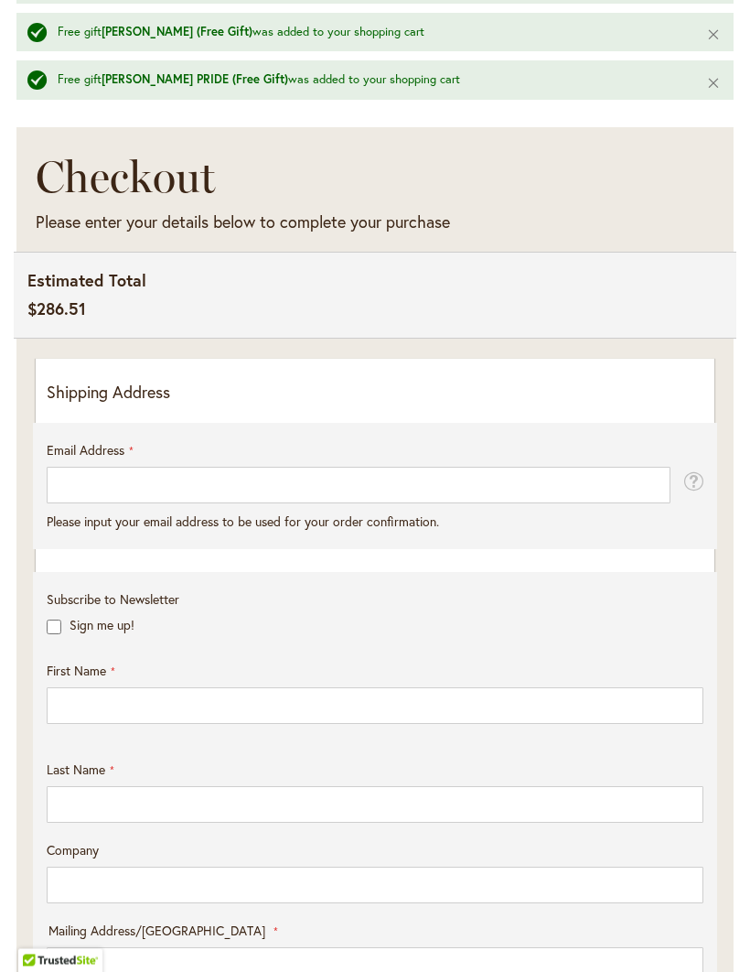
scroll to position [350, 0]
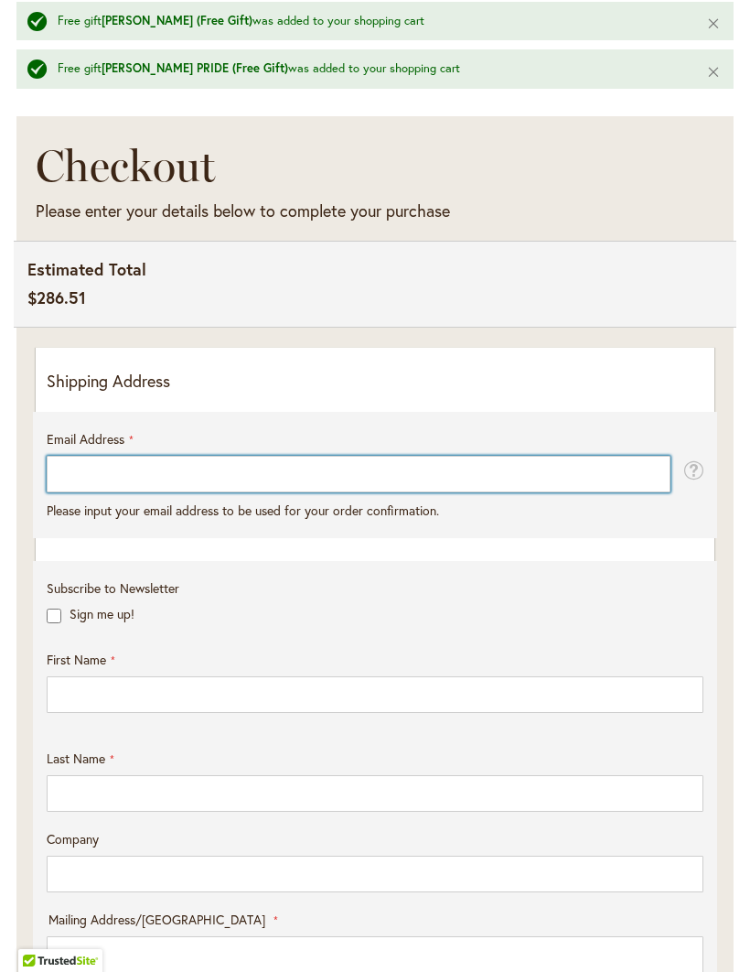
click at [195, 492] on input "Email Address" at bounding box center [359, 474] width 624 height 37
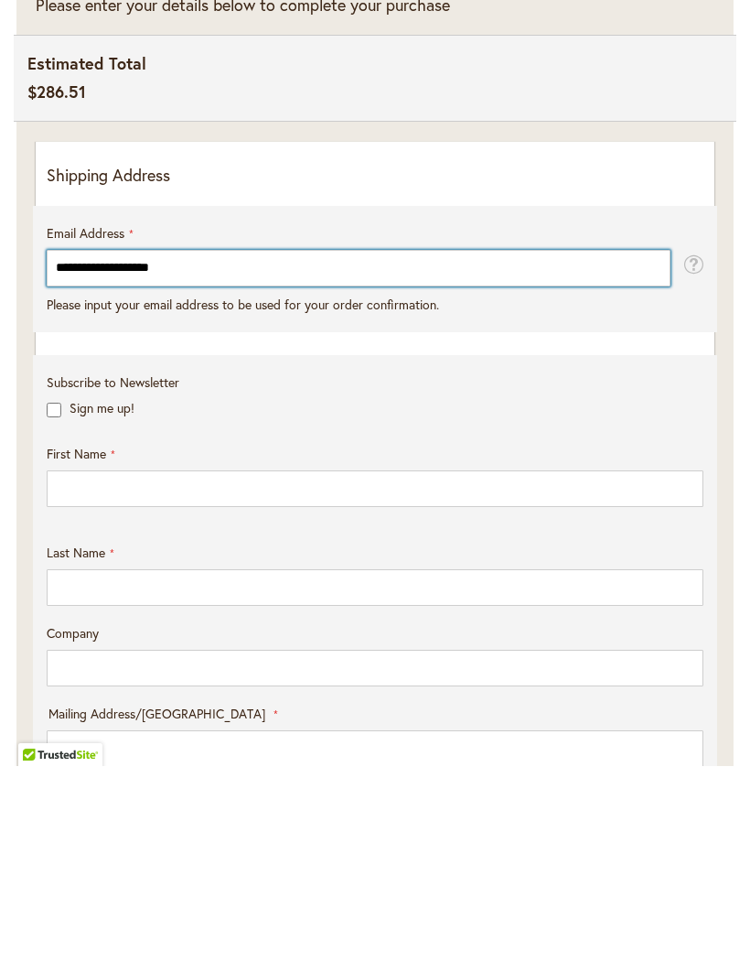
type input "**********"
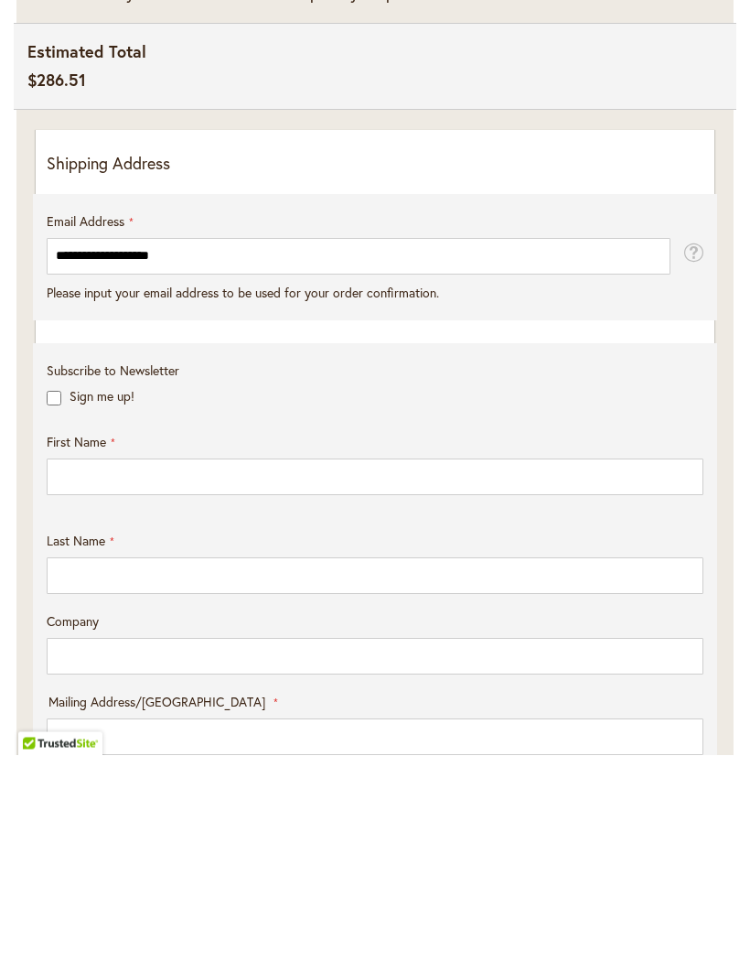
scroll to position [569, 0]
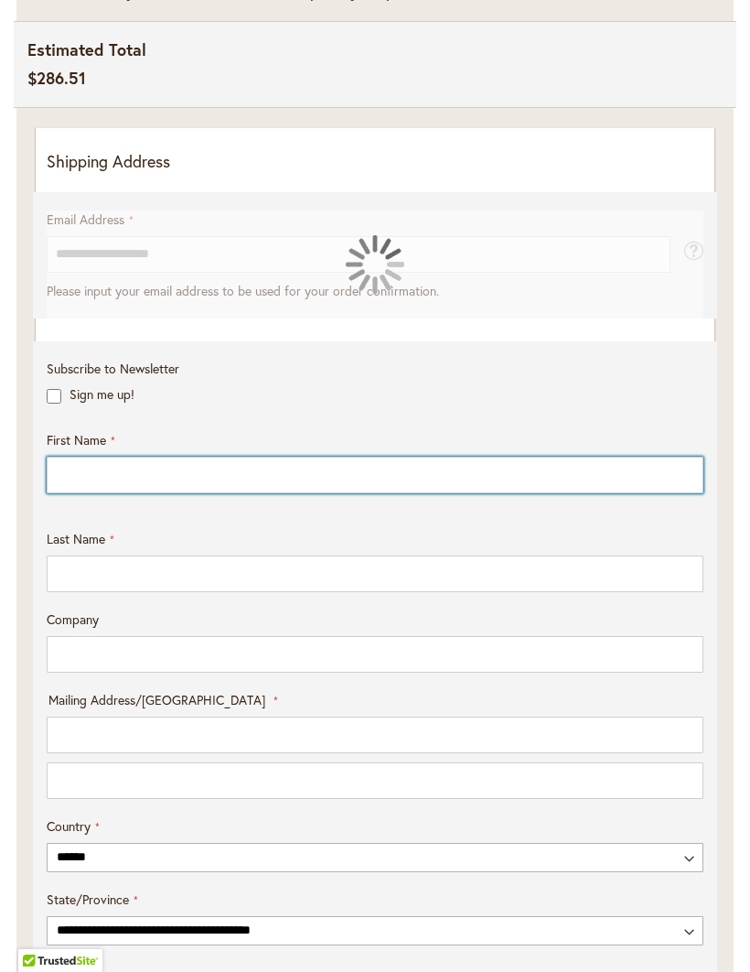
click at [401, 493] on input "First Name" at bounding box center [375, 475] width 657 height 37
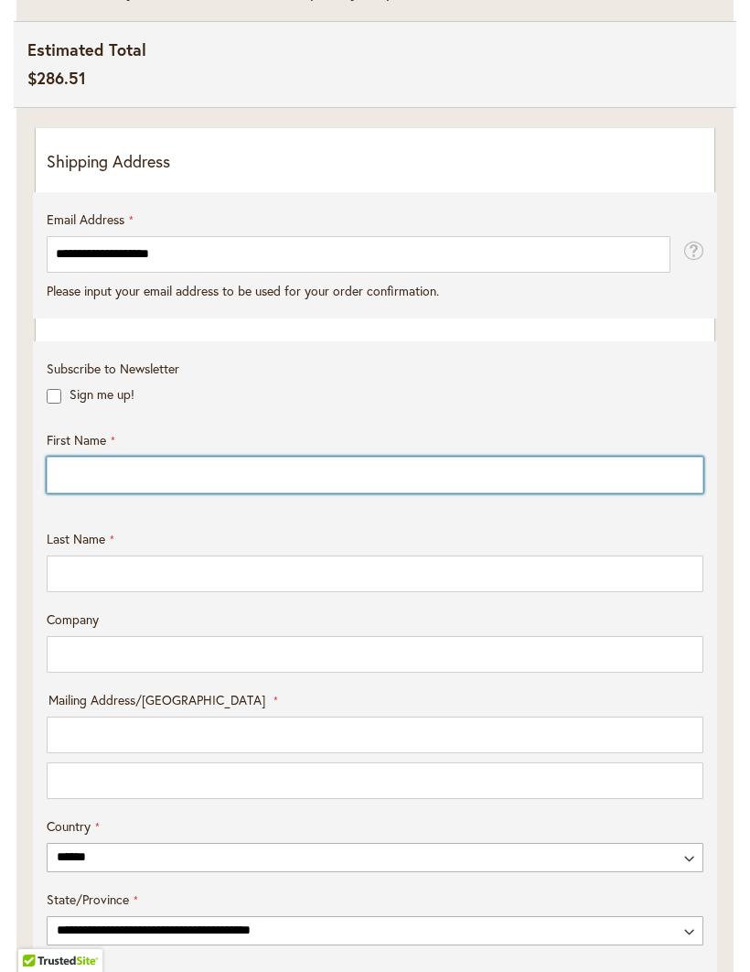
type input "******"
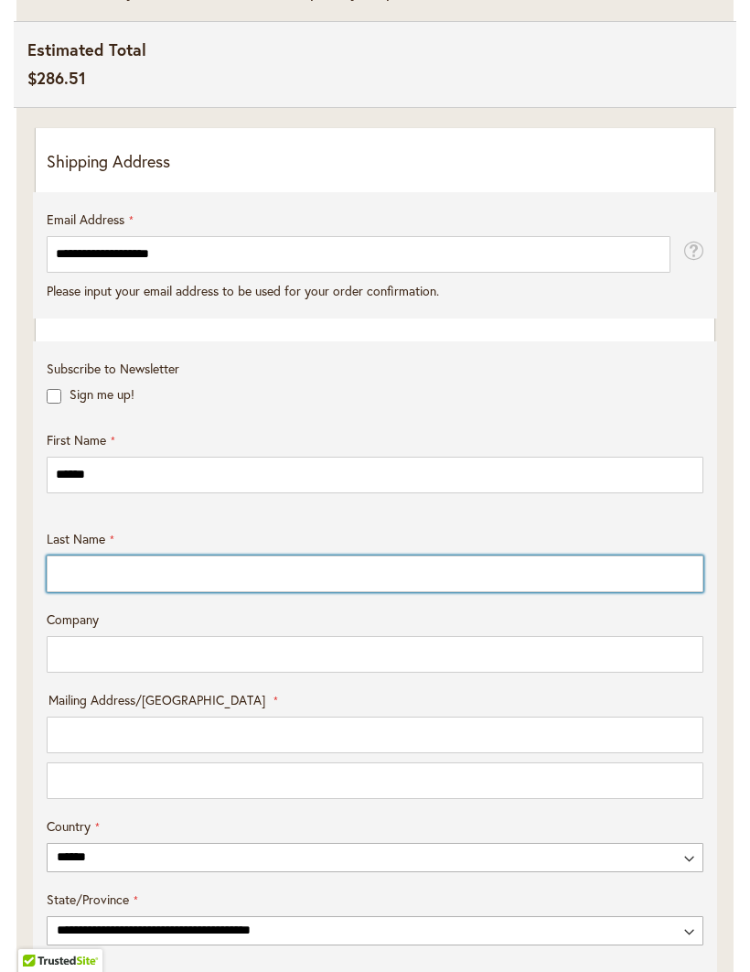
type input "*****"
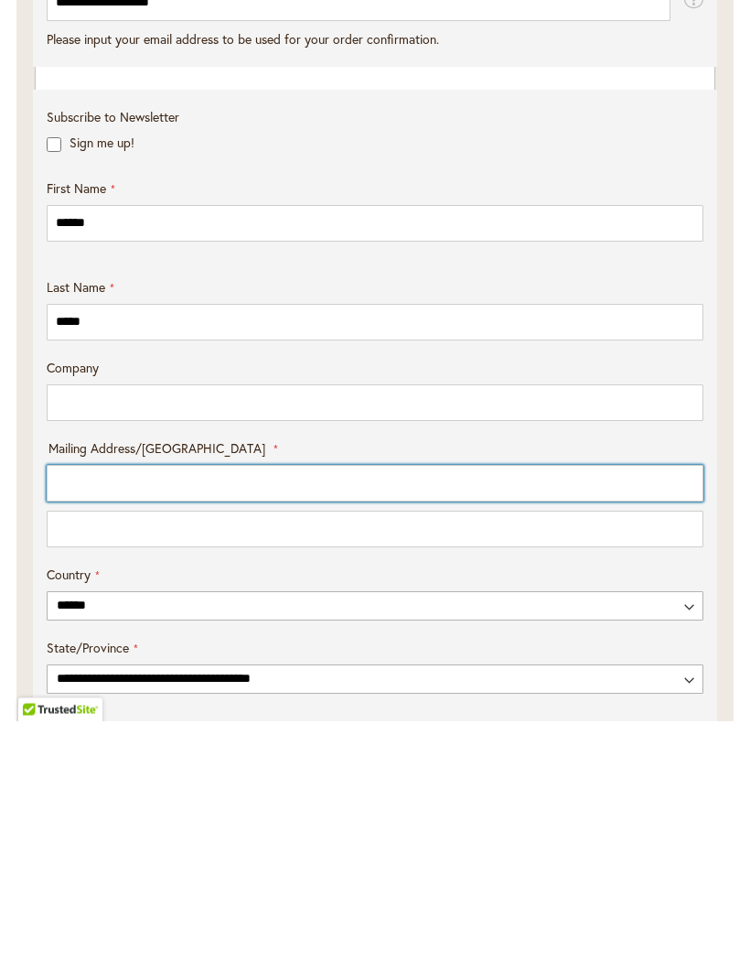
click at [310, 716] on input "Mailing Address/PO BOX: Line 1" at bounding box center [375, 734] width 657 height 37
type input "**********"
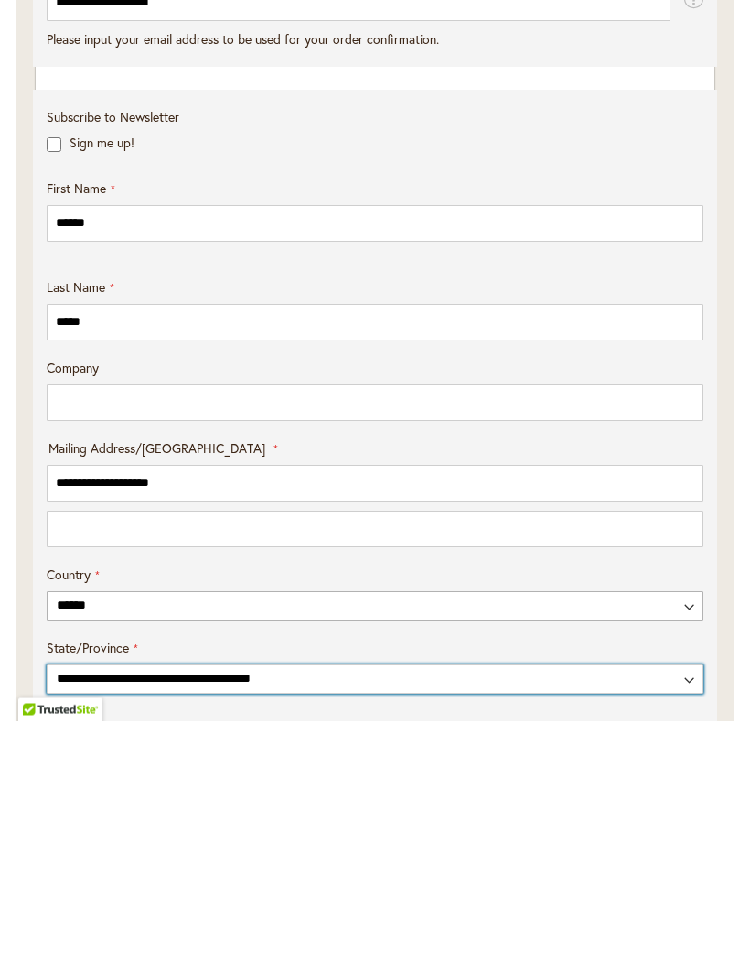
select select "**"
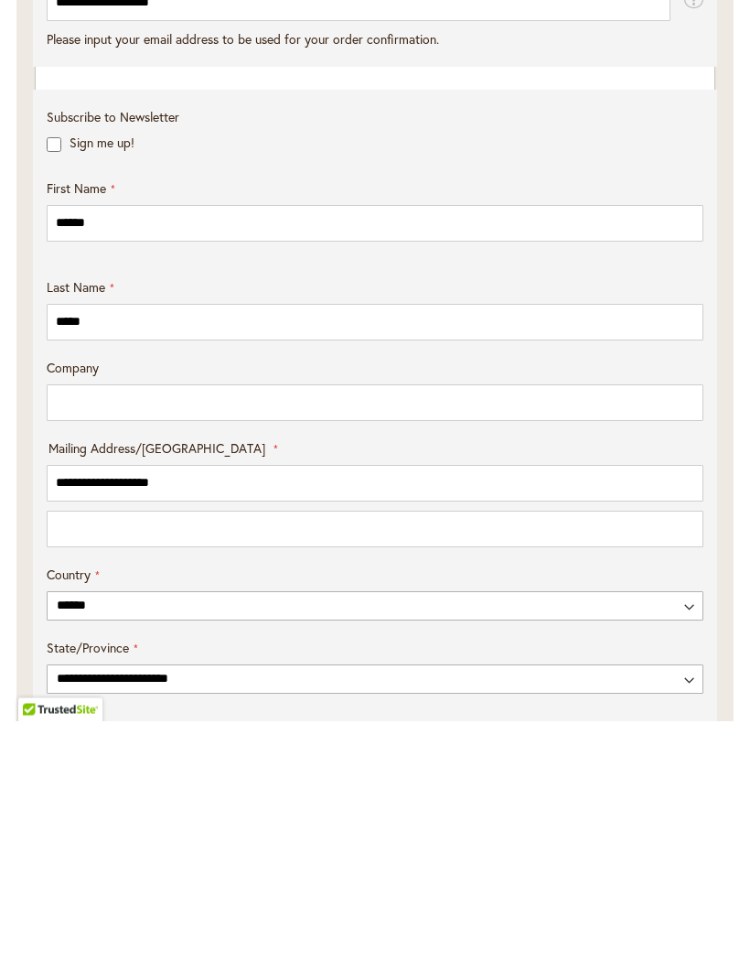
type input "********"
type input "*****"
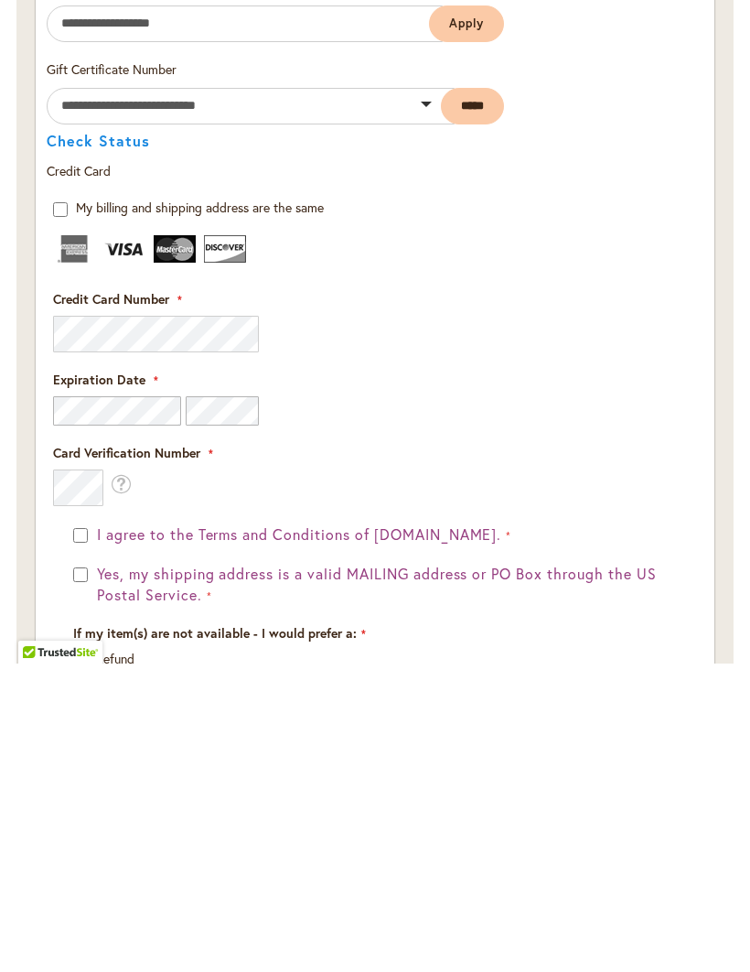
scroll to position [2152, 0]
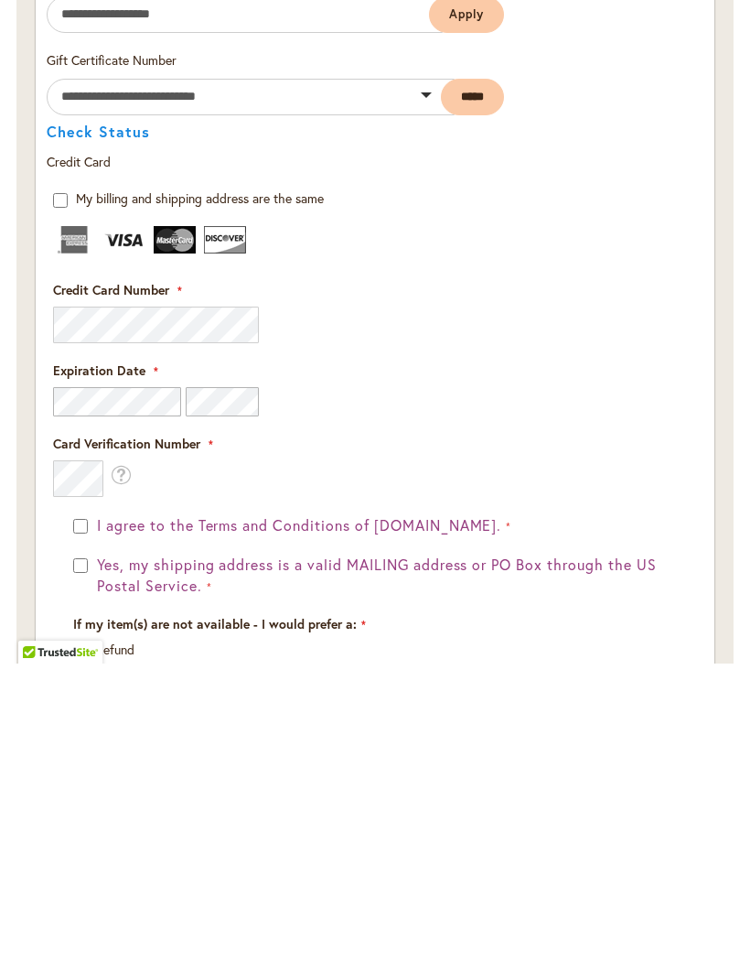
type input "**********"
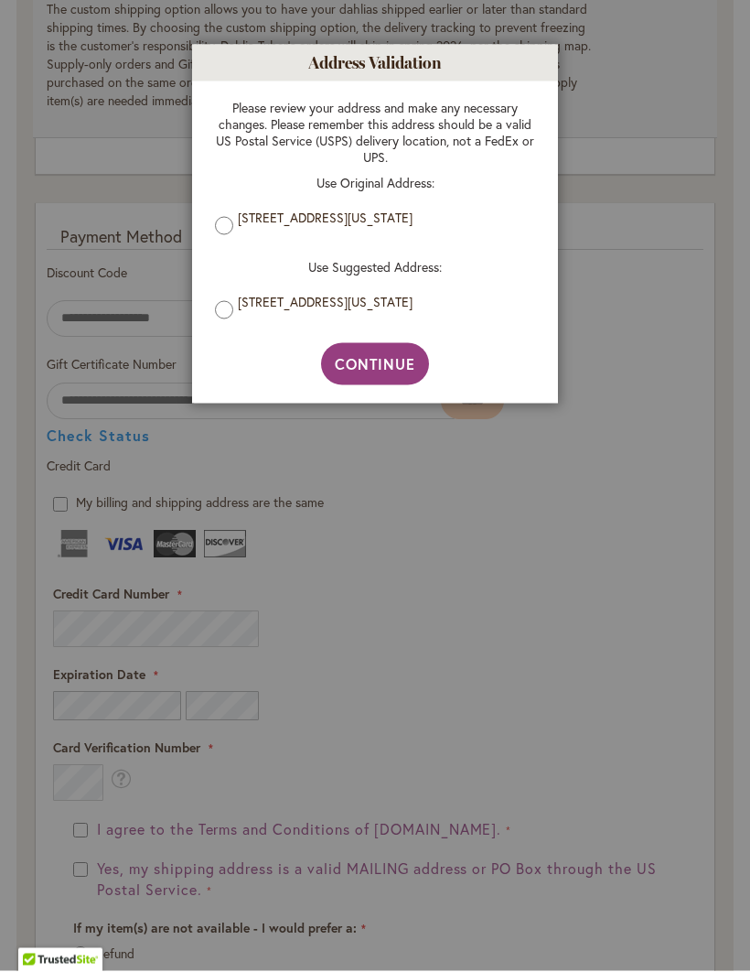
click at [238, 311] on label "11910 SW WILDWOOD ST, PORTLAND, Oregon, 97224-2731, United States" at bounding box center [382, 303] width 288 height 16
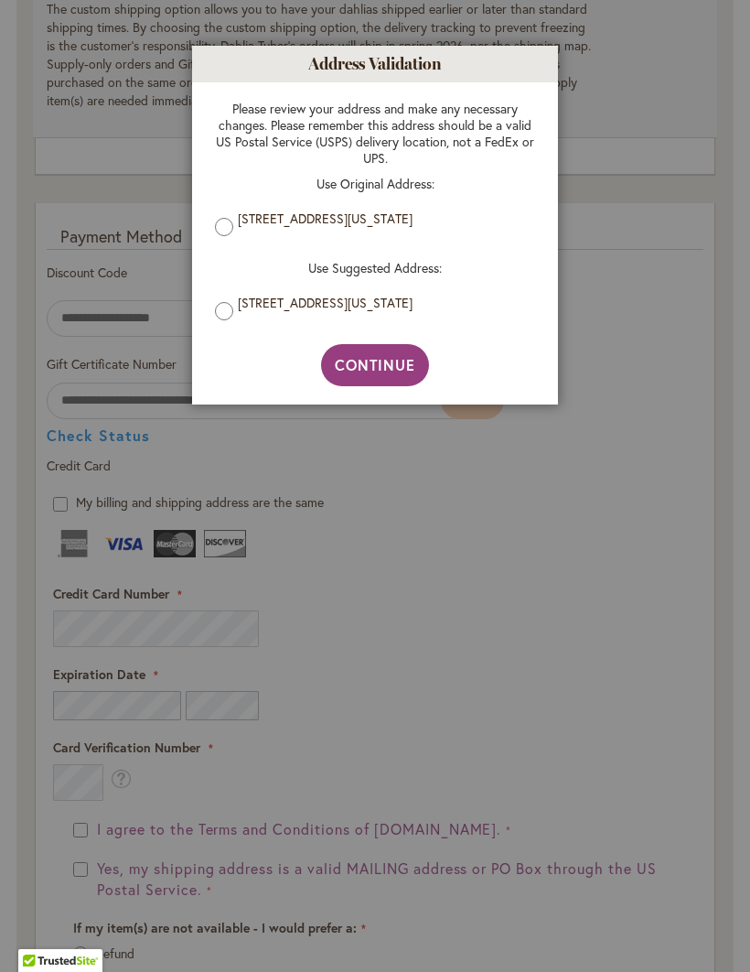
click at [390, 374] on span "Continue" at bounding box center [375, 364] width 81 height 19
type input "**********"
type input "********"
type input "**********"
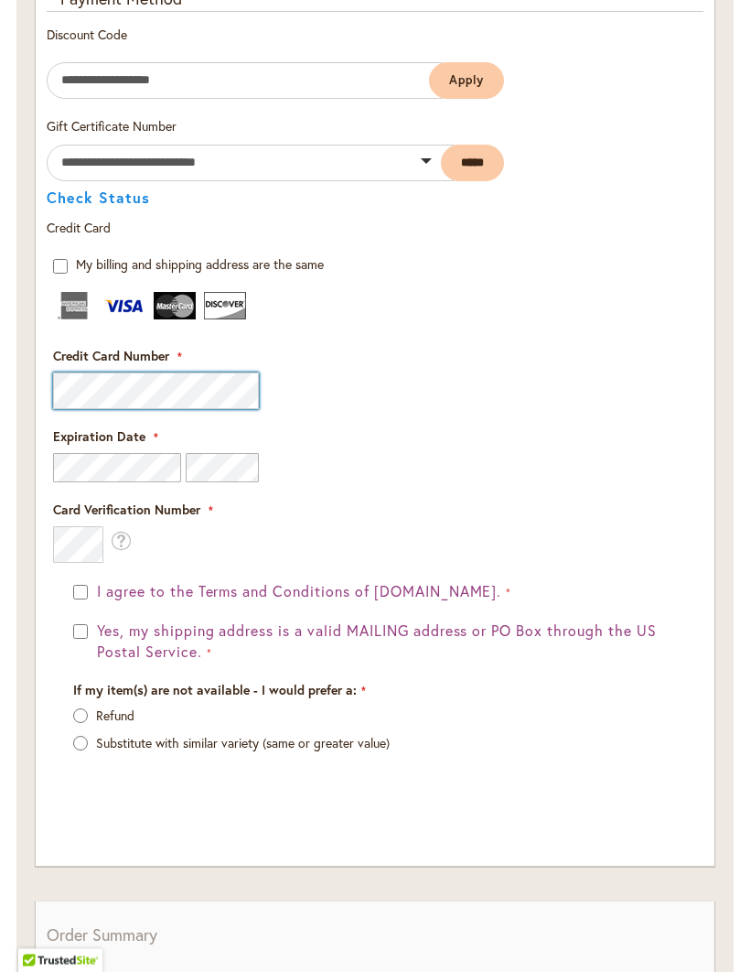
scroll to position [2394, 0]
click at [85, 622] on fieldset "Payment Information Payment Method Discount Code Enter discount code Apply Gift…" at bounding box center [375, 405] width 657 height 837
click at [102, 610] on fieldset "Payment Information Payment Method Discount Code Enter discount code Apply Gift…" at bounding box center [375, 405] width 657 height 837
click at [93, 614] on fieldset "Payment Information Payment Method Discount Code Enter discount code Apply Gift…" at bounding box center [375, 405] width 657 height 837
click at [102, 607] on fieldset "Payment Information Payment Method Discount Code Enter discount code Apply Gift…" at bounding box center [375, 405] width 657 height 837
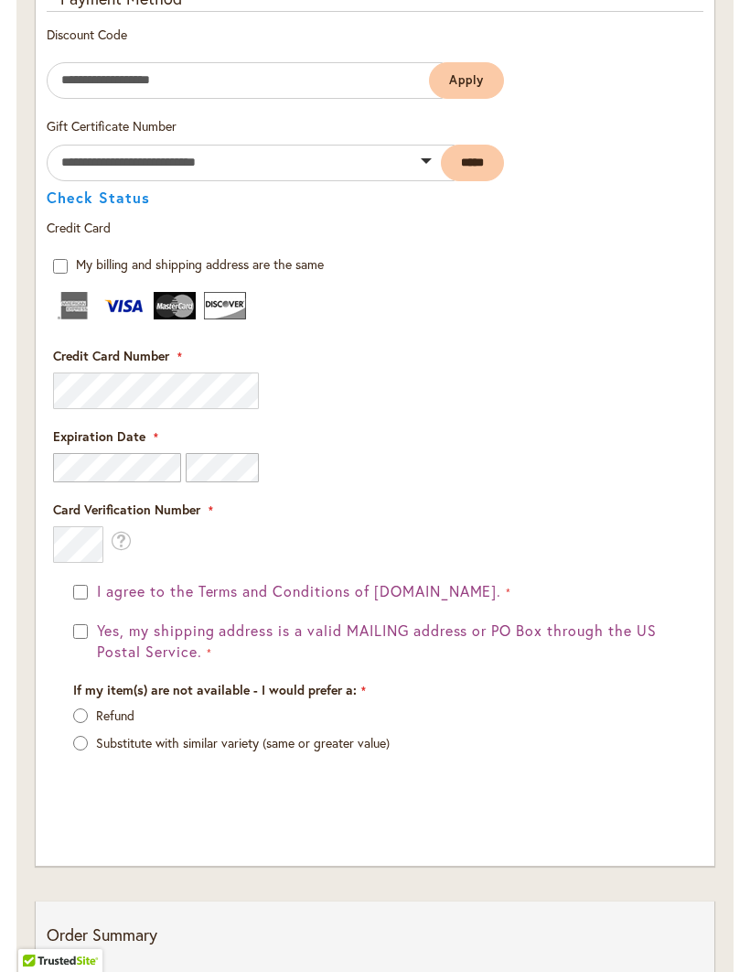
click at [104, 602] on fieldset "Payment Information Payment Method Discount Code Enter discount code Apply Gift…" at bounding box center [375, 405] width 657 height 837
click at [102, 613] on fieldset "Payment Information Payment Method Discount Code Enter discount code Apply Gift…" at bounding box center [375, 405] width 657 height 837
click at [89, 720] on p "Refund" at bounding box center [375, 715] width 604 height 18
click at [97, 724] on label "Refund" at bounding box center [115, 714] width 38 height 17
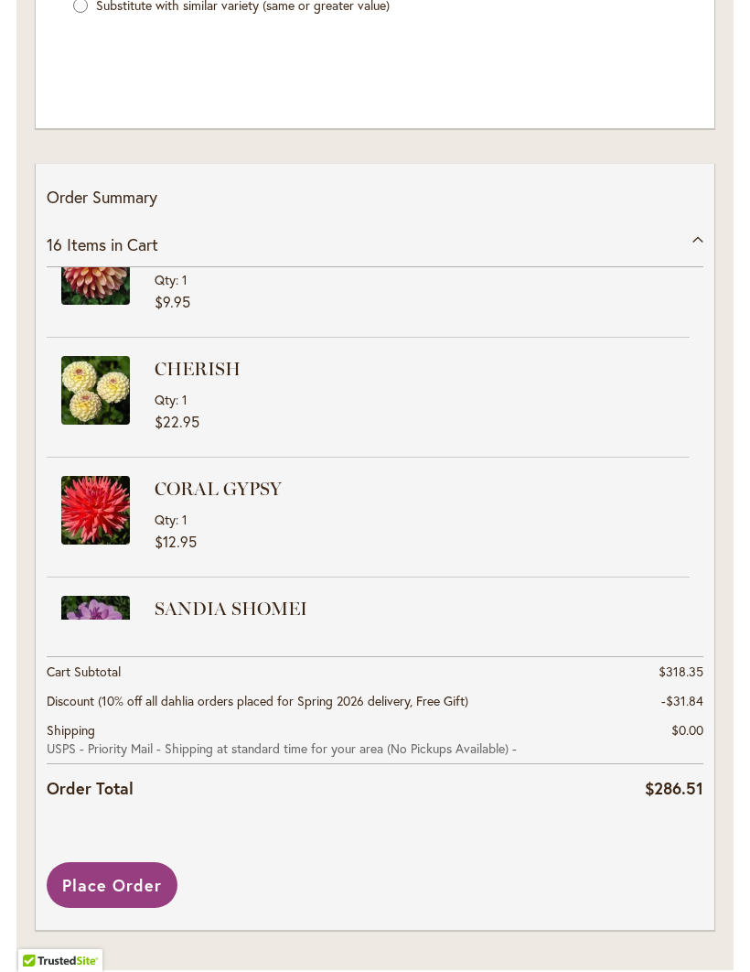
scroll to position [643, 0]
click at [128, 896] on span "Place Order" at bounding box center [112, 885] width 100 height 22
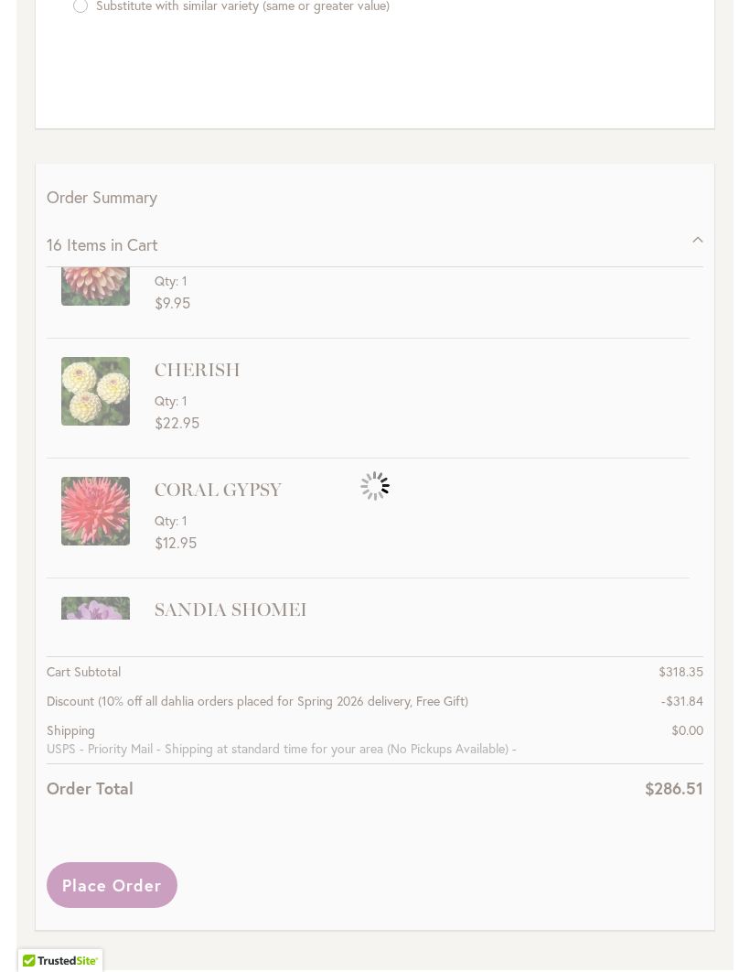
scroll to position [2513, 0]
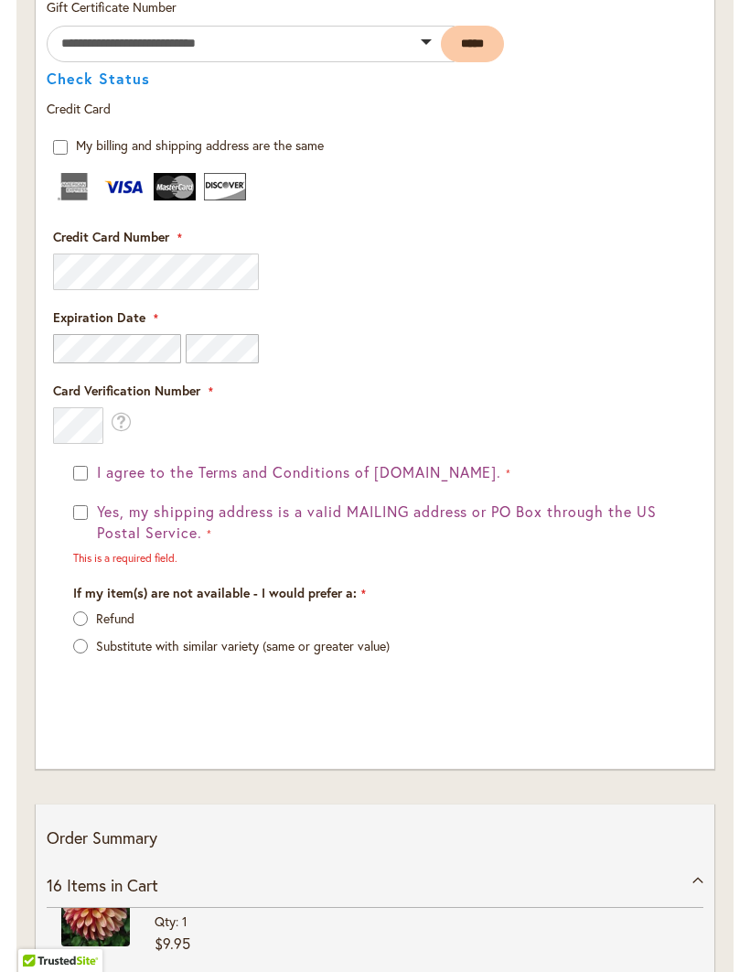
click at [99, 531] on span "Yes, my shipping address is a valid MAILING address or PO Box through the US Po…" at bounding box center [377, 521] width 560 height 40
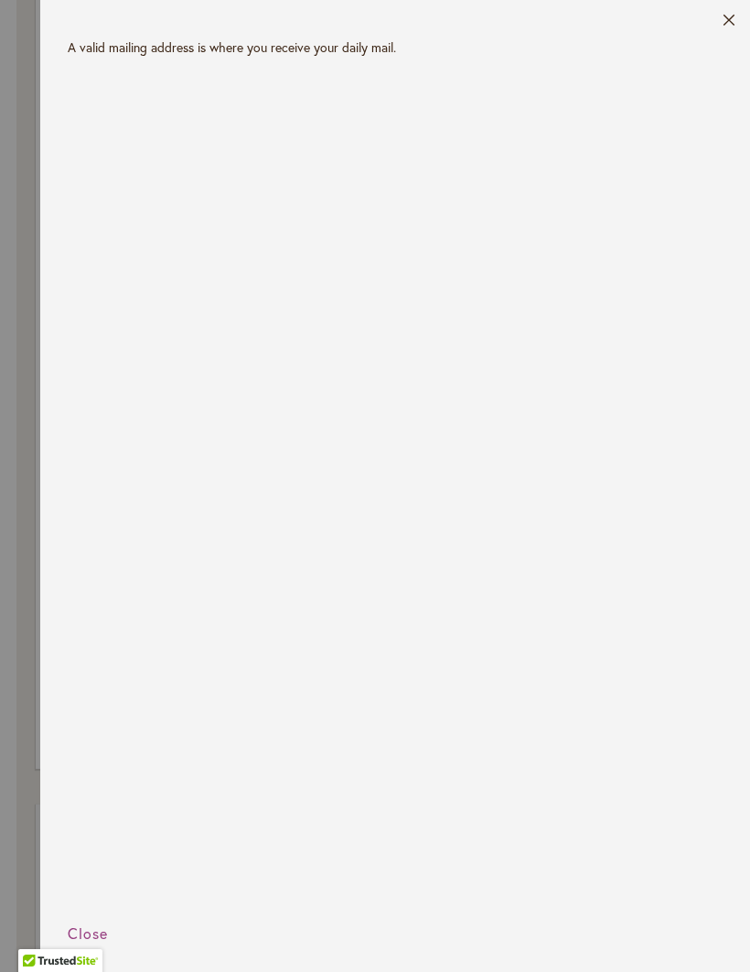
click at [733, 18] on button "Close" at bounding box center [730, 24] width 14 height 21
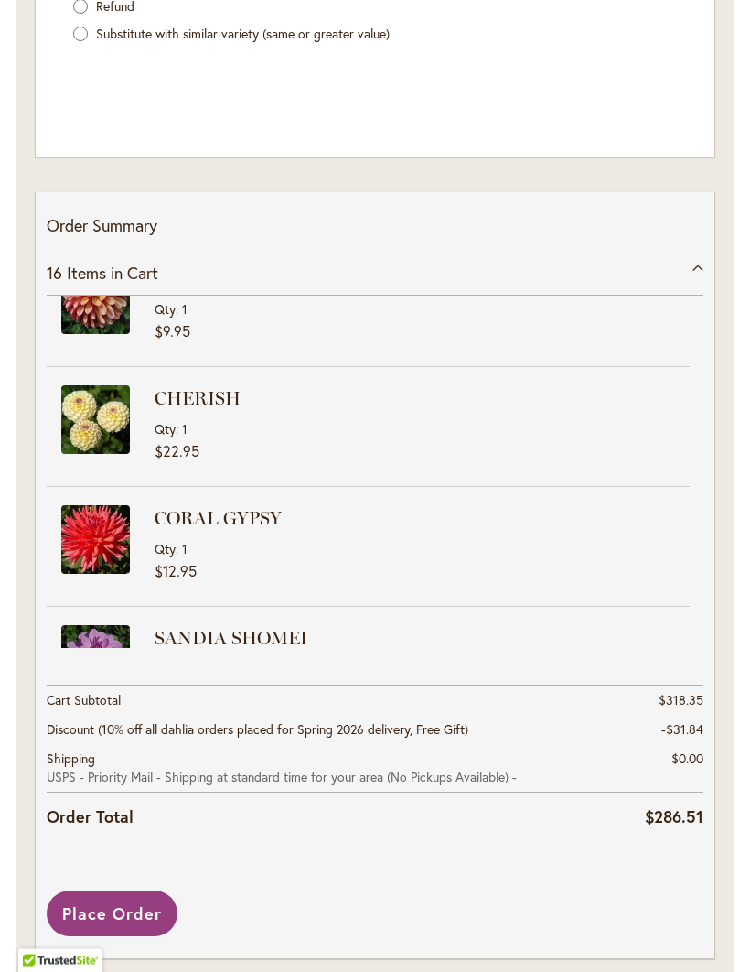
scroll to position [3154, 0]
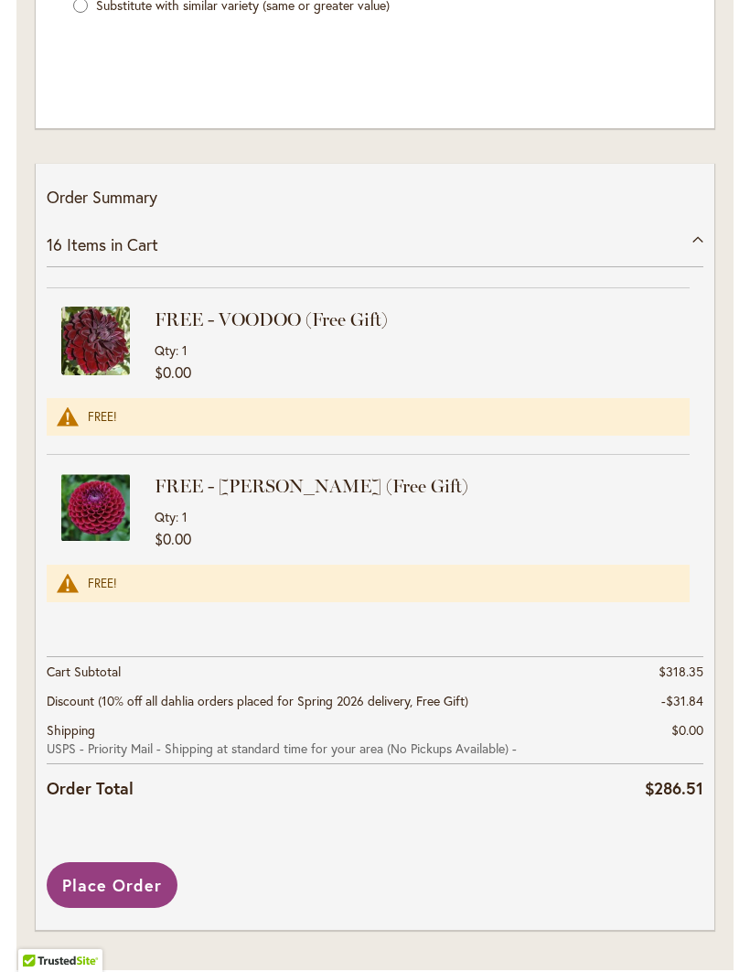
click at [129, 908] on button "Place Order" at bounding box center [112, 885] width 131 height 46
